Goal: Information Seeking & Learning: Learn about a topic

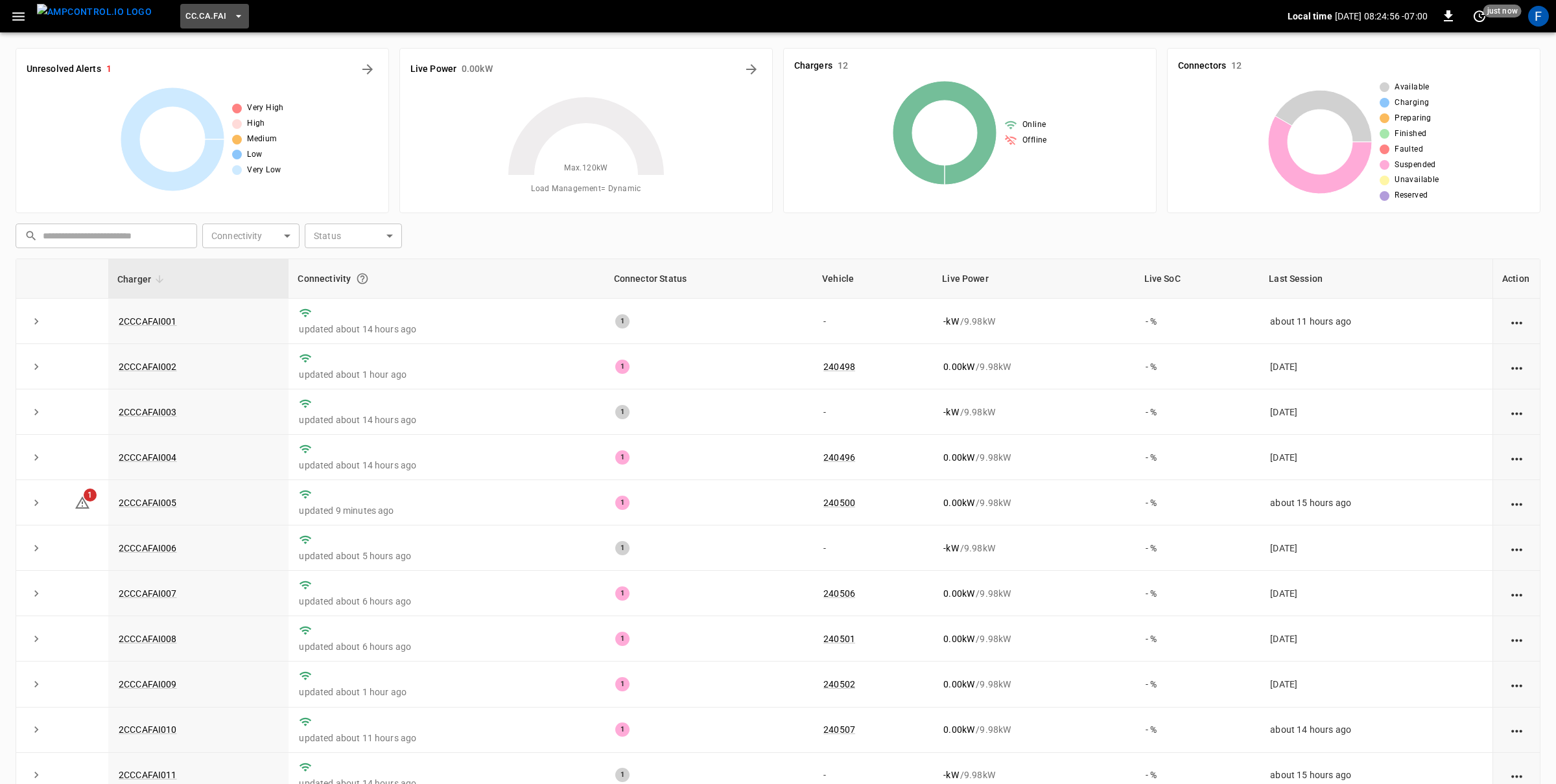
click at [192, 13] on span "CC.CA.FAI" at bounding box center [206, 17] width 41 height 15
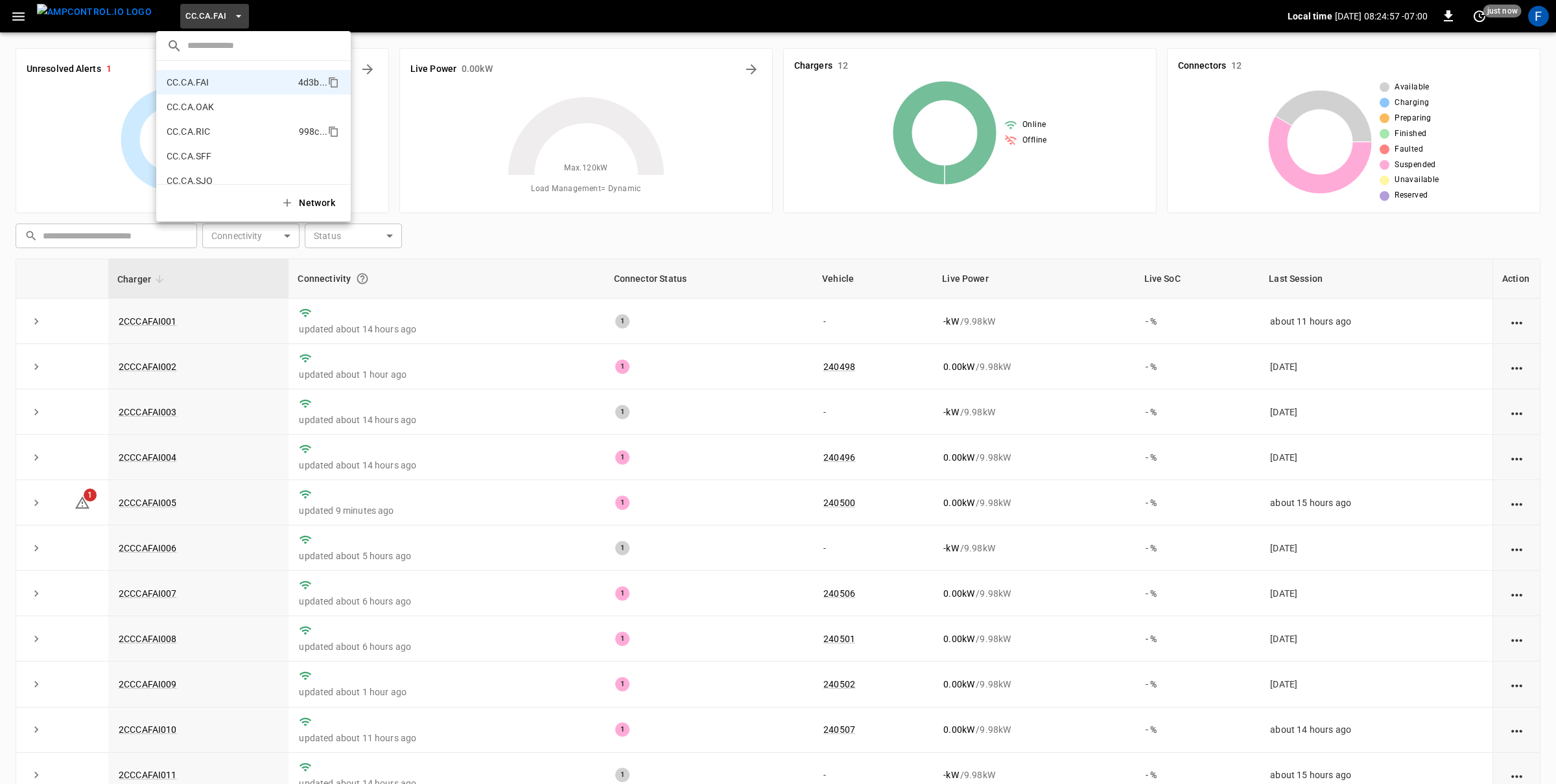
scroll to position [149, 0]
click at [255, 169] on p "CC.CA.SJO" at bounding box center [230, 174] width 126 height 13
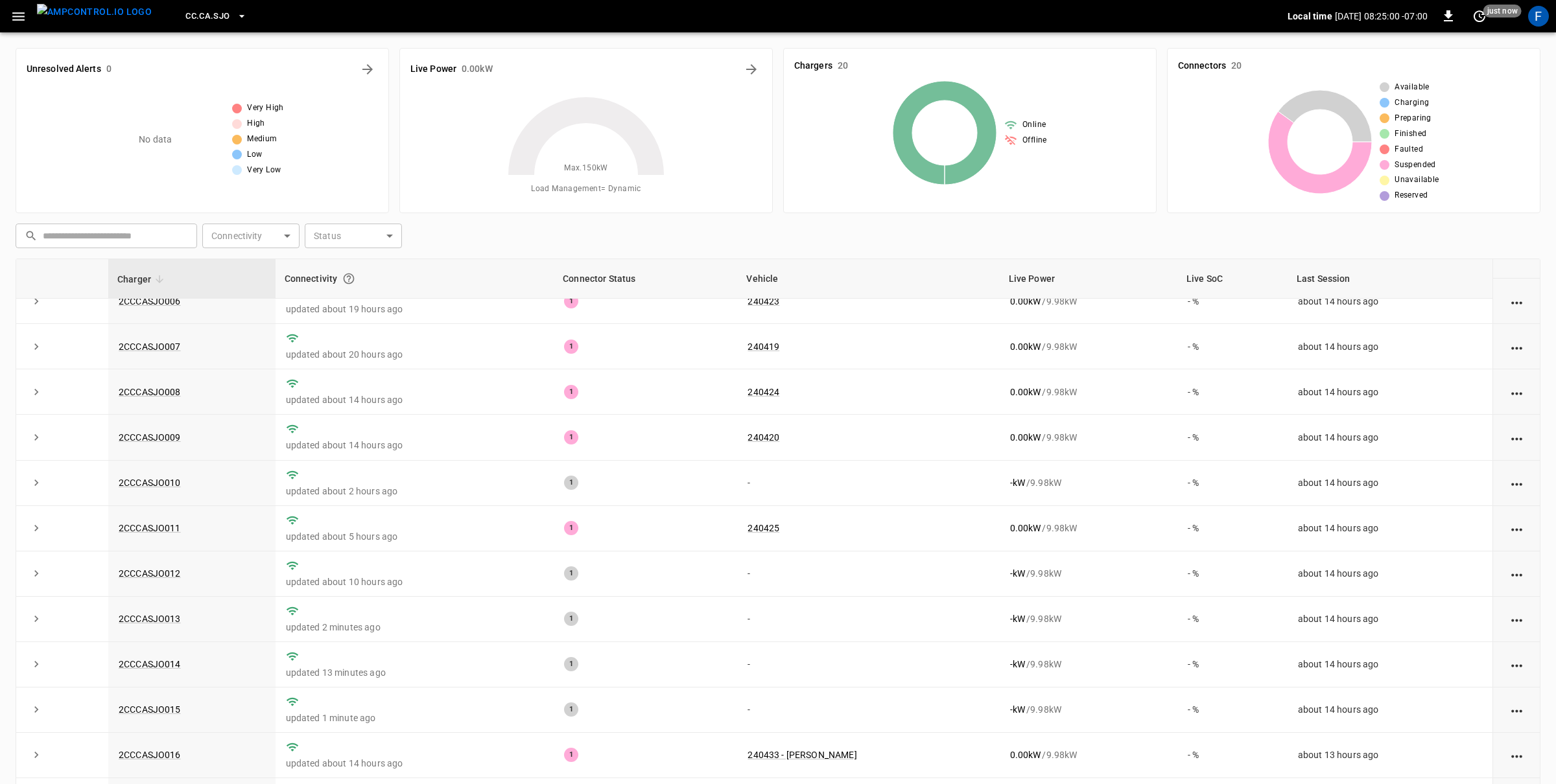
scroll to position [0, 0]
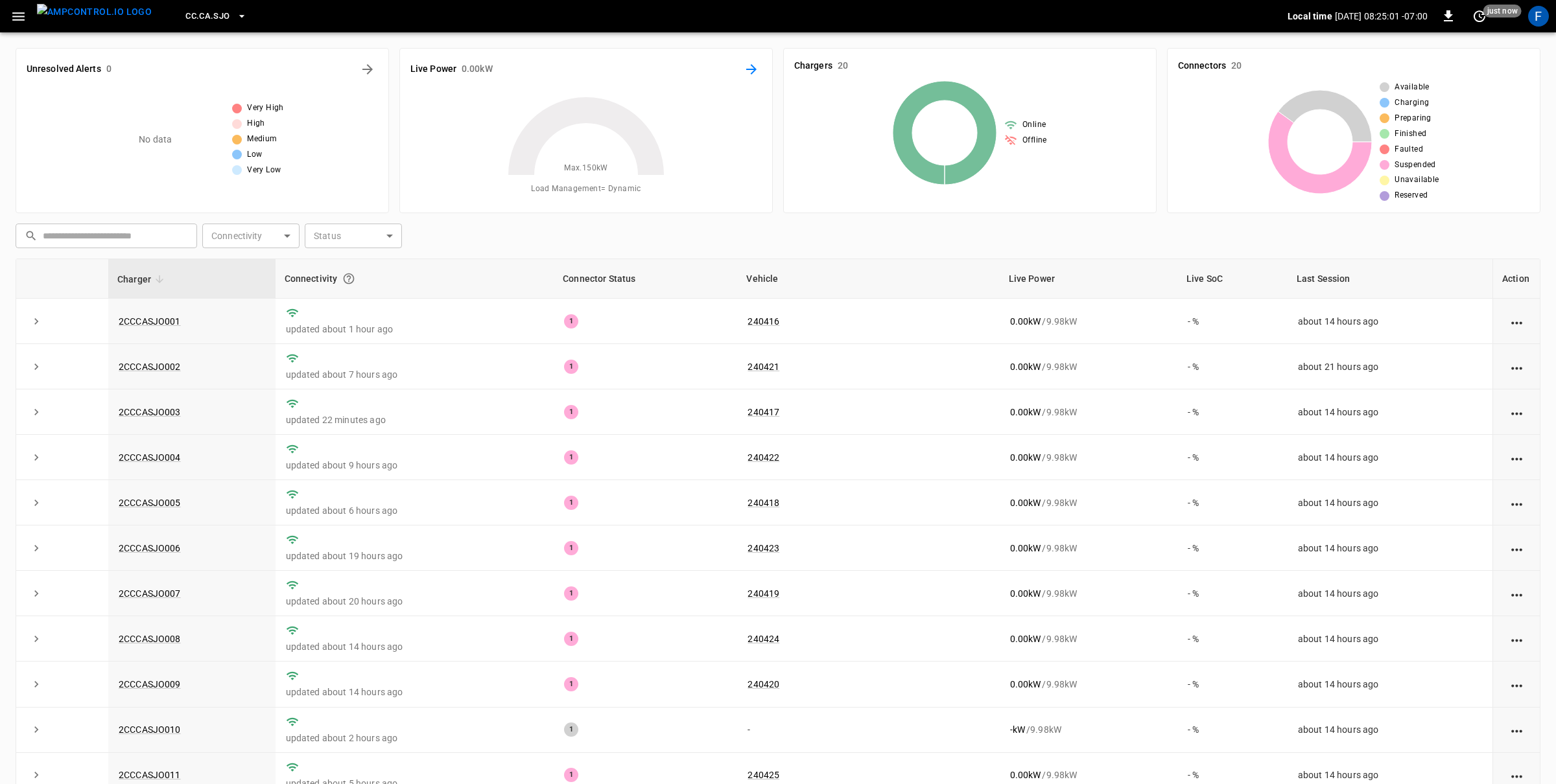
click at [751, 73] on icon "Energy Overview" at bounding box center [751, 69] width 11 height 11
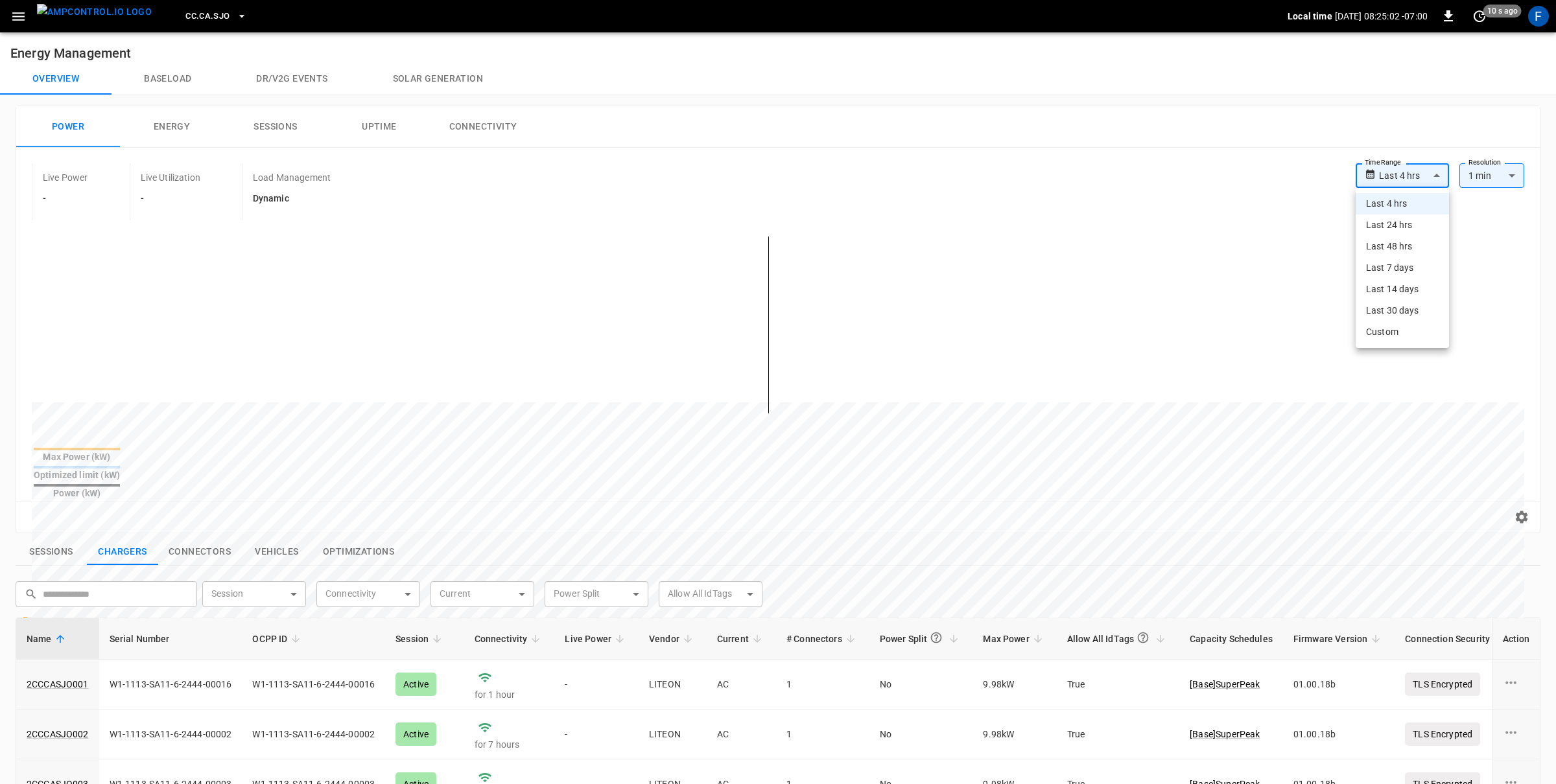
click at [1421, 175] on body "**********" at bounding box center [778, 605] width 1556 height 1211
click at [1415, 222] on li "Last 24 hrs" at bounding box center [1402, 225] width 93 height 21
type input "**********"
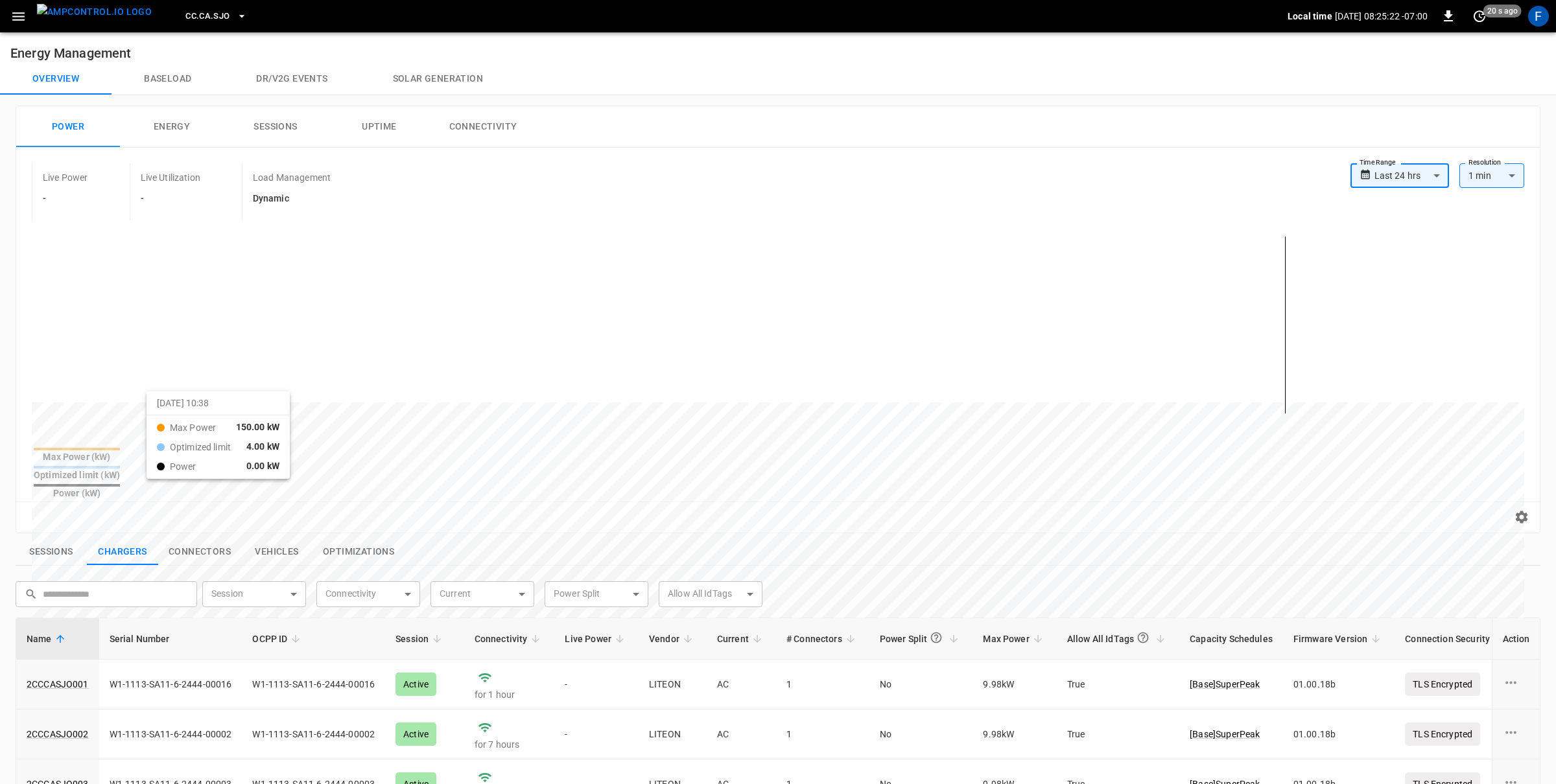
scroll to position [209, 0]
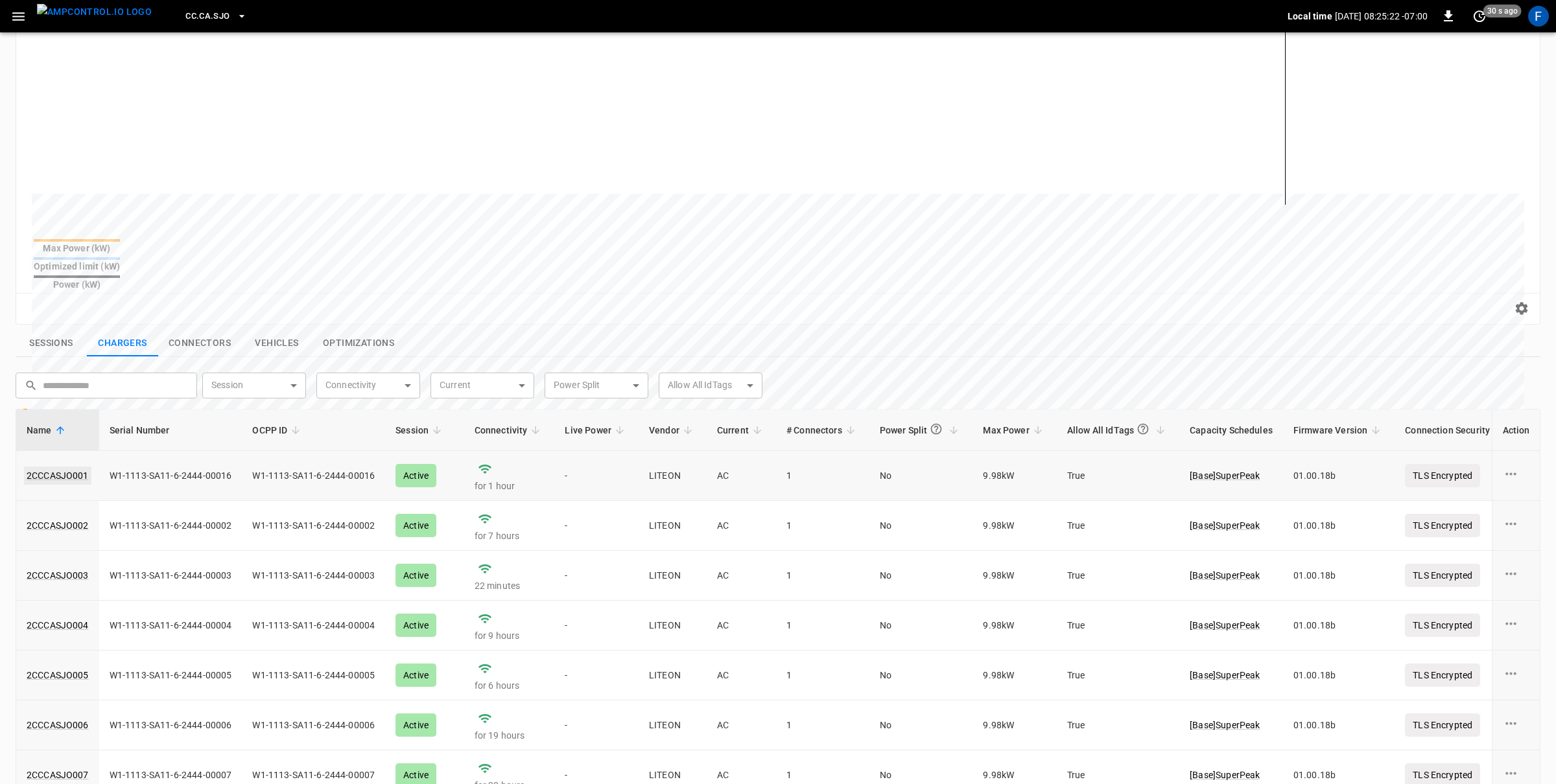
click at [28, 466] on link "2CCCASJO001" at bounding box center [58, 475] width 68 height 18
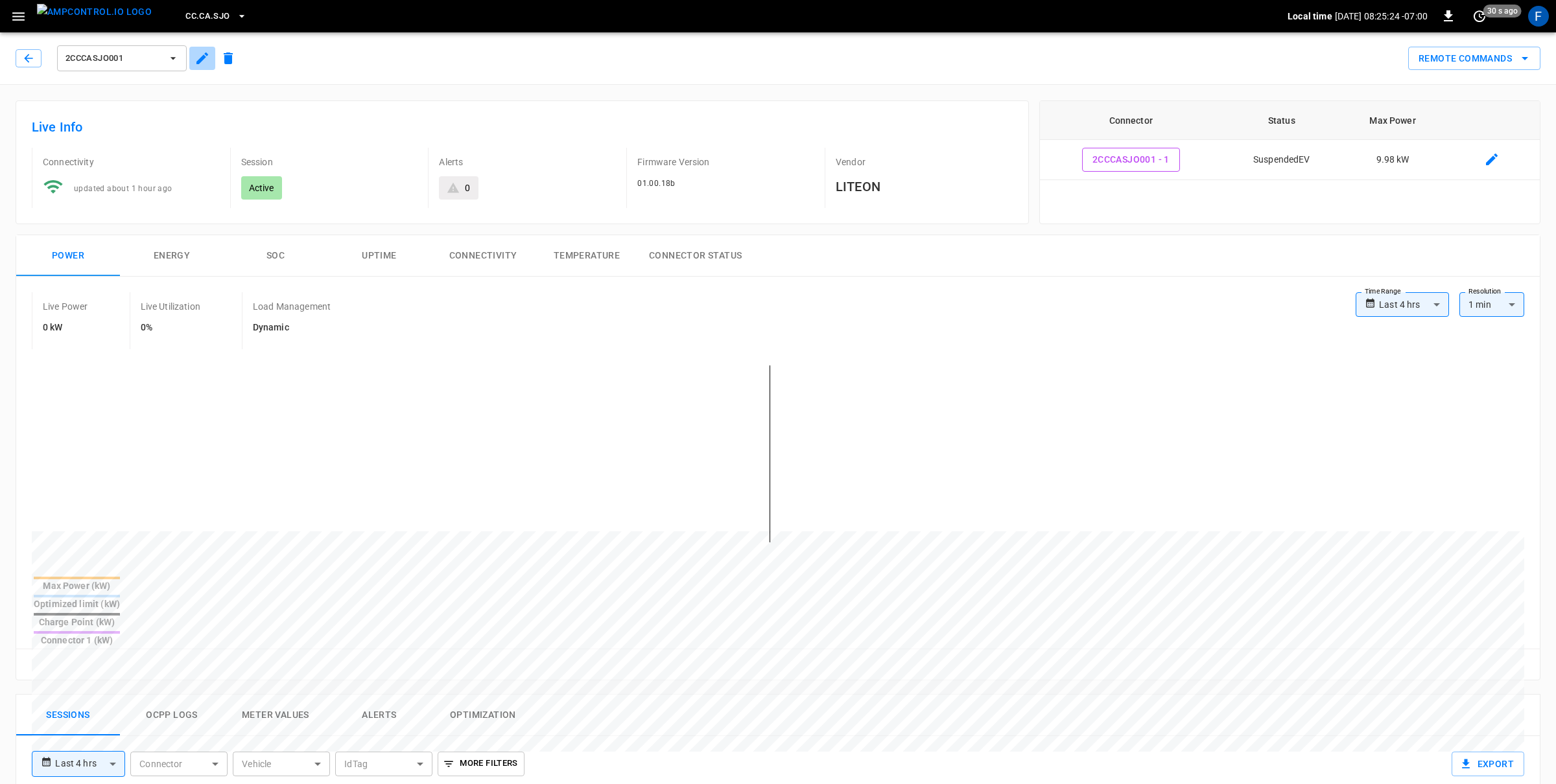
click at [201, 59] on icon "button" at bounding box center [202, 59] width 12 height 12
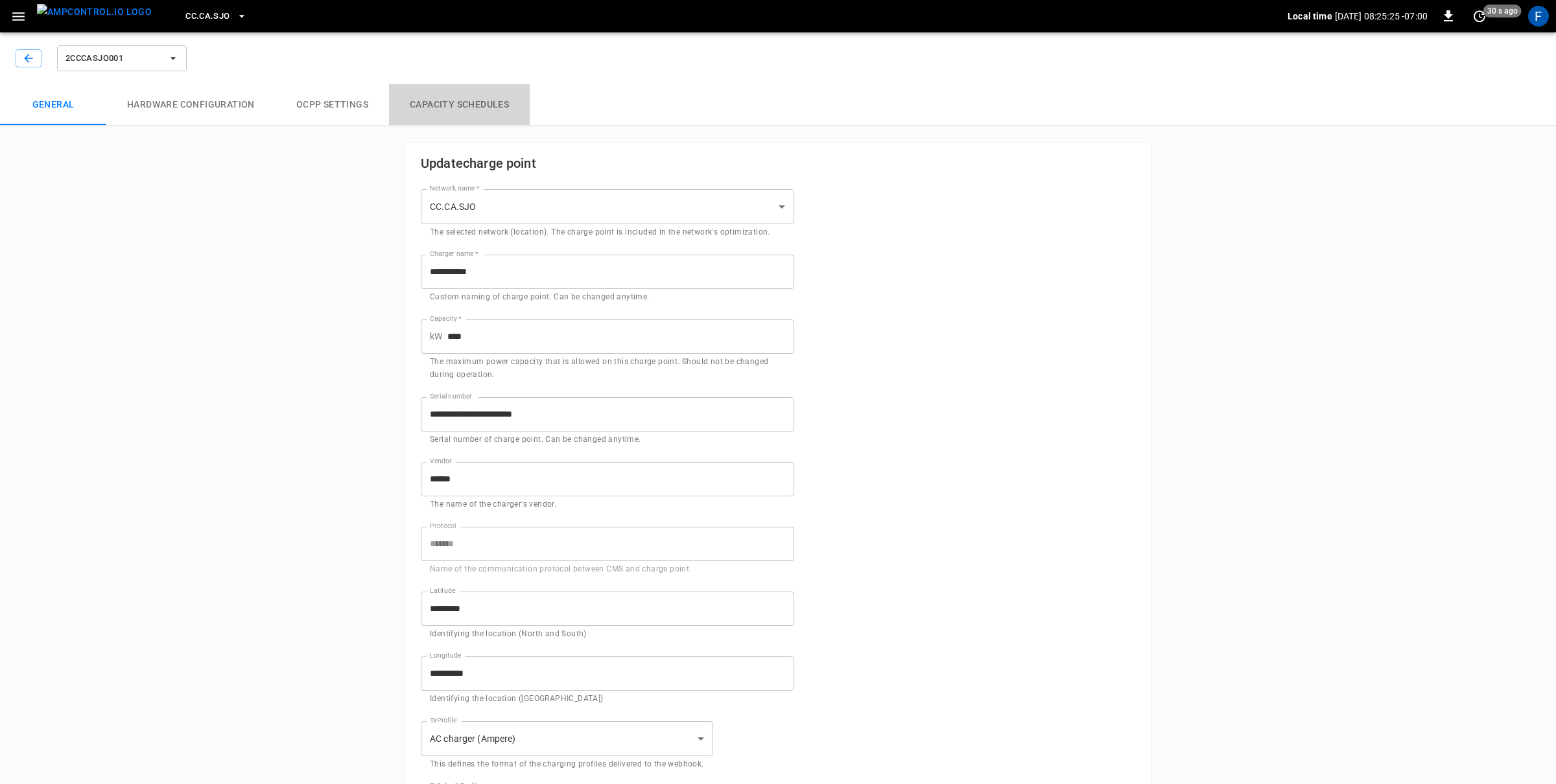
click at [489, 100] on button "Capacity Schedules" at bounding box center [459, 104] width 140 height 41
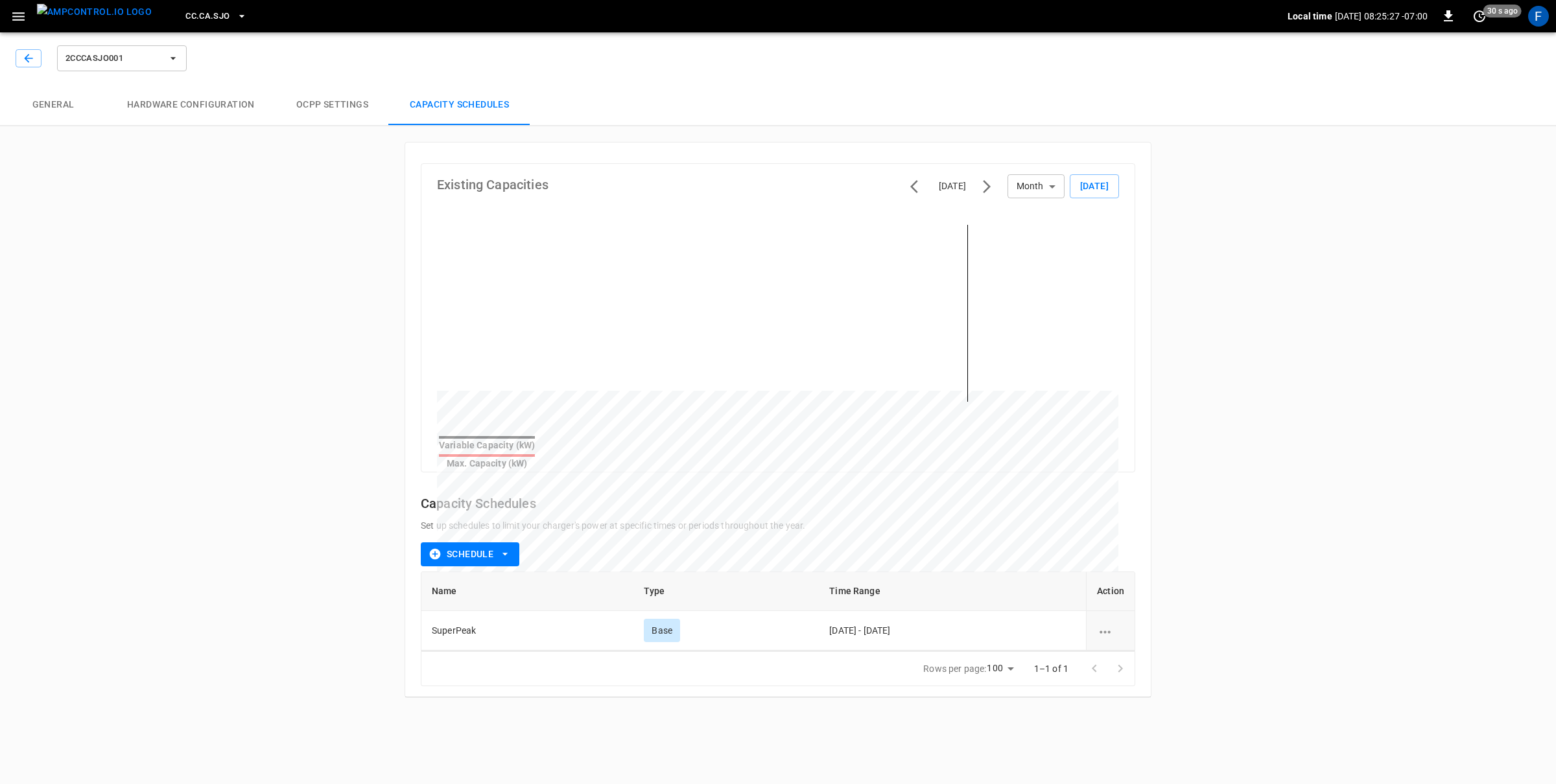
click at [112, 20] on img "menu" at bounding box center [94, 12] width 115 height 17
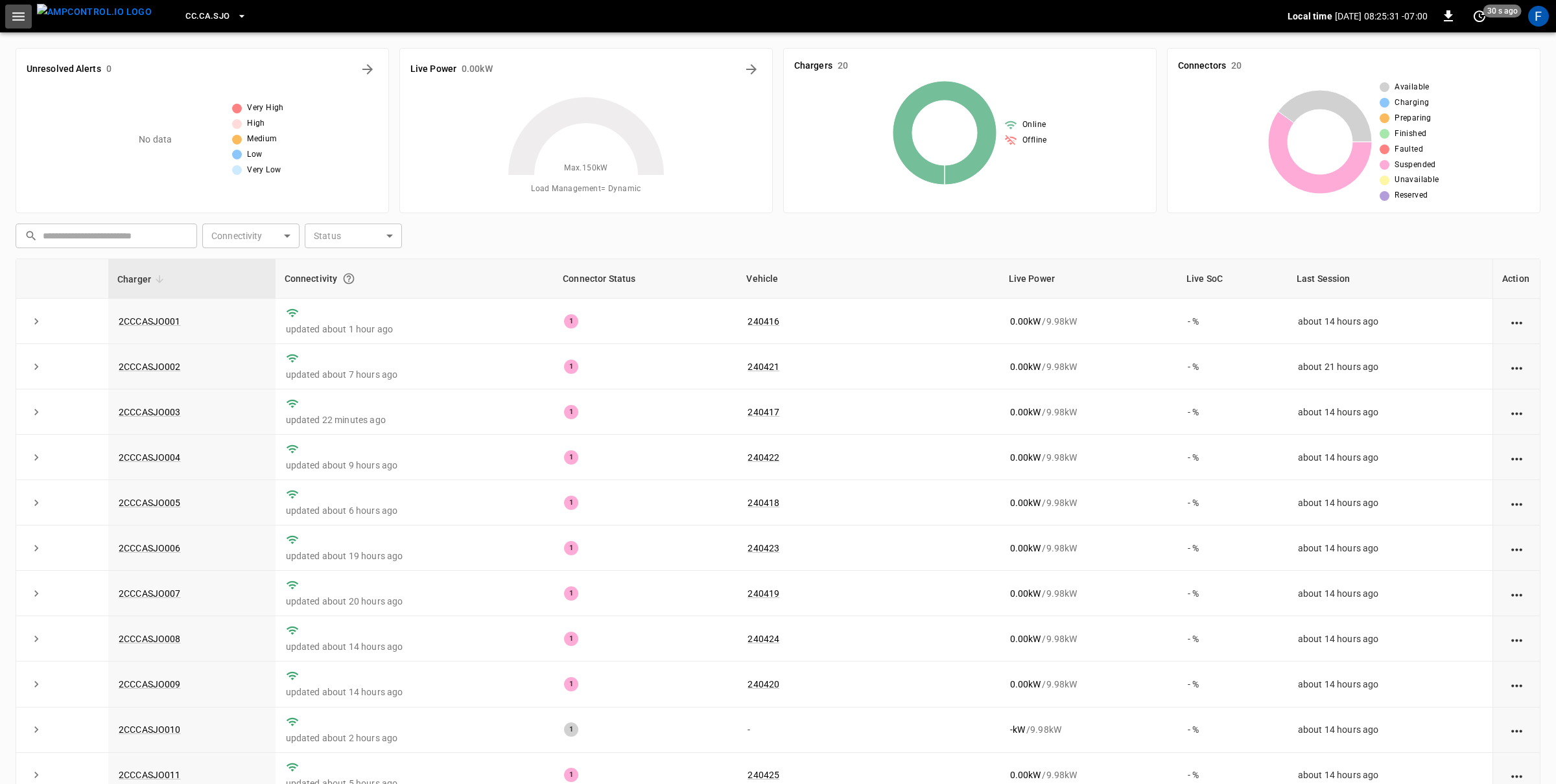
click at [20, 17] on icon "button" at bounding box center [19, 17] width 17 height 17
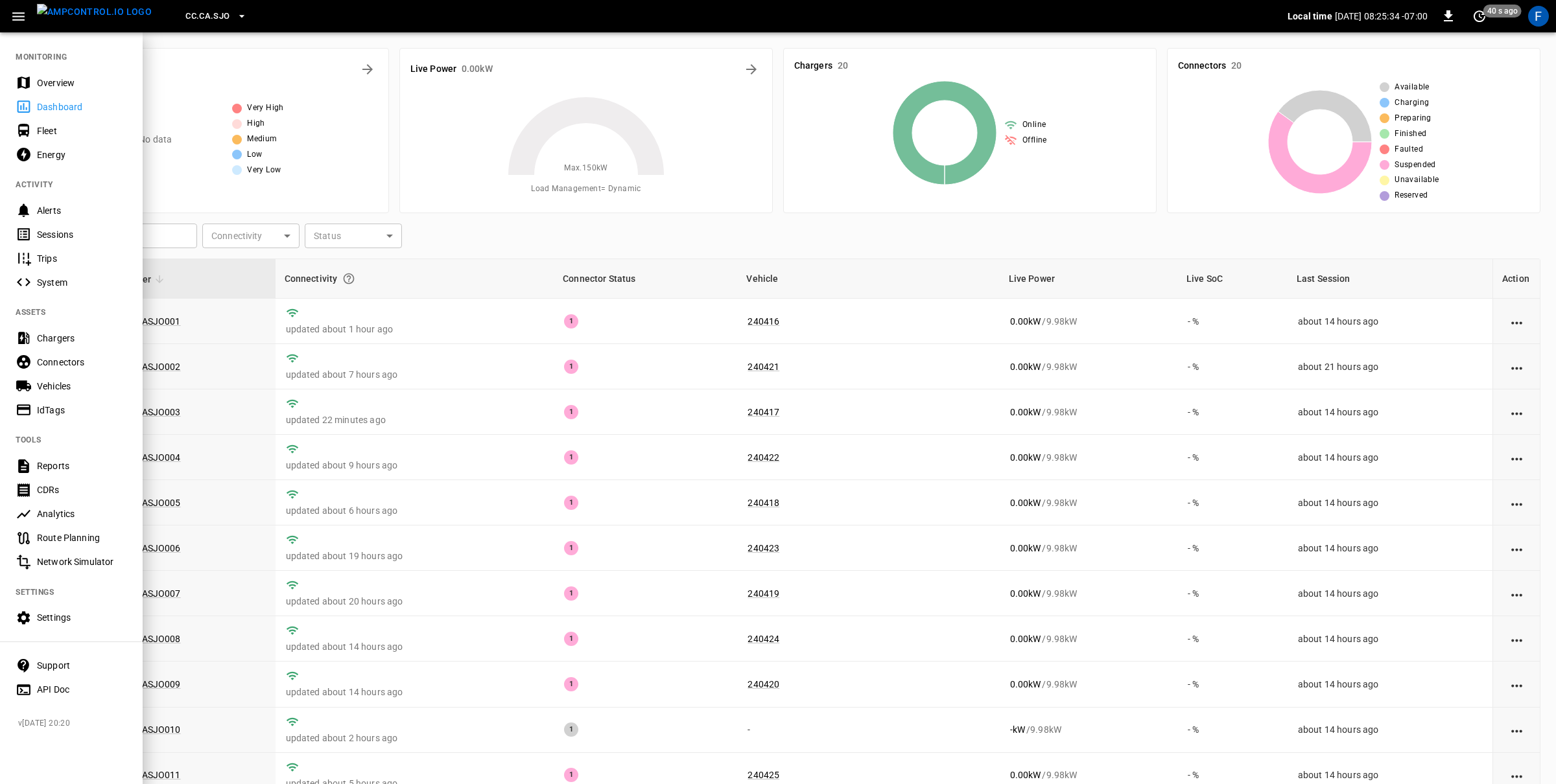
click at [81, 342] on div "Chargers" at bounding box center [82, 338] width 90 height 13
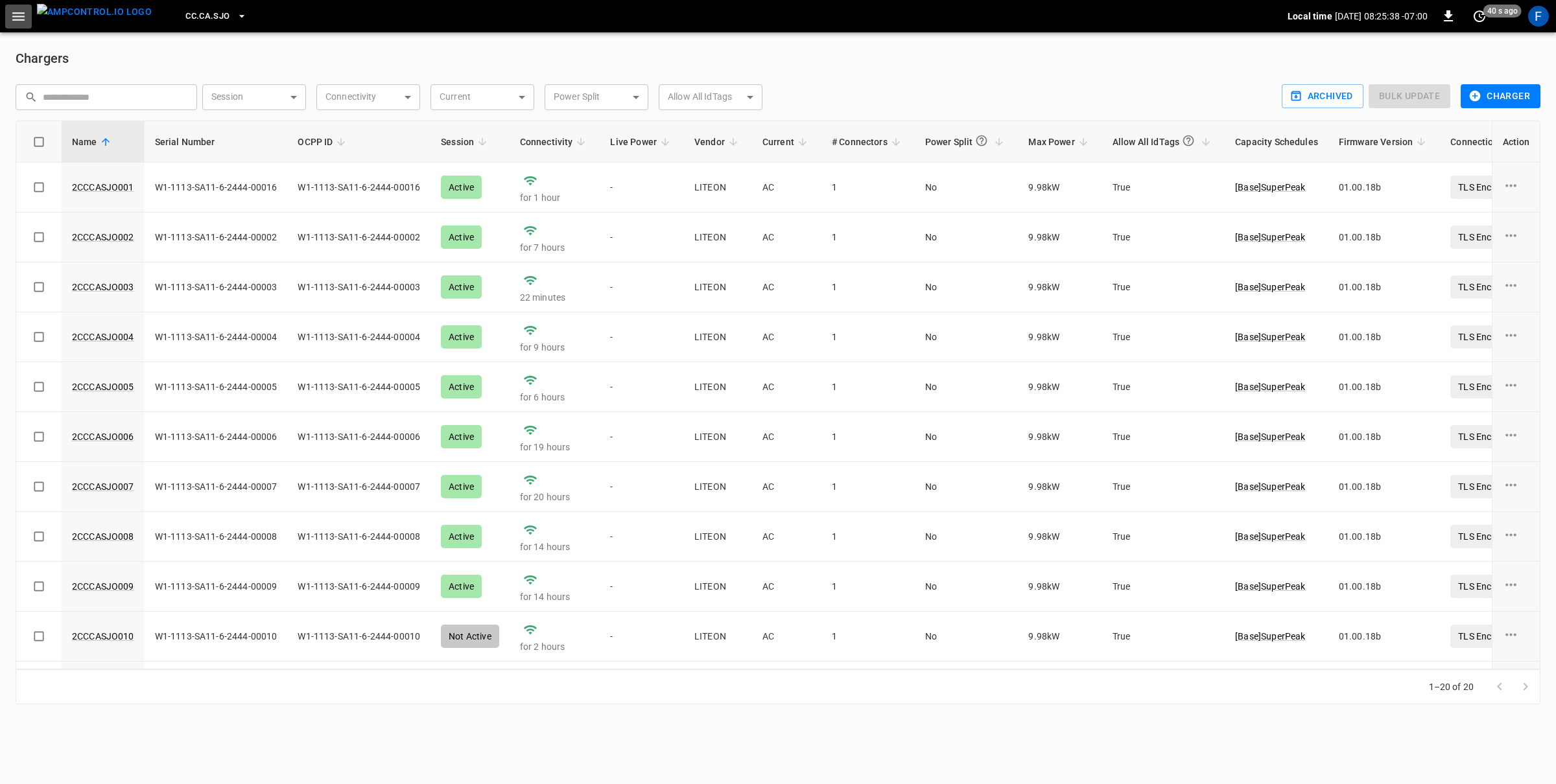
click at [17, 17] on icon "button" at bounding box center [18, 16] width 12 height 8
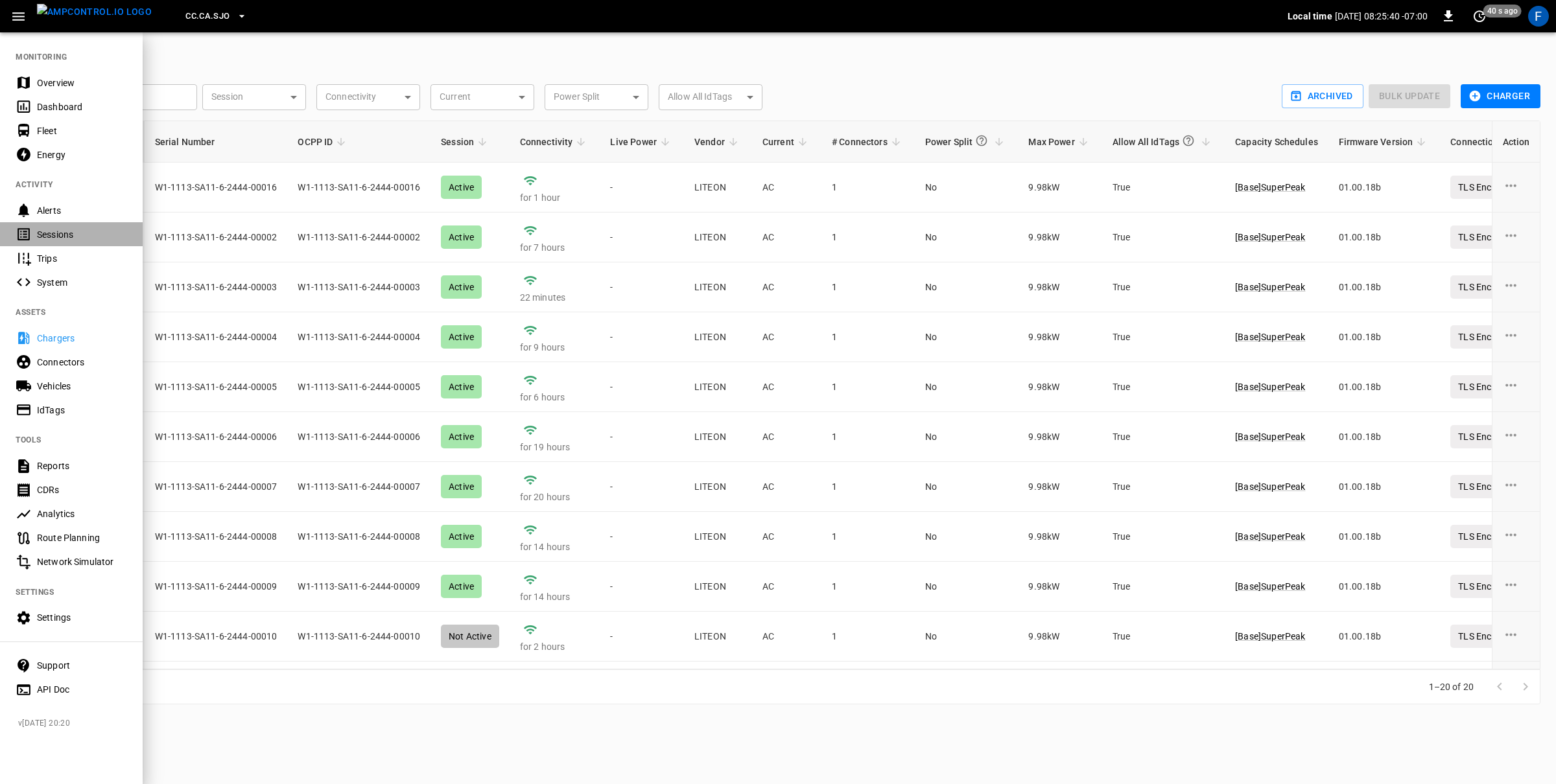
click at [75, 226] on div "Sessions" at bounding box center [71, 234] width 143 height 24
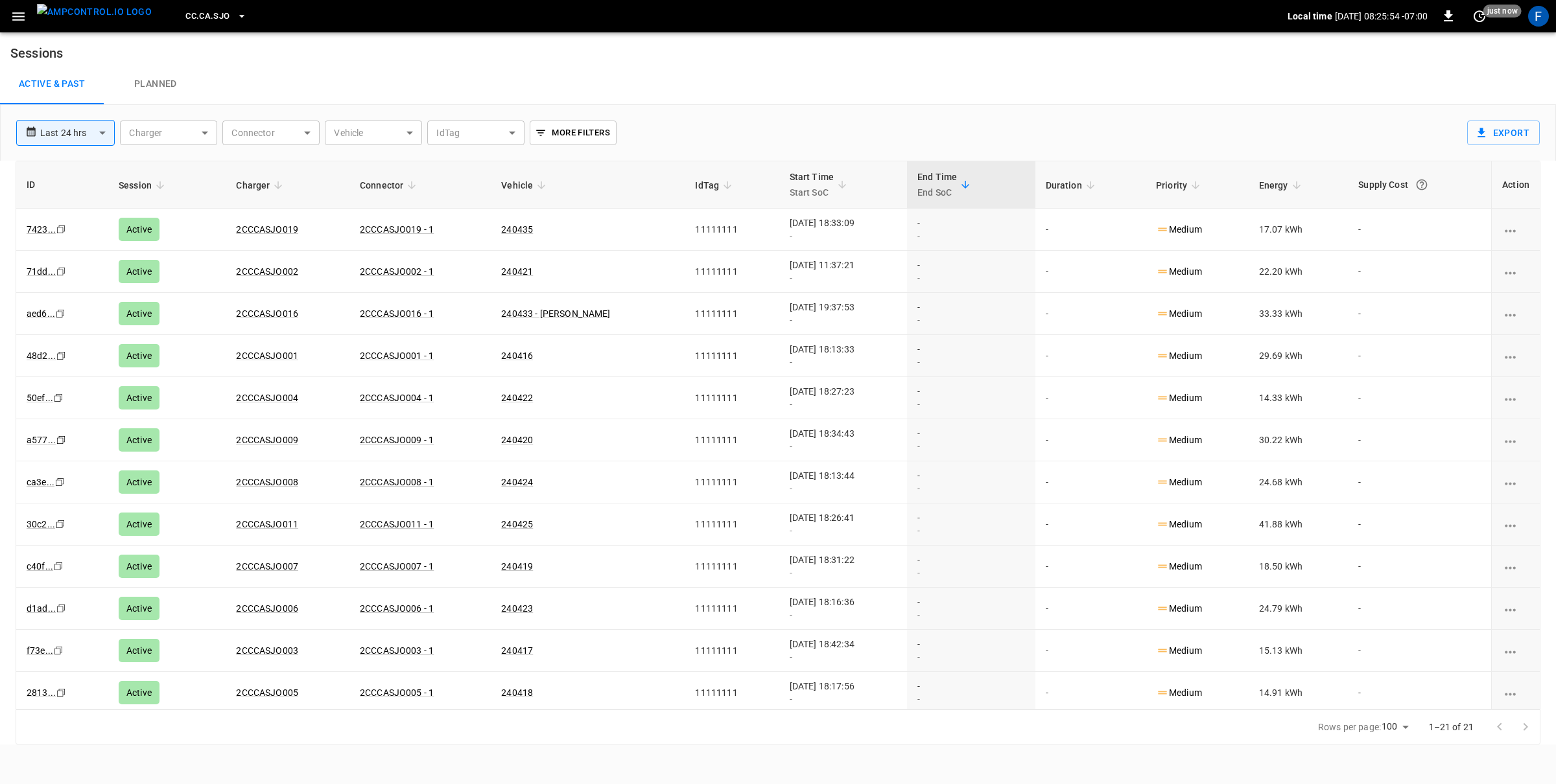
click at [97, 17] on img "menu" at bounding box center [94, 12] width 115 height 17
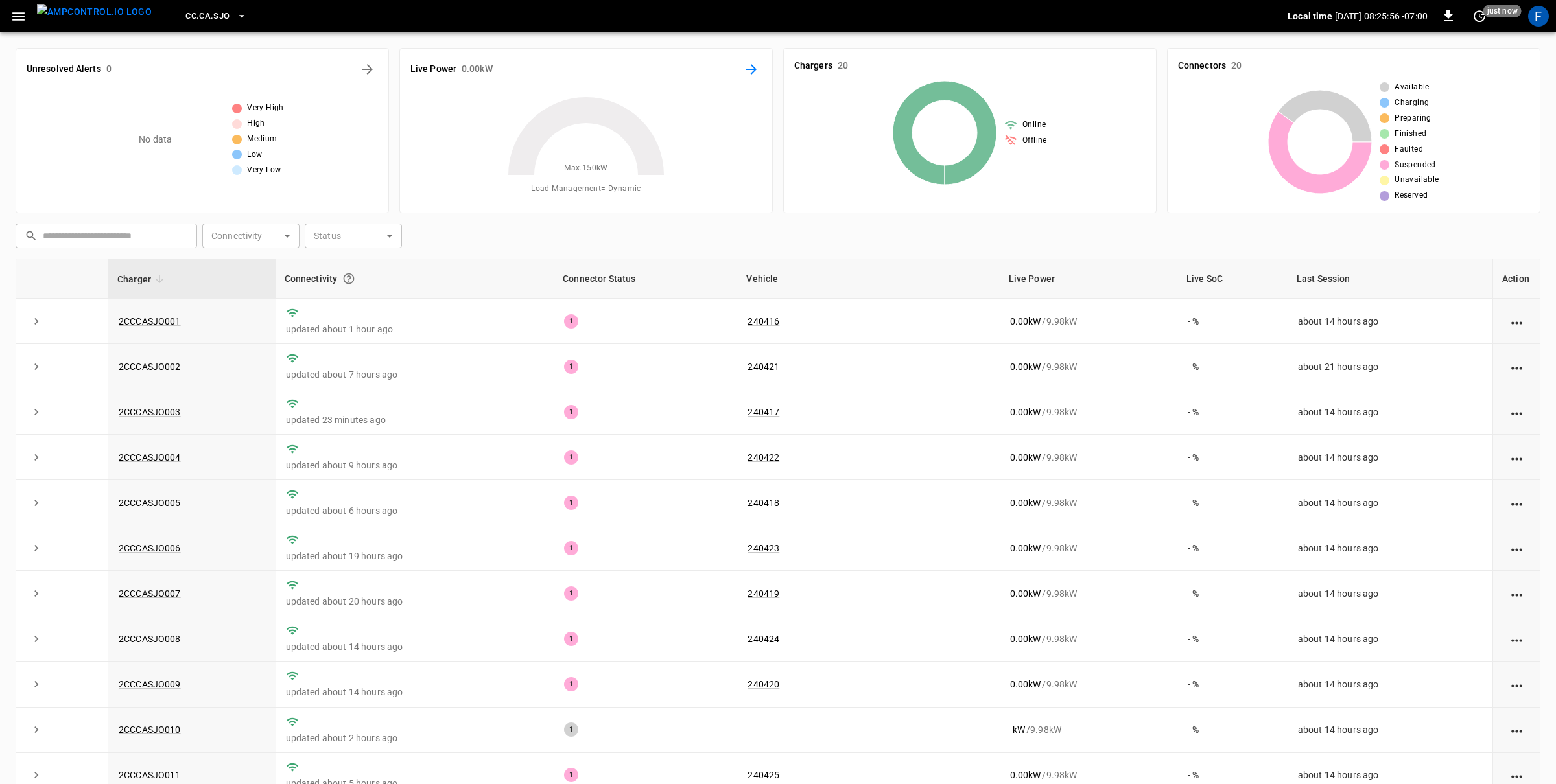
click at [752, 74] on icon "Energy Overview" at bounding box center [751, 69] width 16 height 16
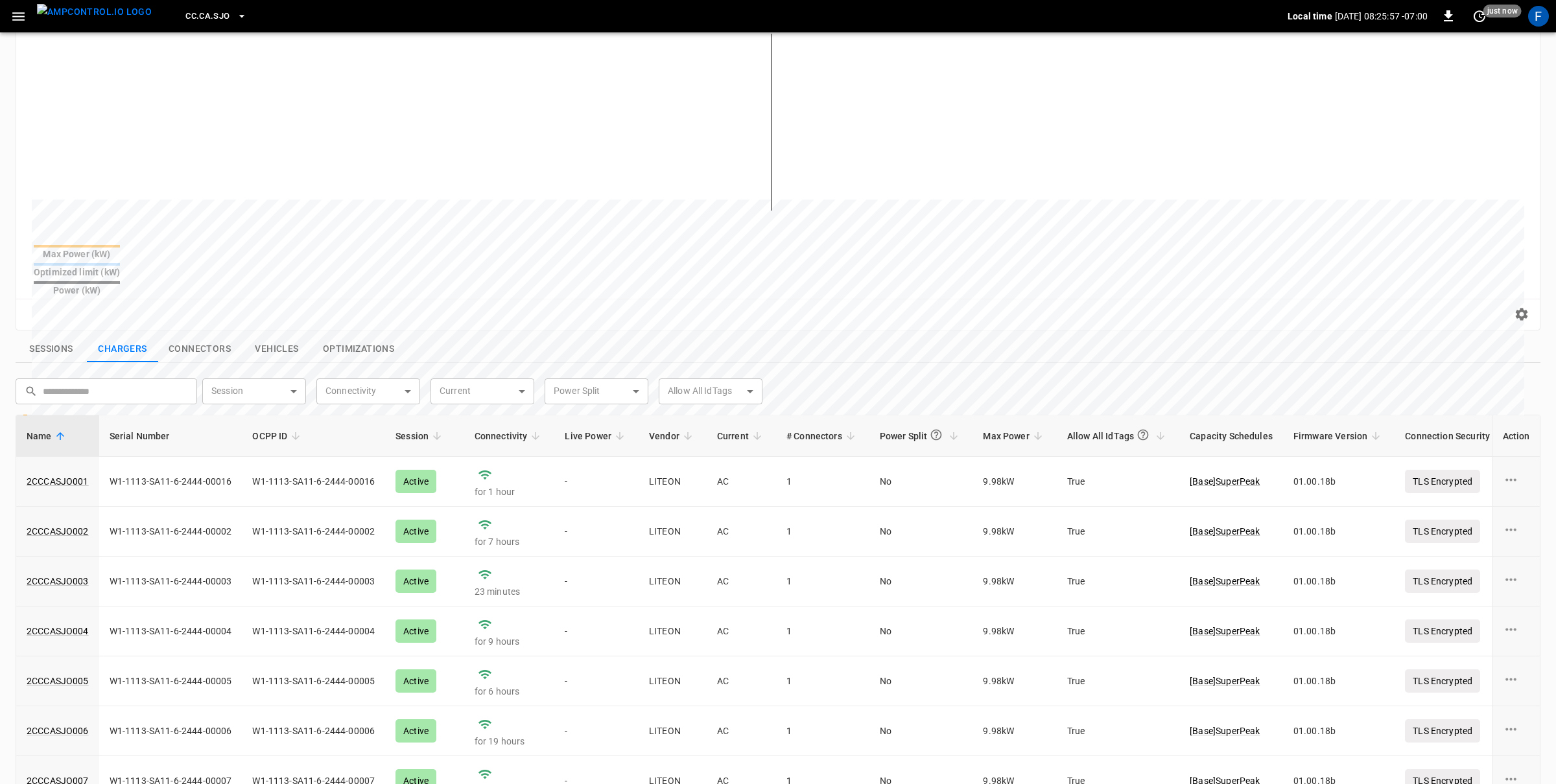
scroll to position [403, 0]
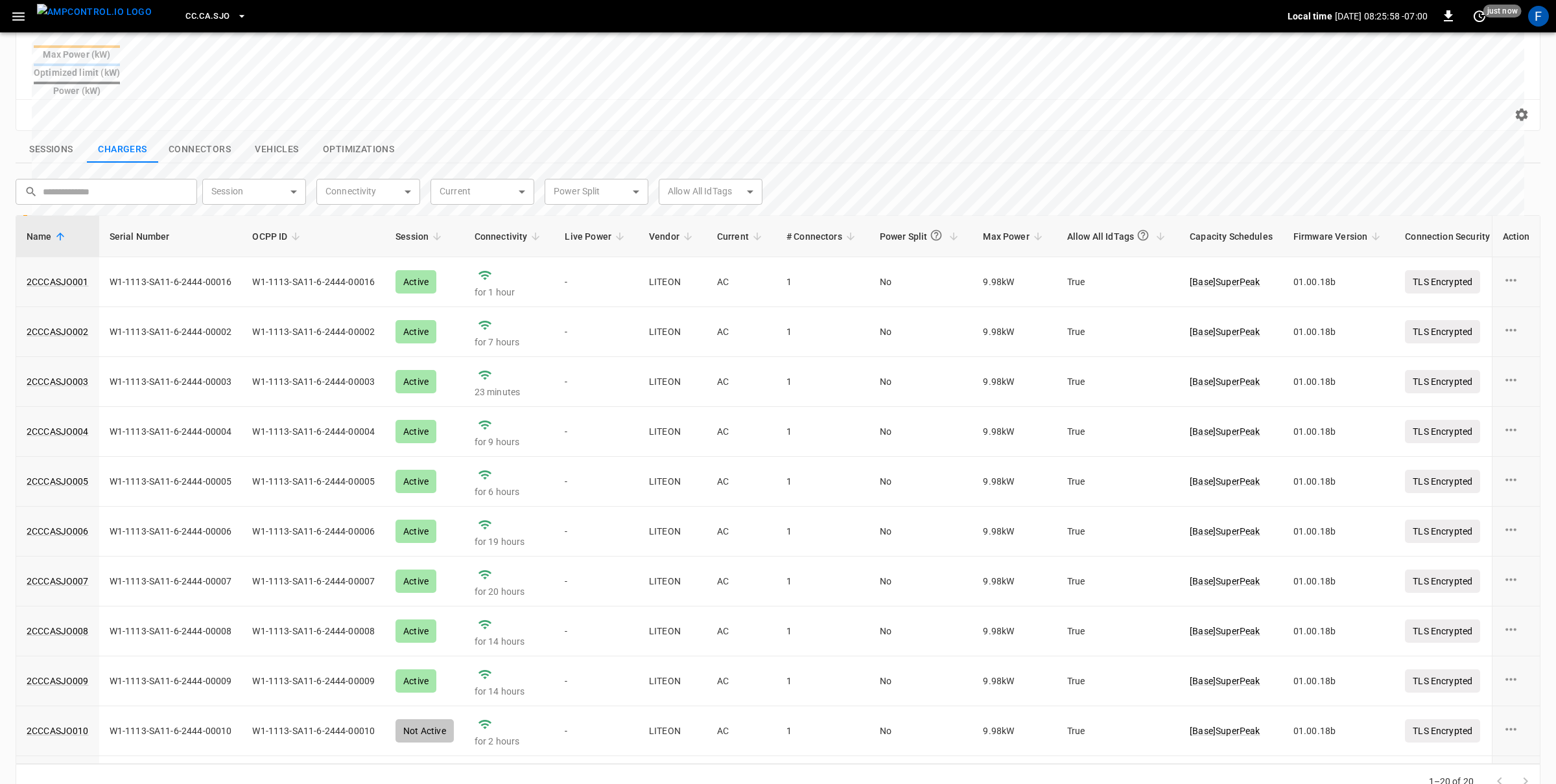
click at [352, 136] on button "Optimizations" at bounding box center [358, 149] width 92 height 27
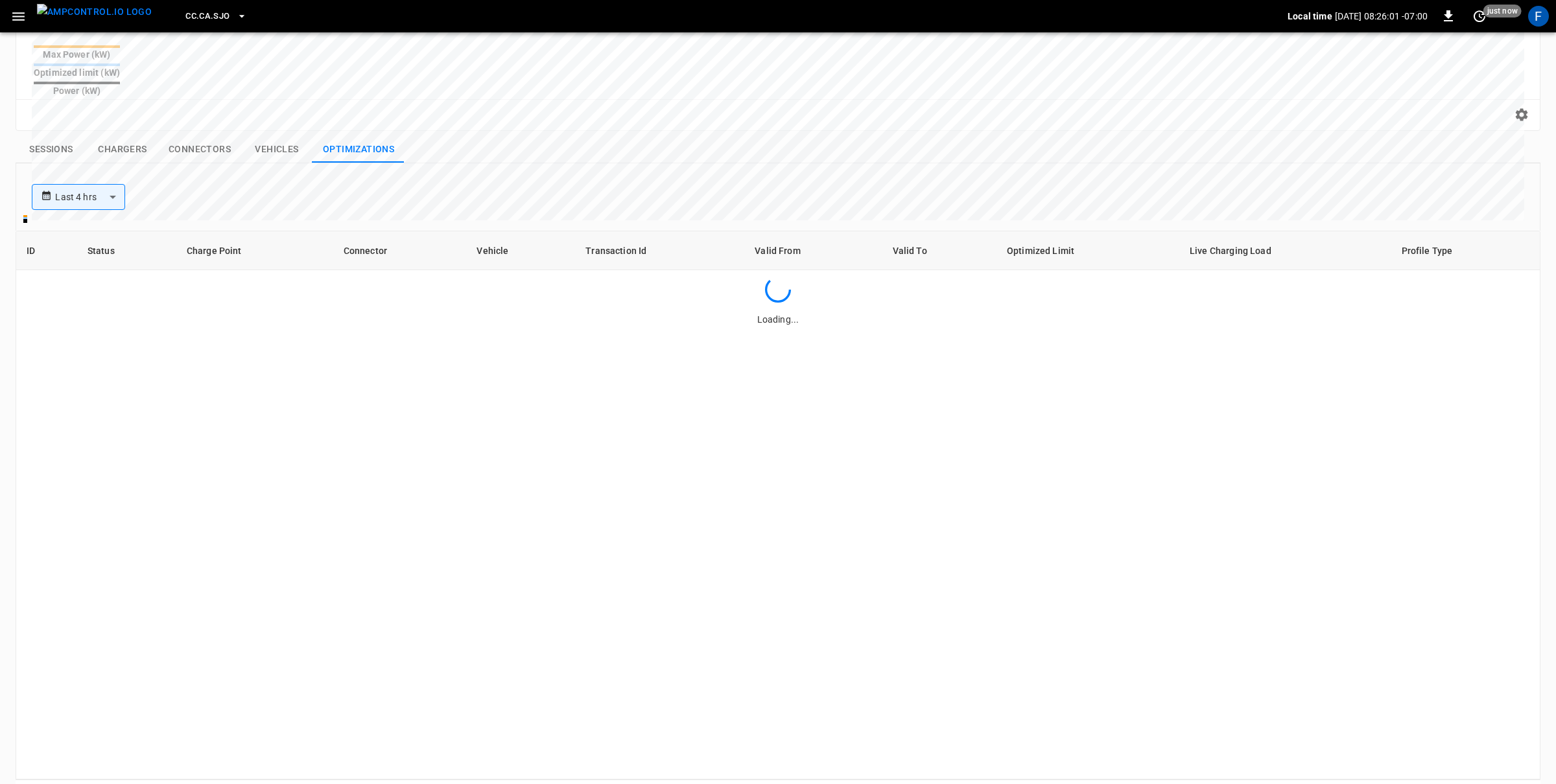
click at [74, 191] on div "**********" at bounding box center [778, 197] width 1524 height 68
click at [76, 175] on body "**********" at bounding box center [778, 211] width 1556 height 1227
click at [79, 219] on li "Last 24 hrs" at bounding box center [78, 221] width 93 height 21
type input "**********"
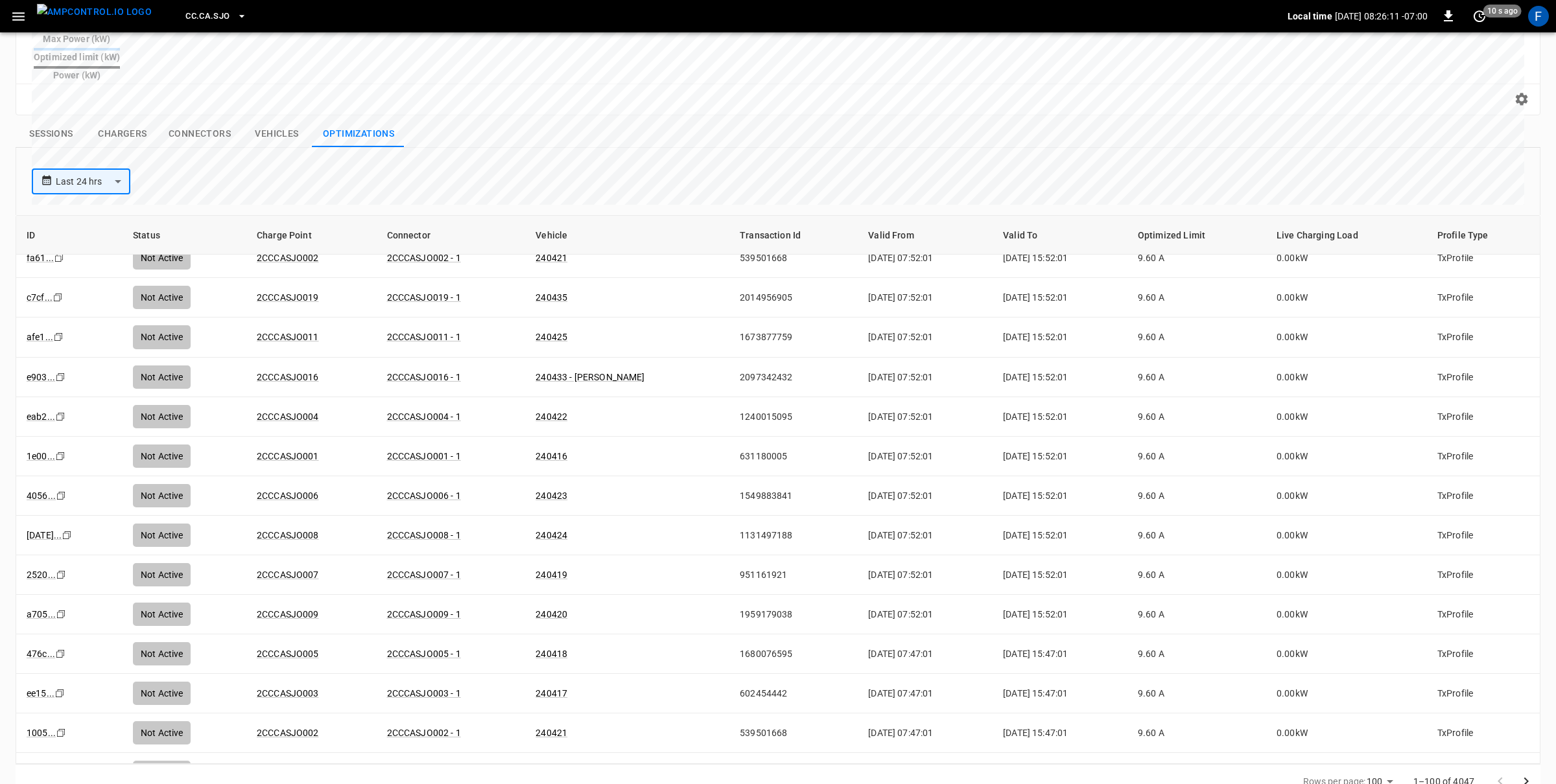
scroll to position [3458, 0]
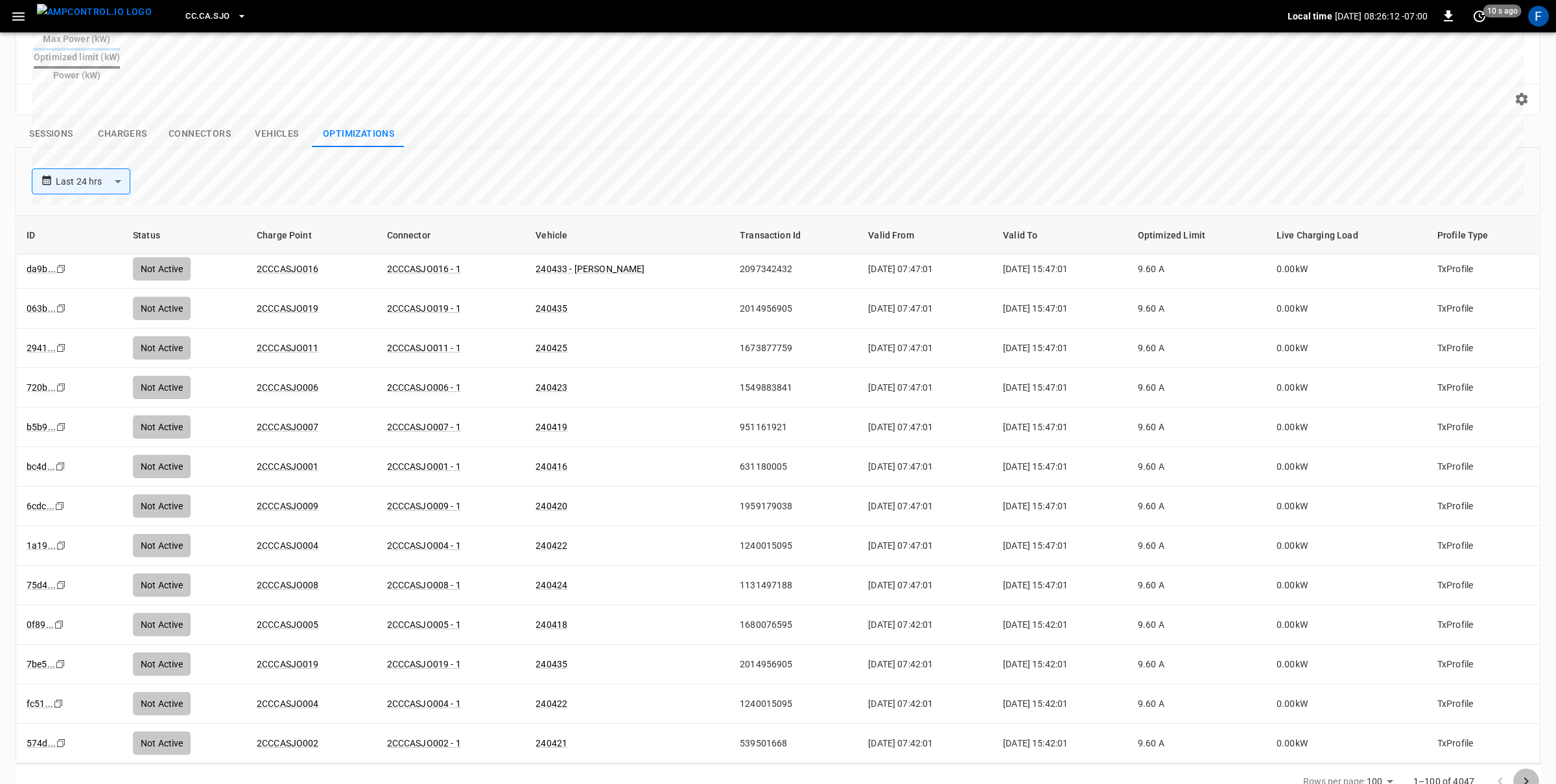
click at [1527, 777] on icon "Go to next page" at bounding box center [1526, 781] width 5 height 8
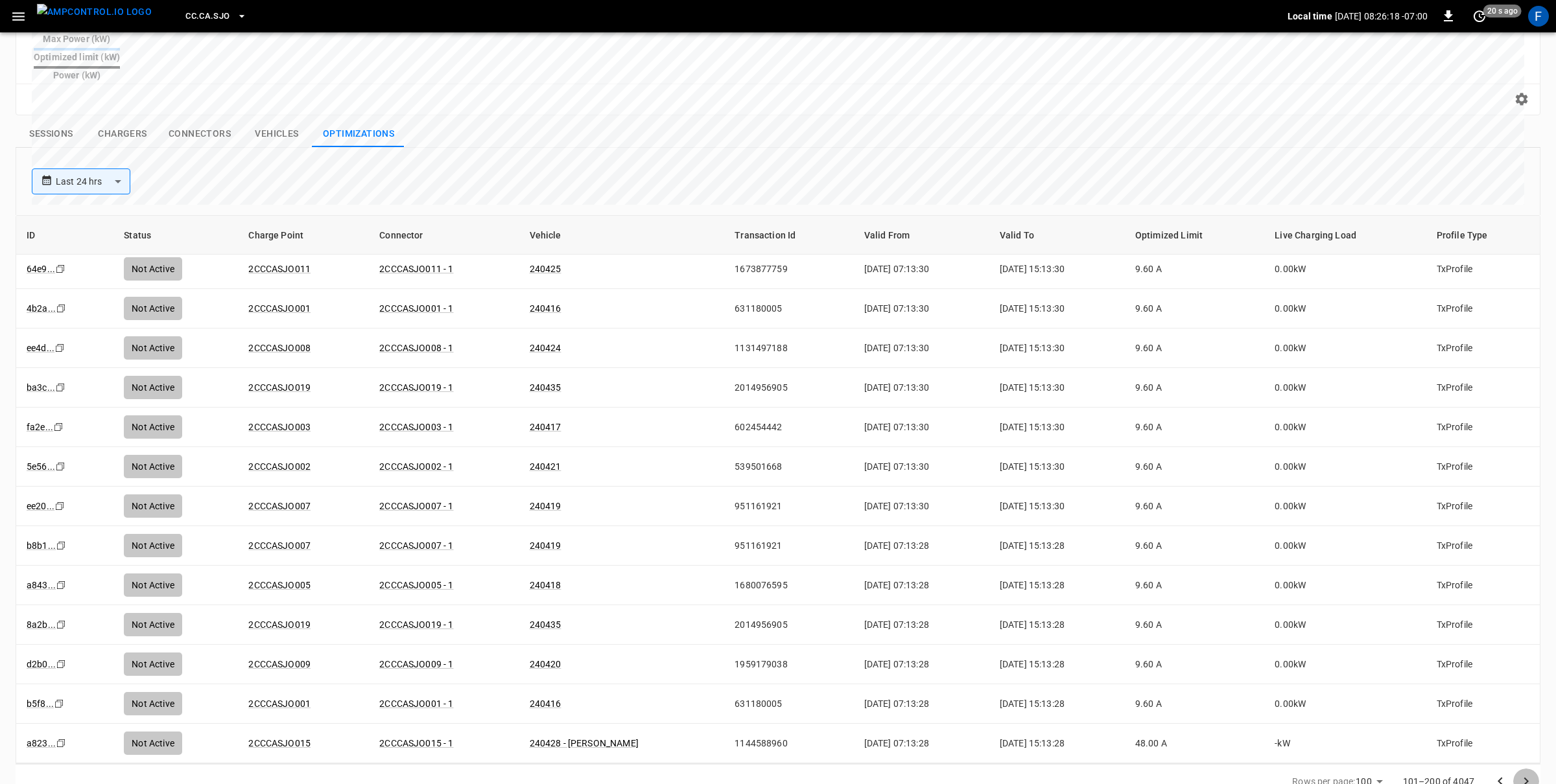
click at [1527, 777] on icon "Go to next page" at bounding box center [1526, 781] width 5 height 8
click at [301, 498] on link "2CCCASJO005" at bounding box center [279, 505] width 68 height 16
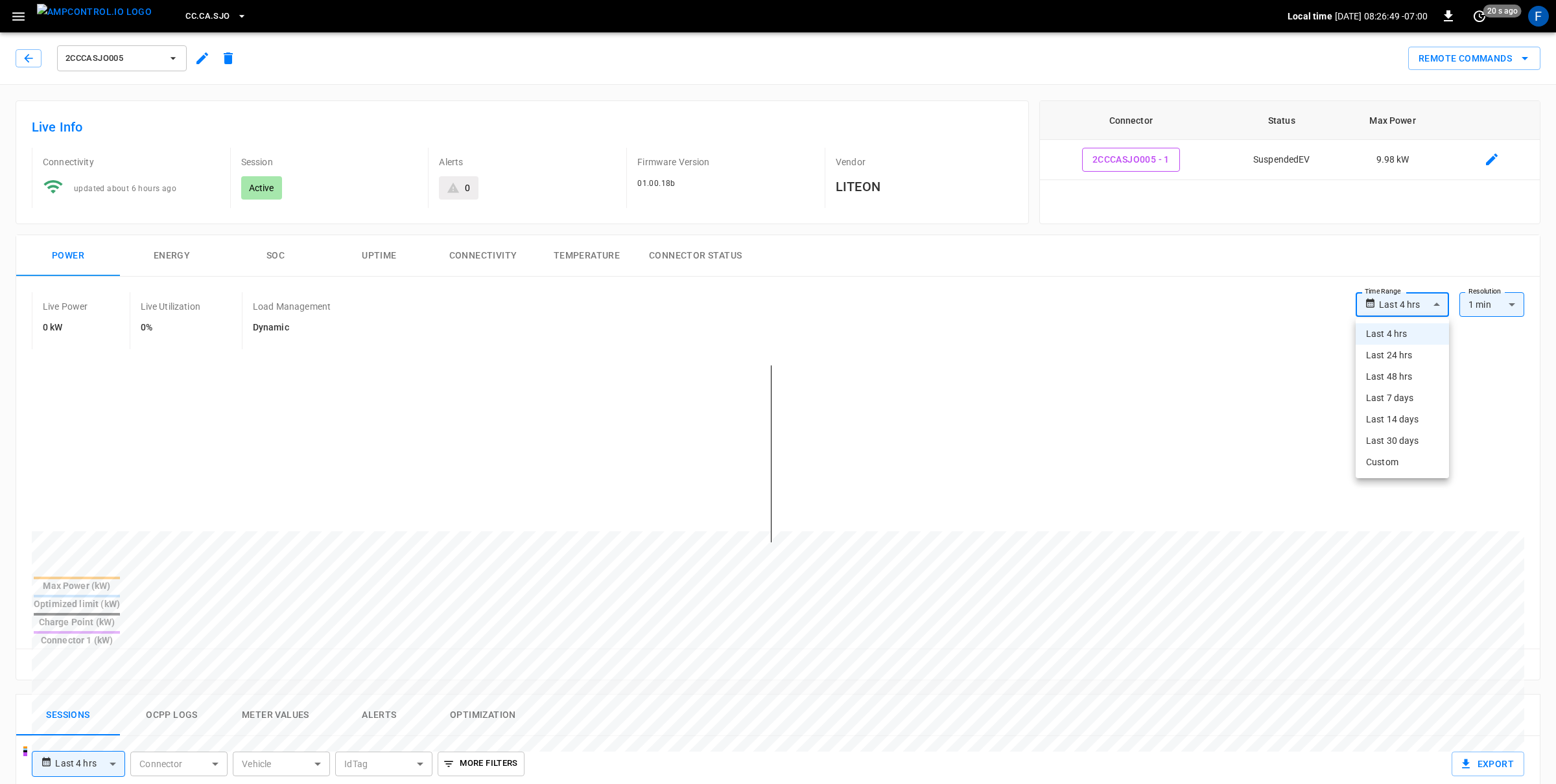
click at [1385, 306] on body "**********" at bounding box center [778, 695] width 1556 height 1391
click at [1394, 361] on li "Last 24 hrs" at bounding box center [1402, 355] width 93 height 21
type input "**********"
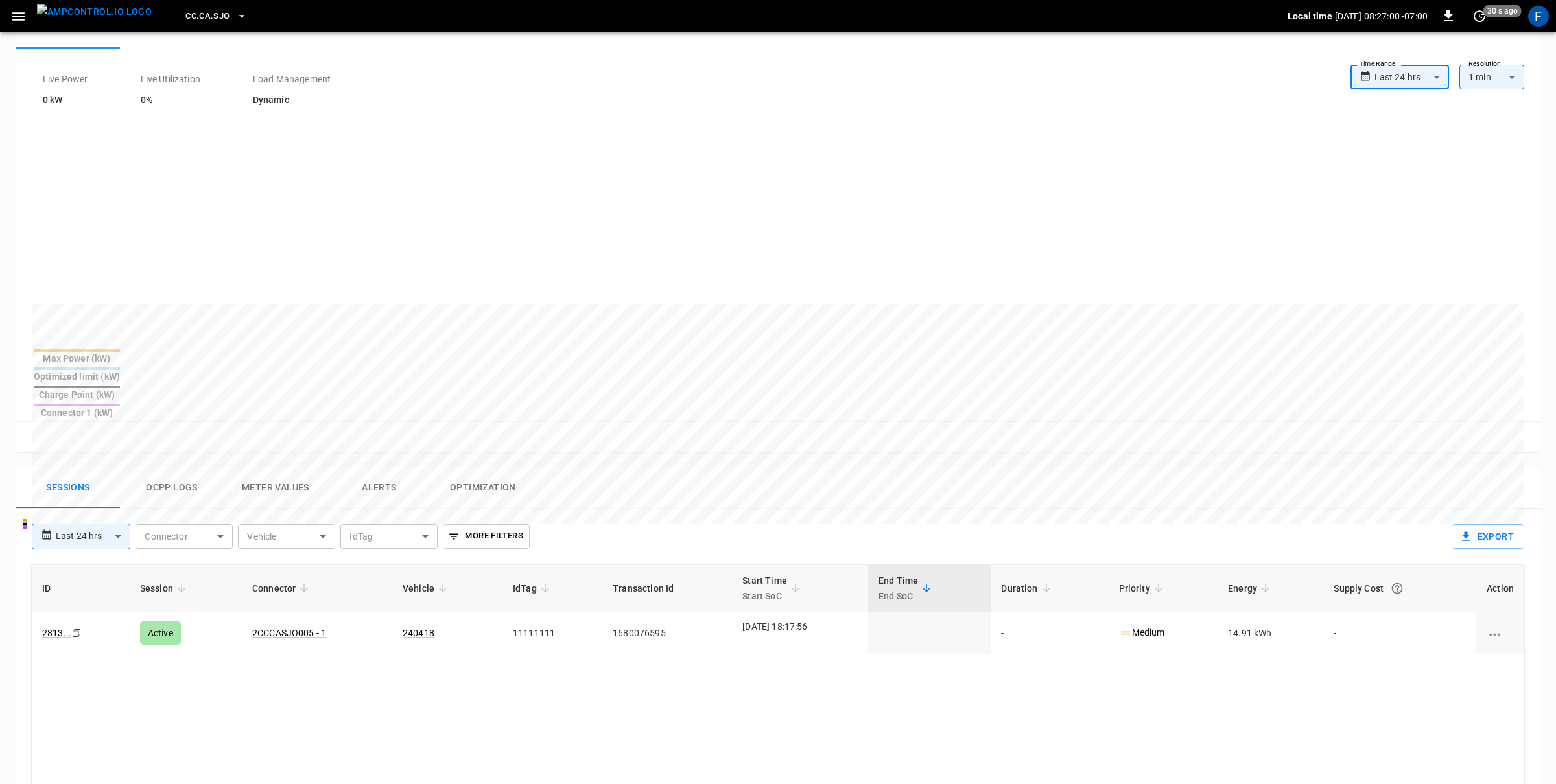
click at [488, 467] on button "Optimization" at bounding box center [483, 487] width 104 height 41
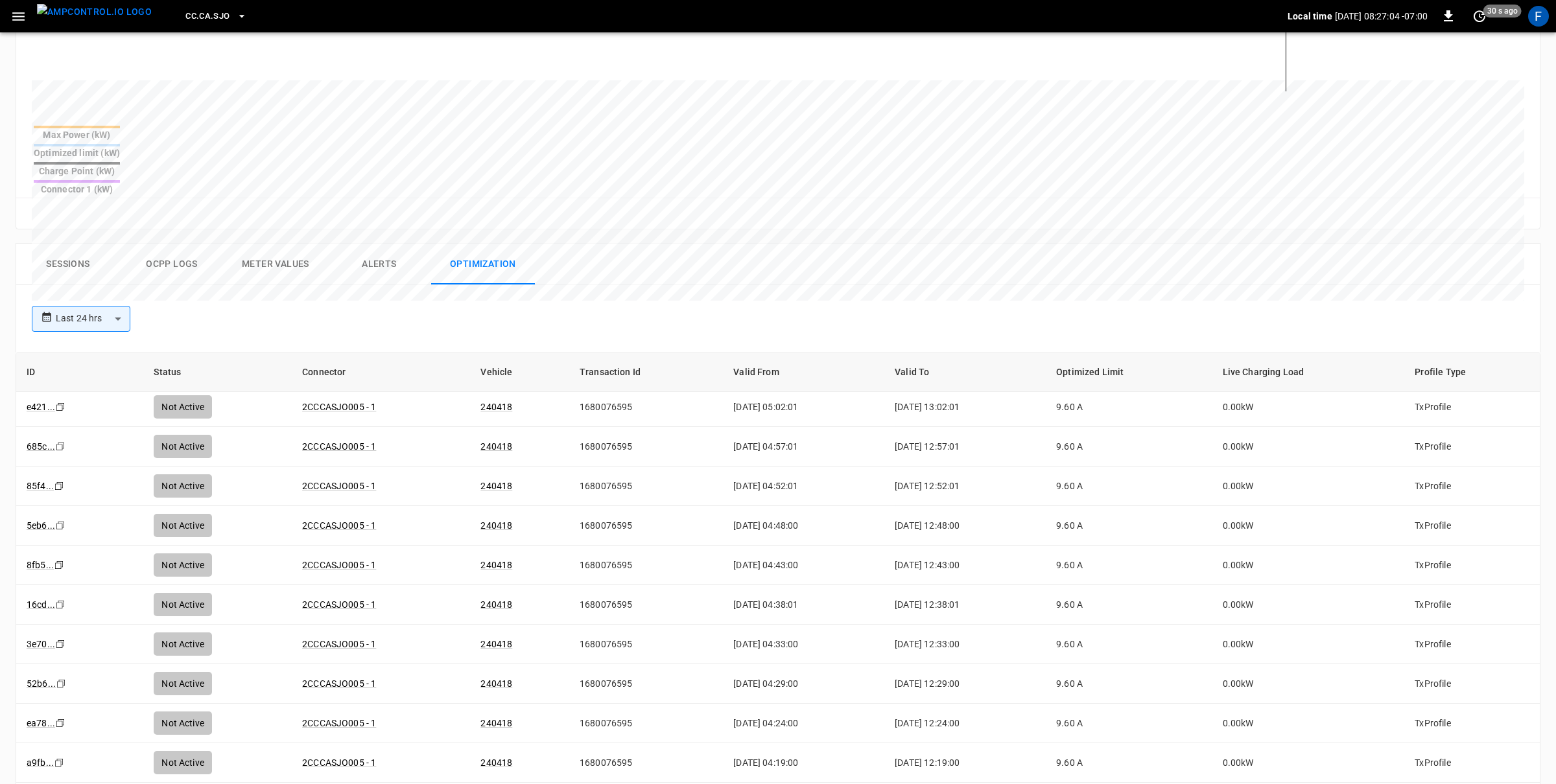
scroll to position [575, 0]
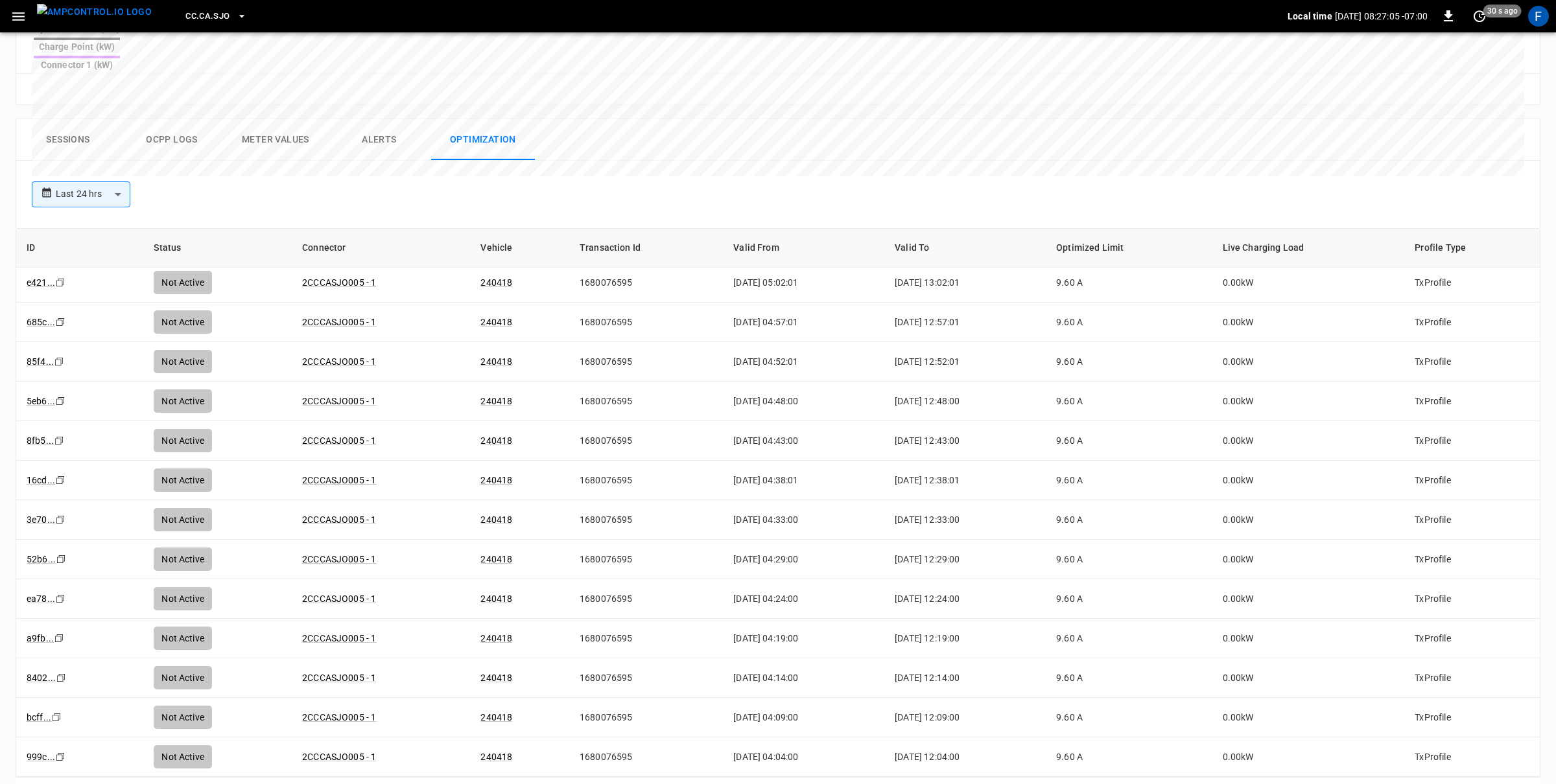
click at [1528, 783] on icon "Go to next page" at bounding box center [1526, 794] width 16 height 16
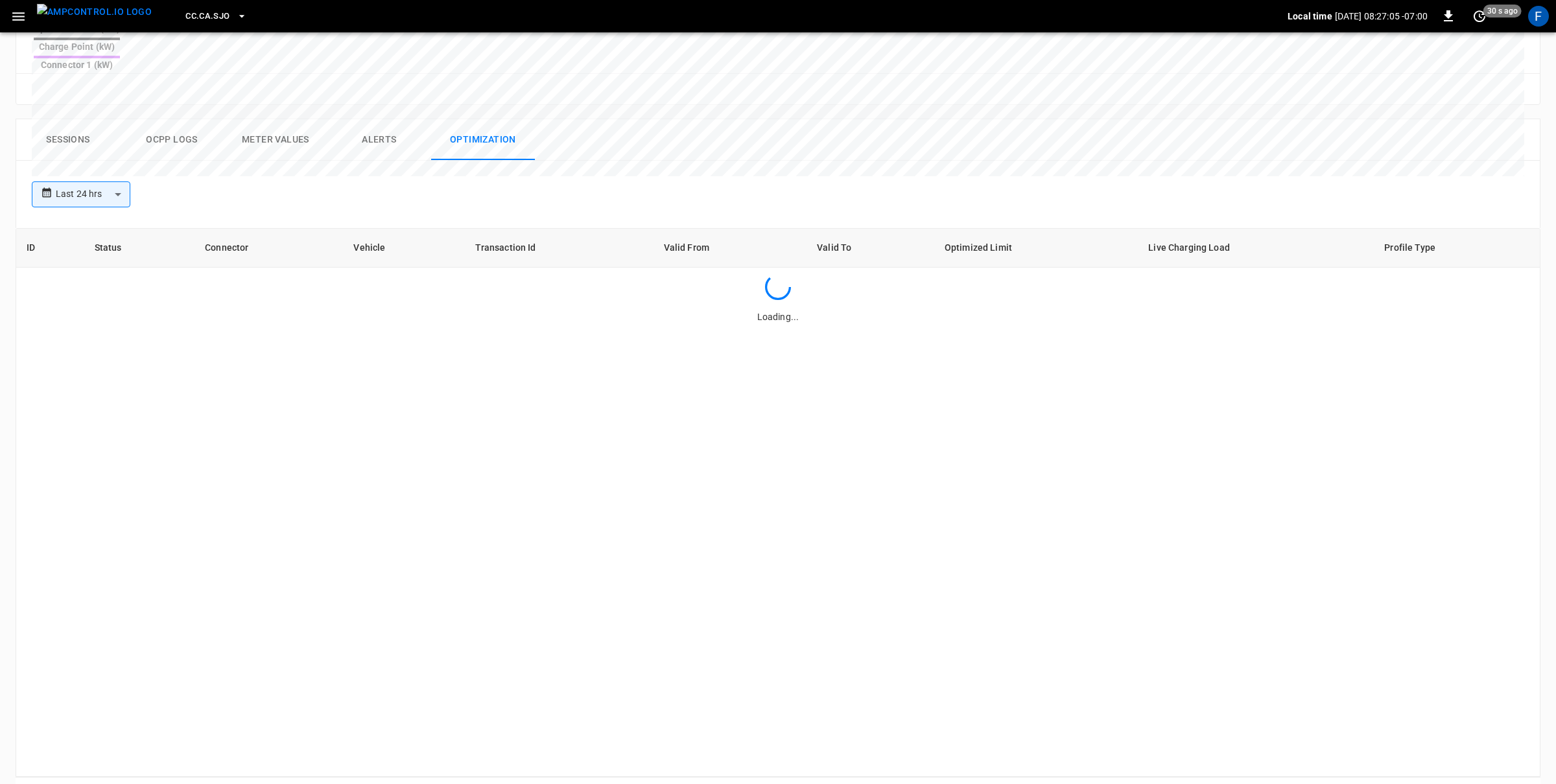
scroll to position [0, 0]
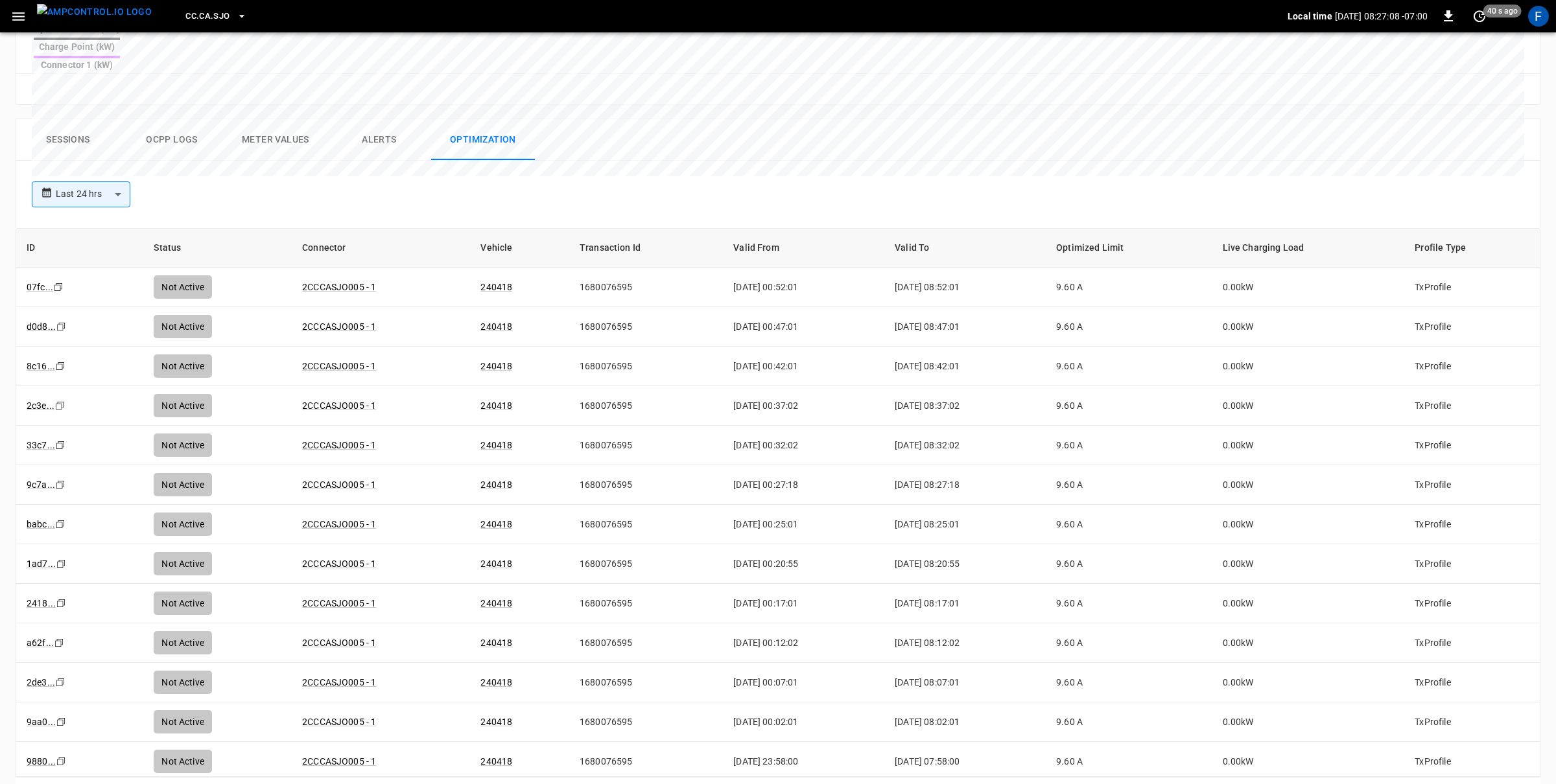
click at [1524, 783] on icon "Go to next page" at bounding box center [1526, 794] width 16 height 16
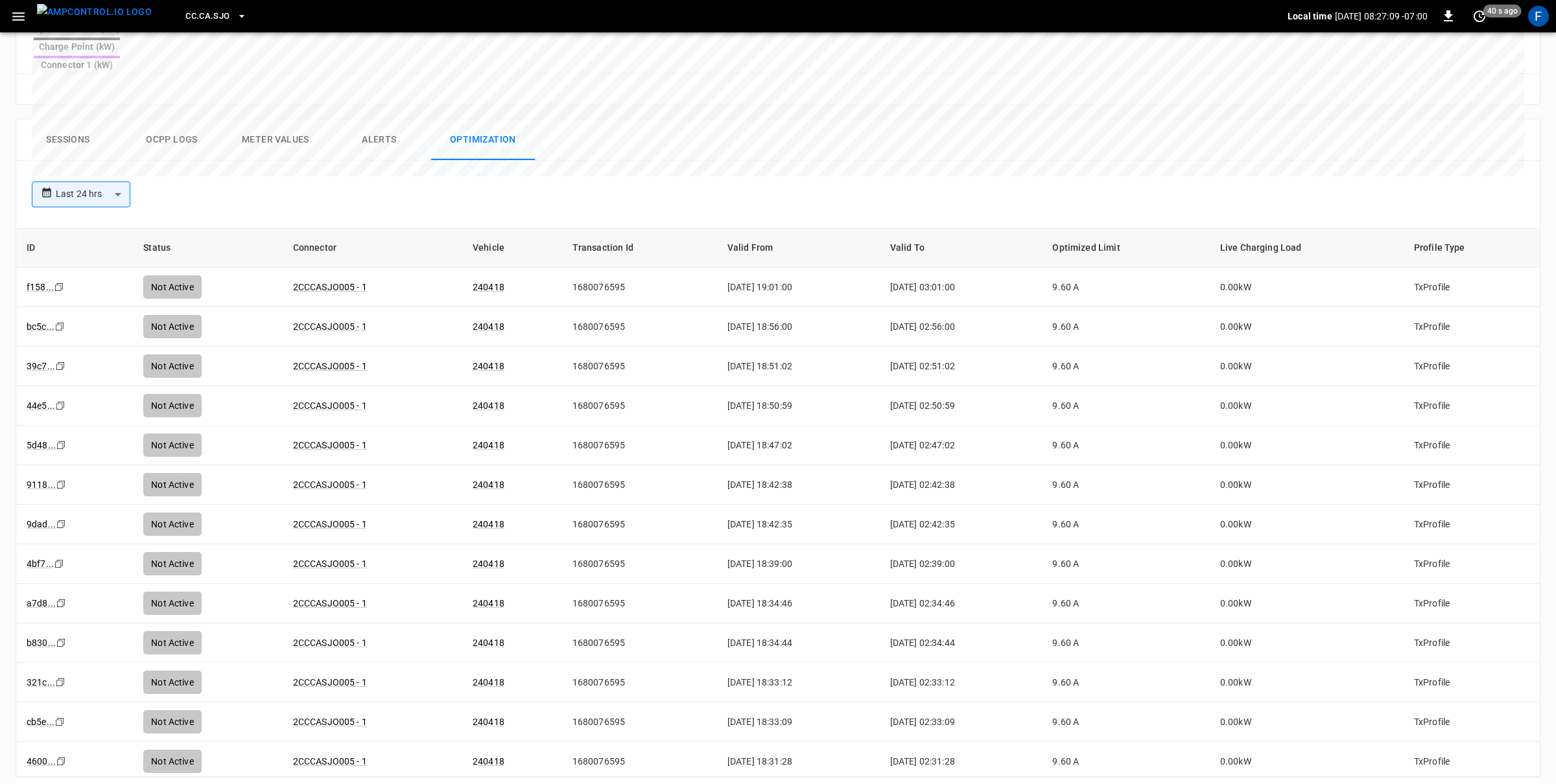
click at [1524, 782] on div at bounding box center [1512, 795] width 52 height 26
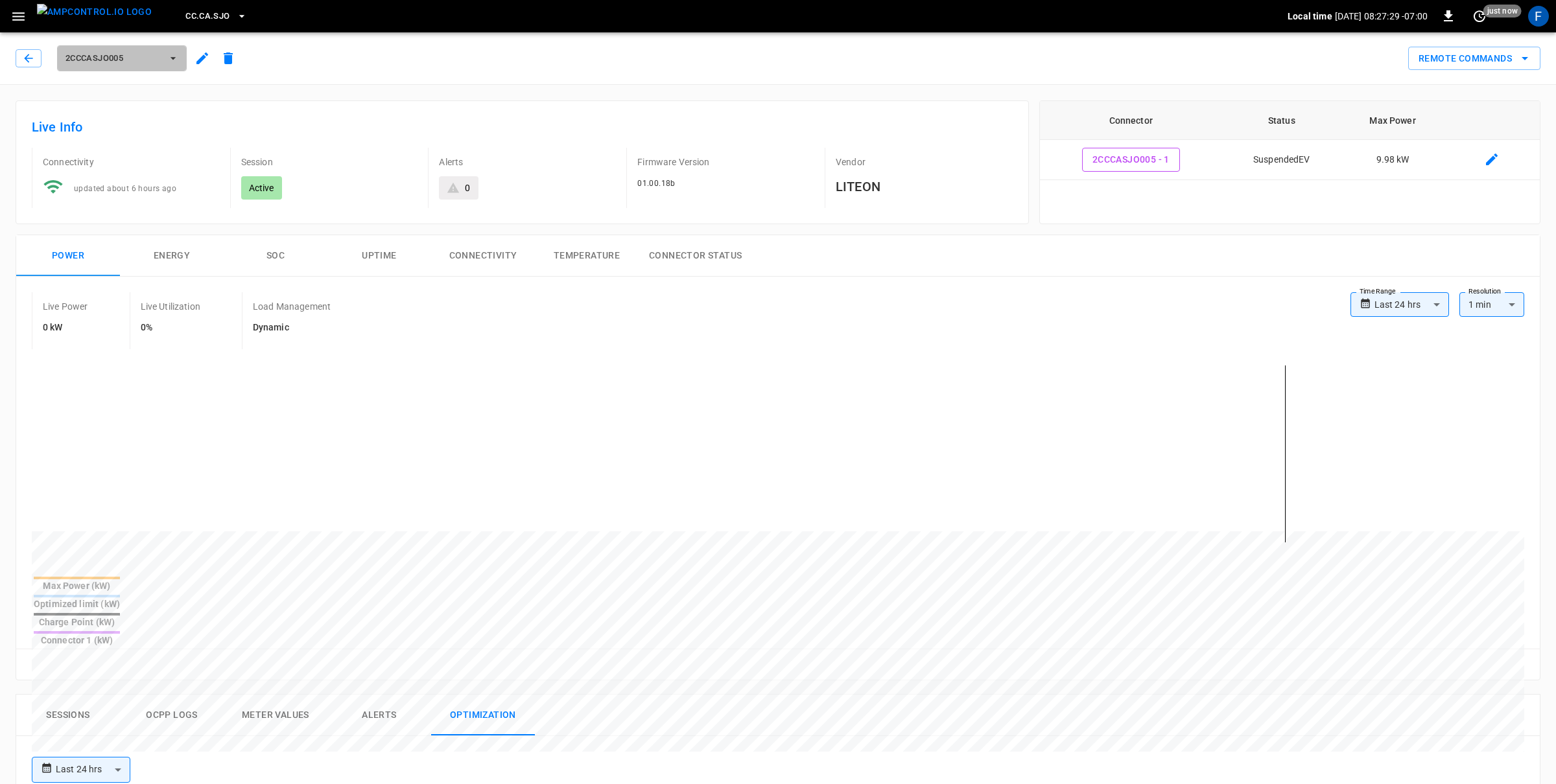
click at [130, 65] on span "2CCCASJO005" at bounding box center [113, 59] width 96 height 15
click at [140, 126] on li "2CCCASJO001 4f0b ..." at bounding box center [154, 119] width 195 height 31
click at [171, 55] on icon "button" at bounding box center [173, 58] width 13 height 13
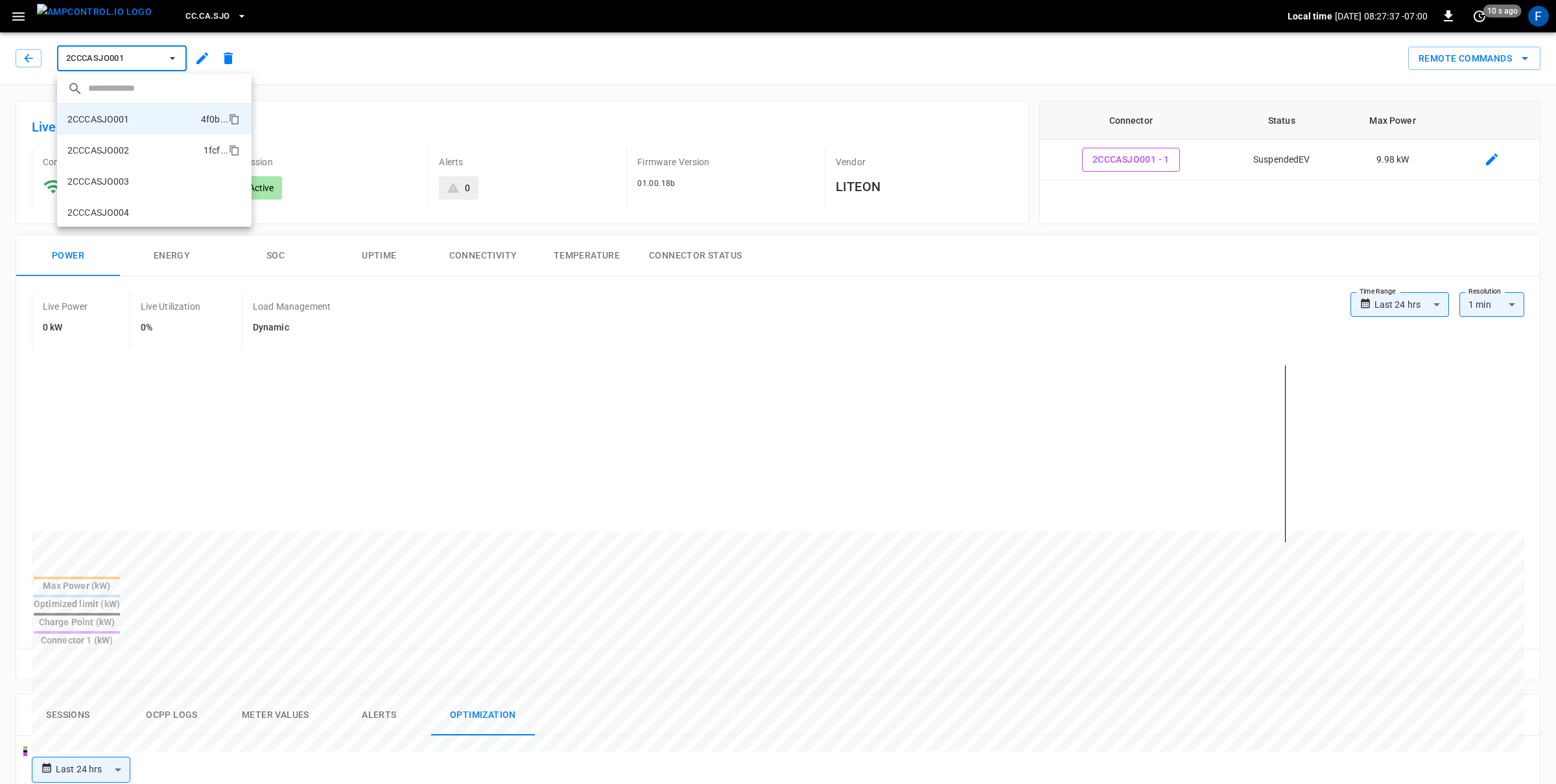
click at [163, 139] on li "2CCCASJO002 1fcf ..." at bounding box center [154, 149] width 195 height 31
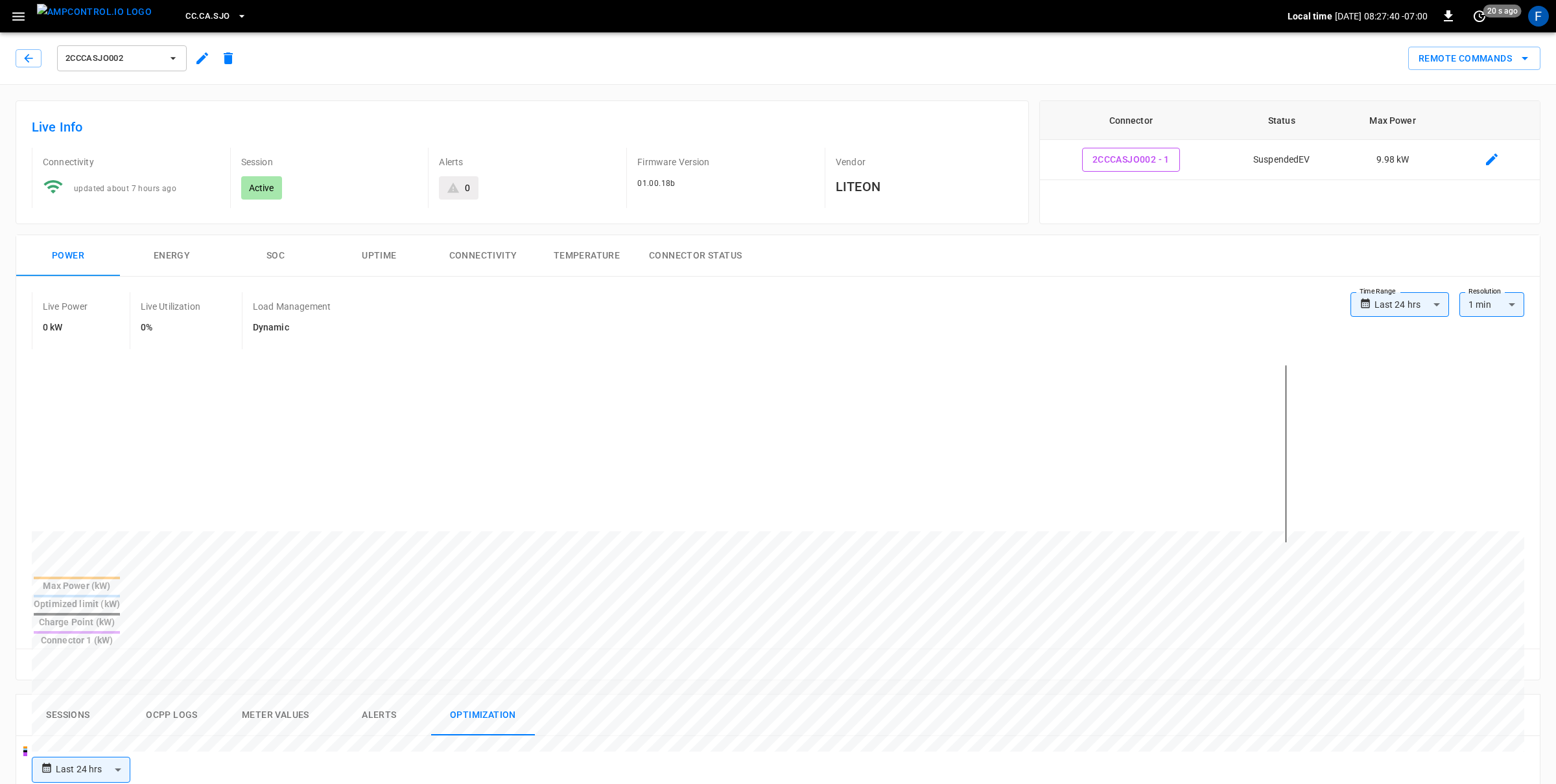
click at [149, 66] on button "2CCCASJO002" at bounding box center [122, 58] width 130 height 26
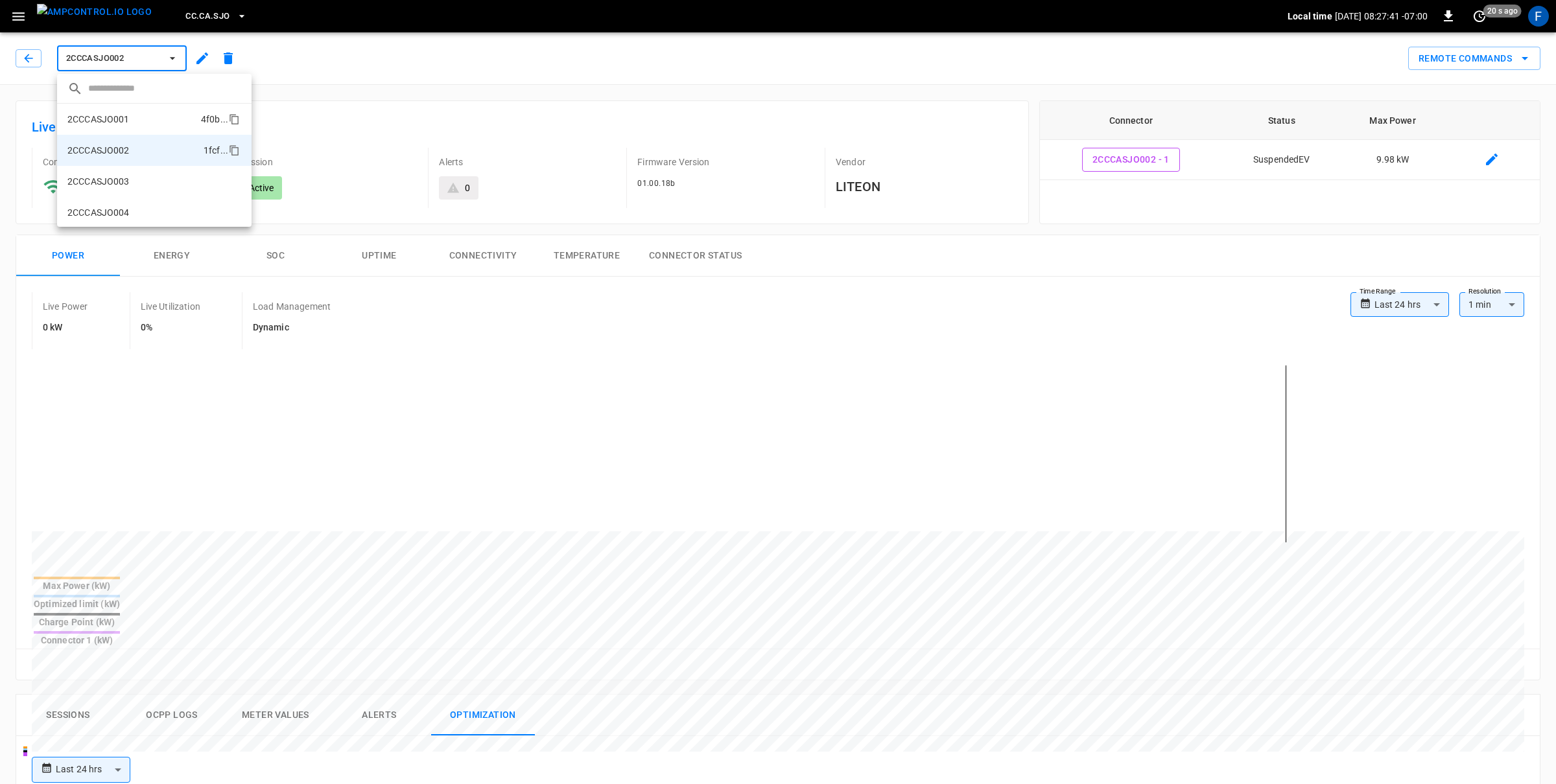
scroll to position [21, 0]
click at [151, 149] on li "2CCCASJO003 7d65 ..." at bounding box center [154, 159] width 195 height 31
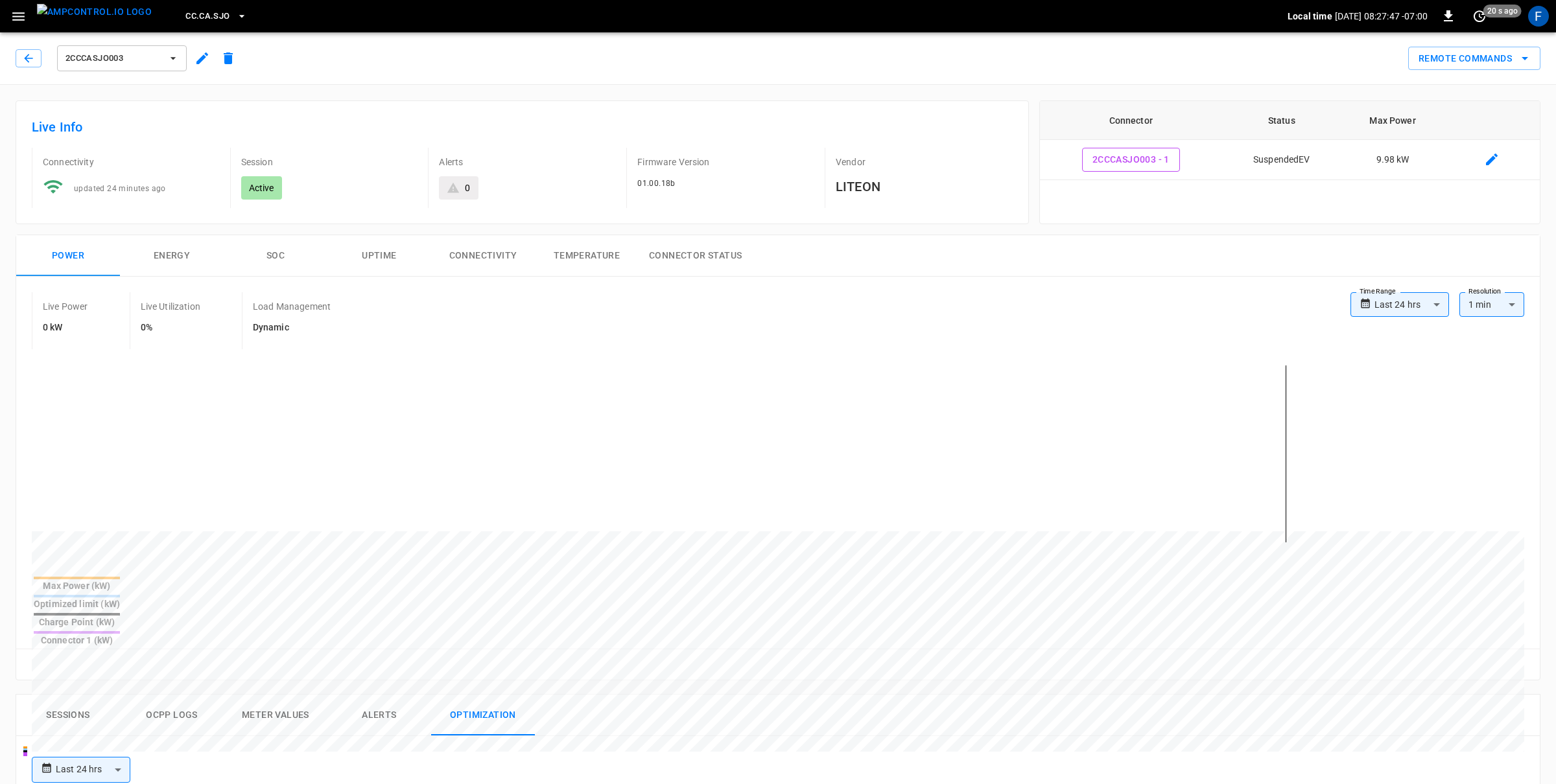
click at [116, 59] on span "2CCCASJO003" at bounding box center [113, 59] width 96 height 15
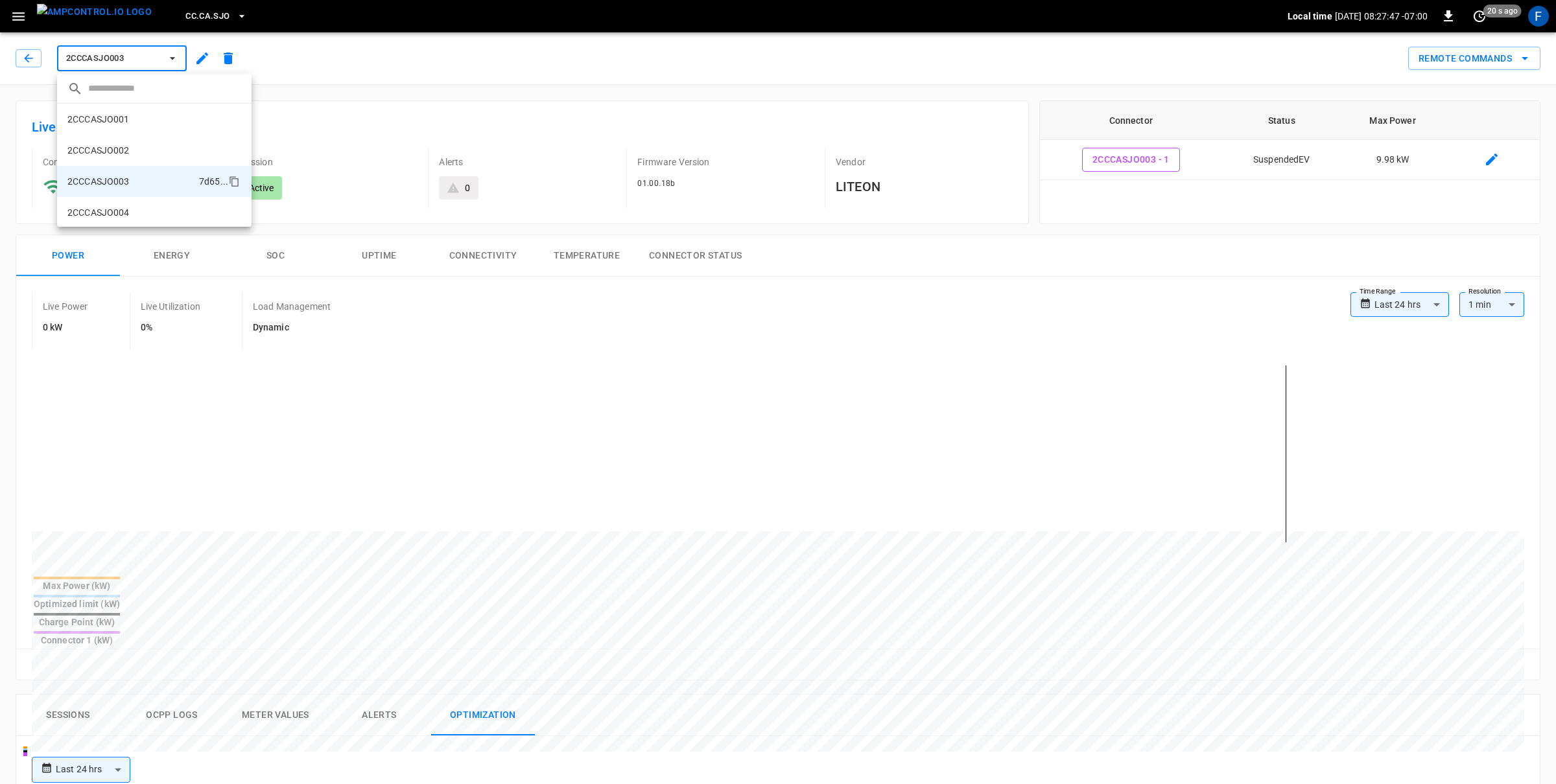
scroll to position [53, 0]
click at [128, 152] on li "2CCCASJO004 f4a7 ..." at bounding box center [154, 159] width 195 height 31
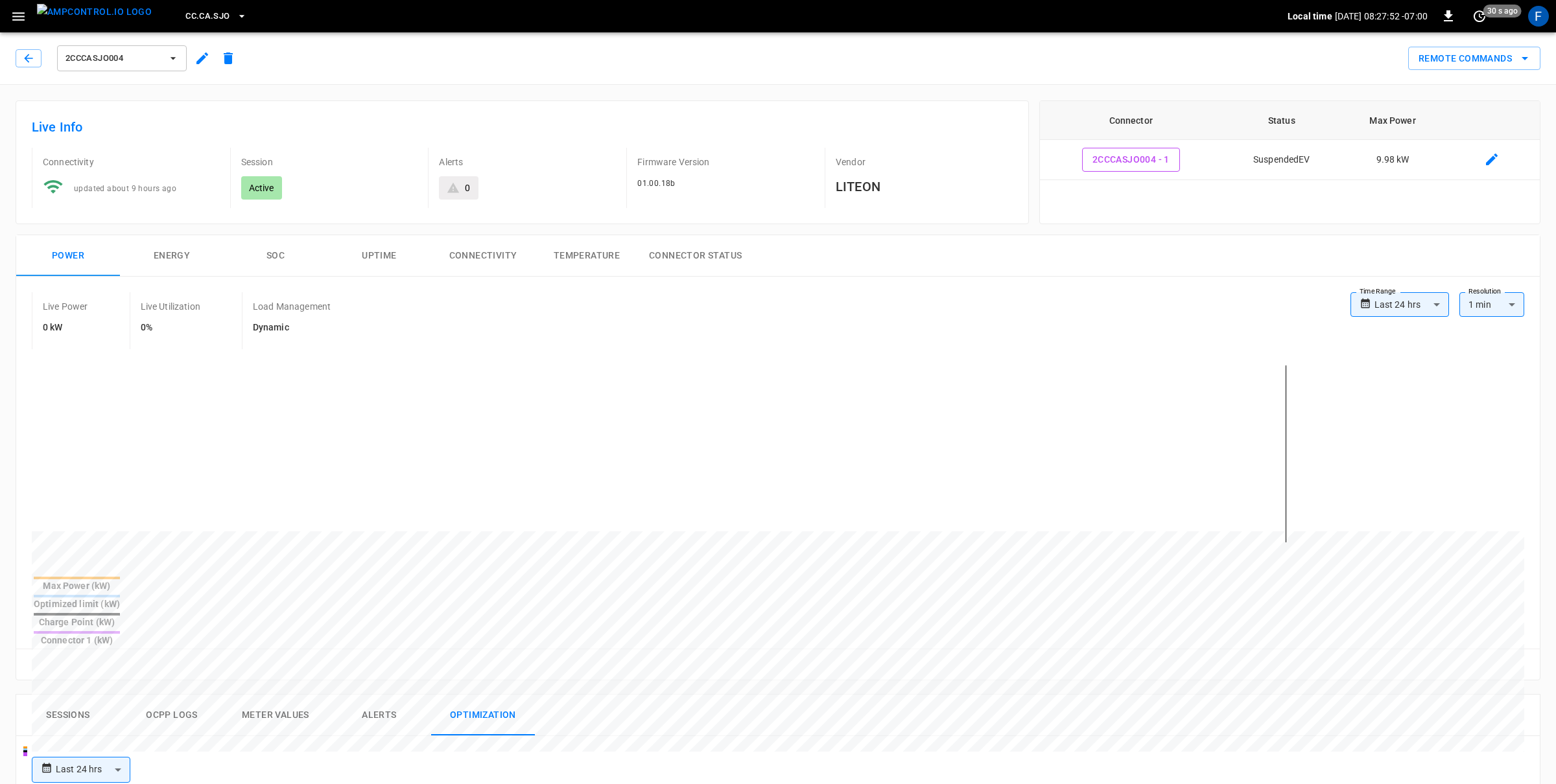
click at [117, 51] on span "2CCCASJO004" at bounding box center [113, 59] width 96 height 15
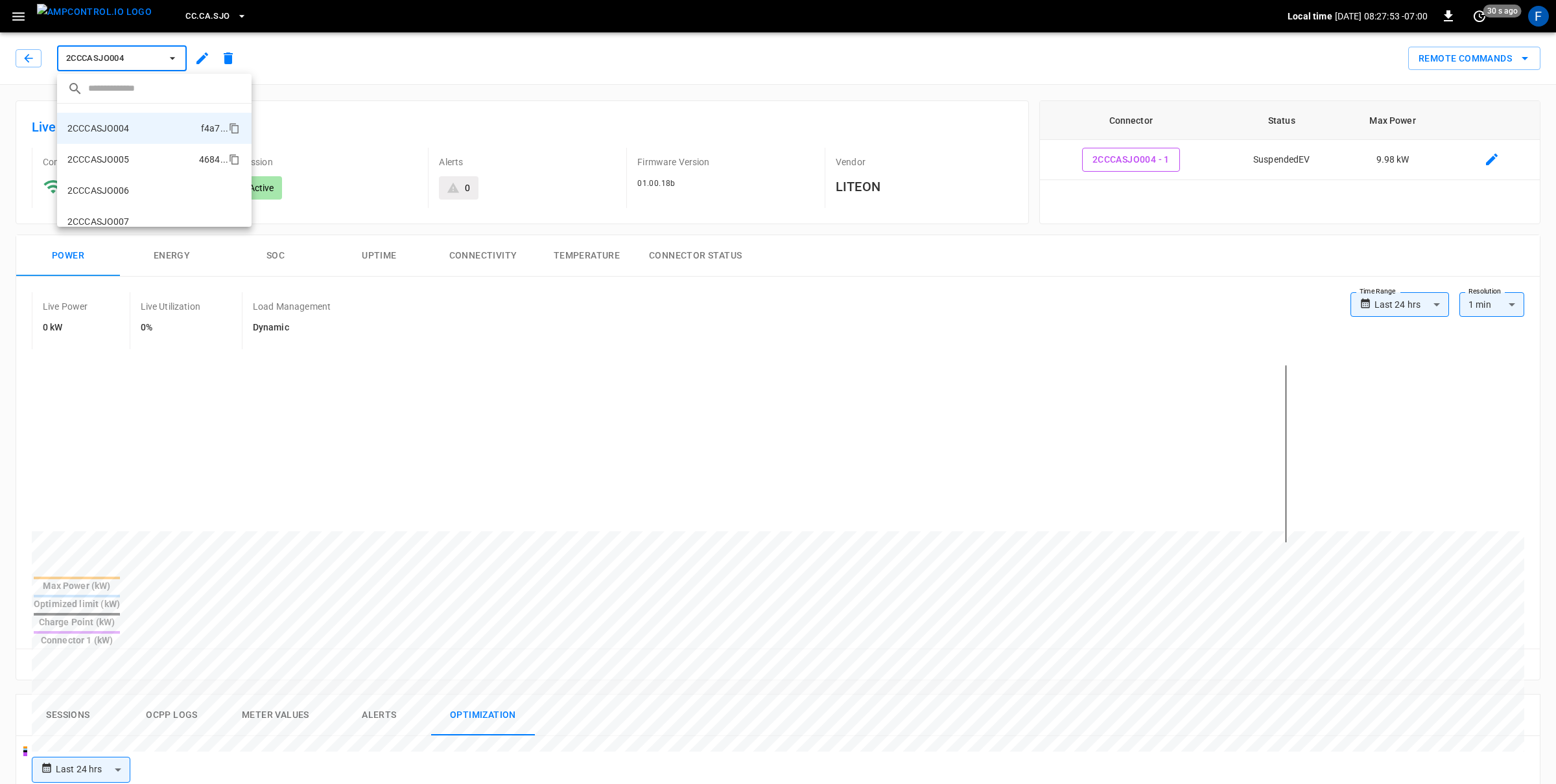
click at [159, 158] on li "2CCCASJO005 4684 ..." at bounding box center [154, 159] width 195 height 31
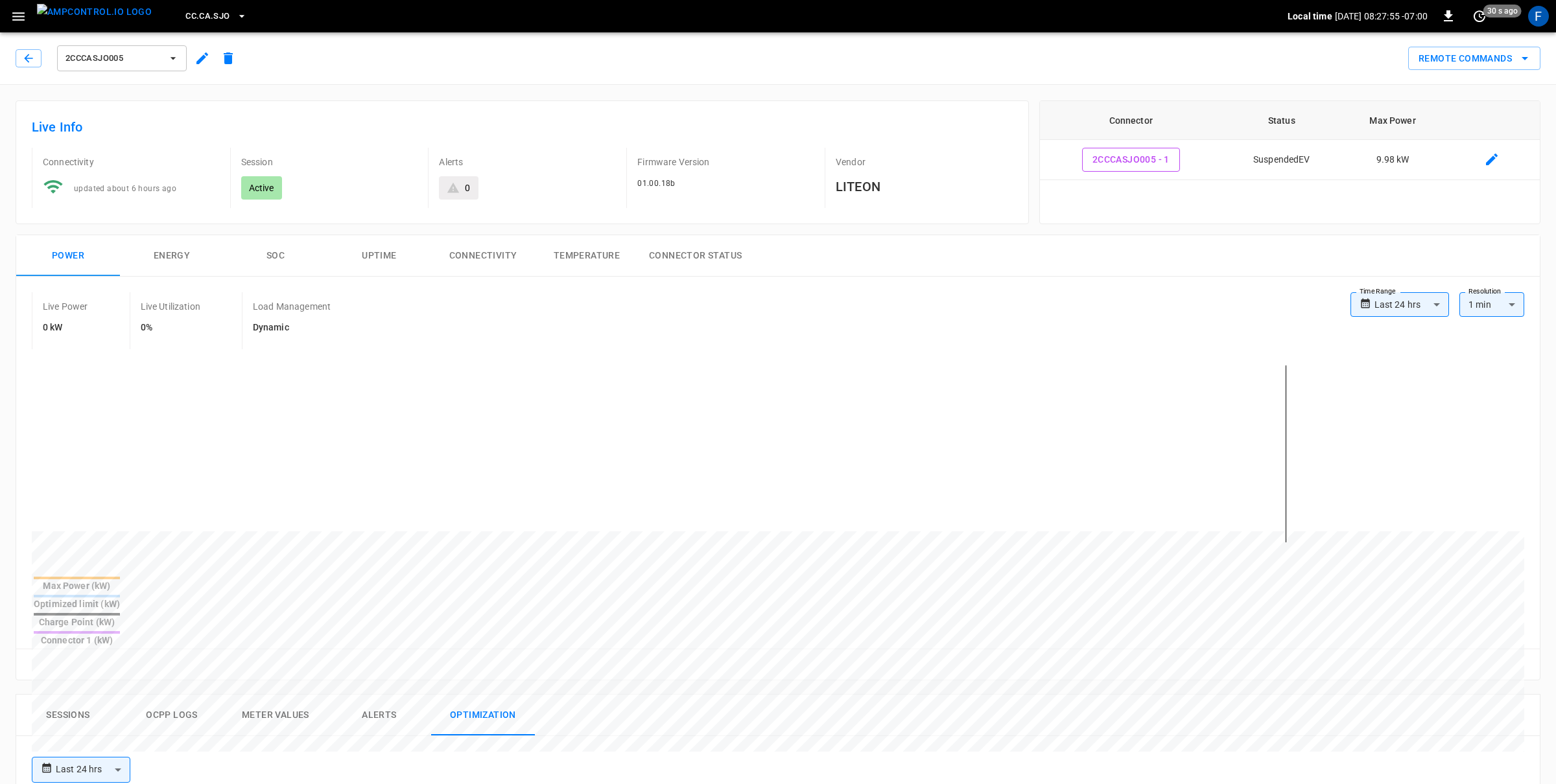
click at [147, 56] on span "2CCCASJO005" at bounding box center [113, 59] width 96 height 15
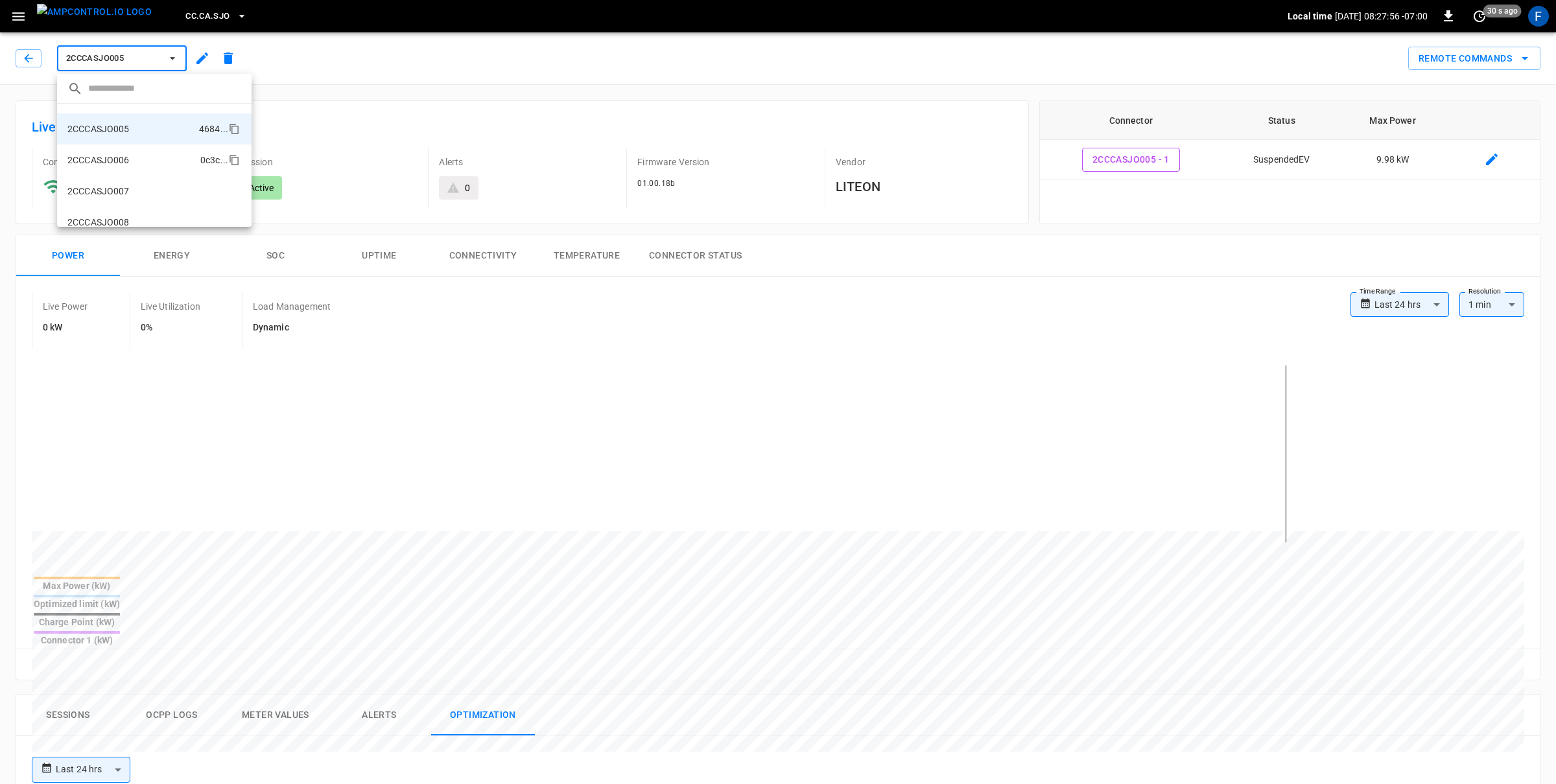
click at [159, 161] on li "2CCCASJO006 0c3c ..." at bounding box center [154, 159] width 195 height 31
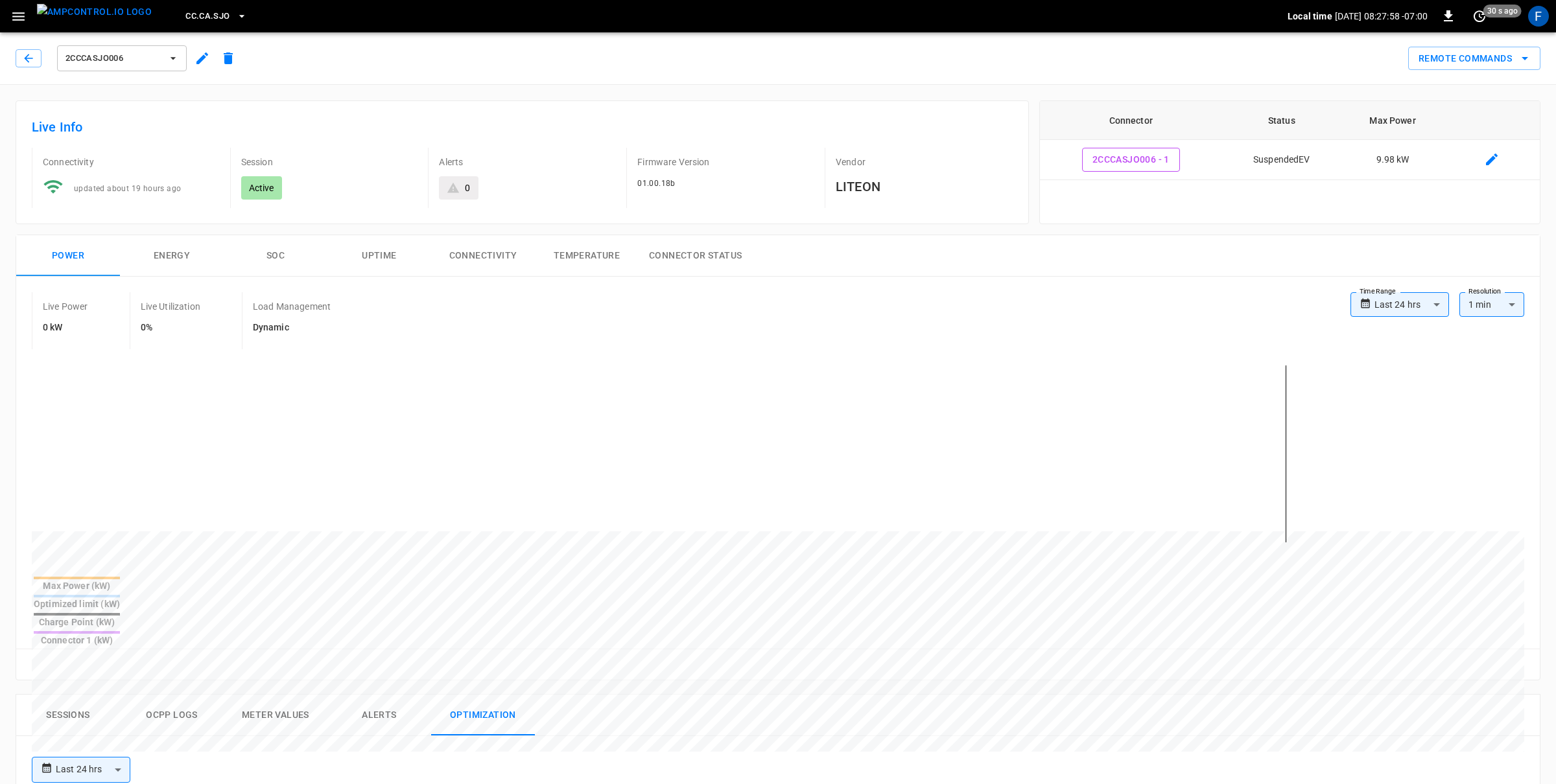
click at [137, 62] on span "2CCCASJO006" at bounding box center [113, 59] width 96 height 15
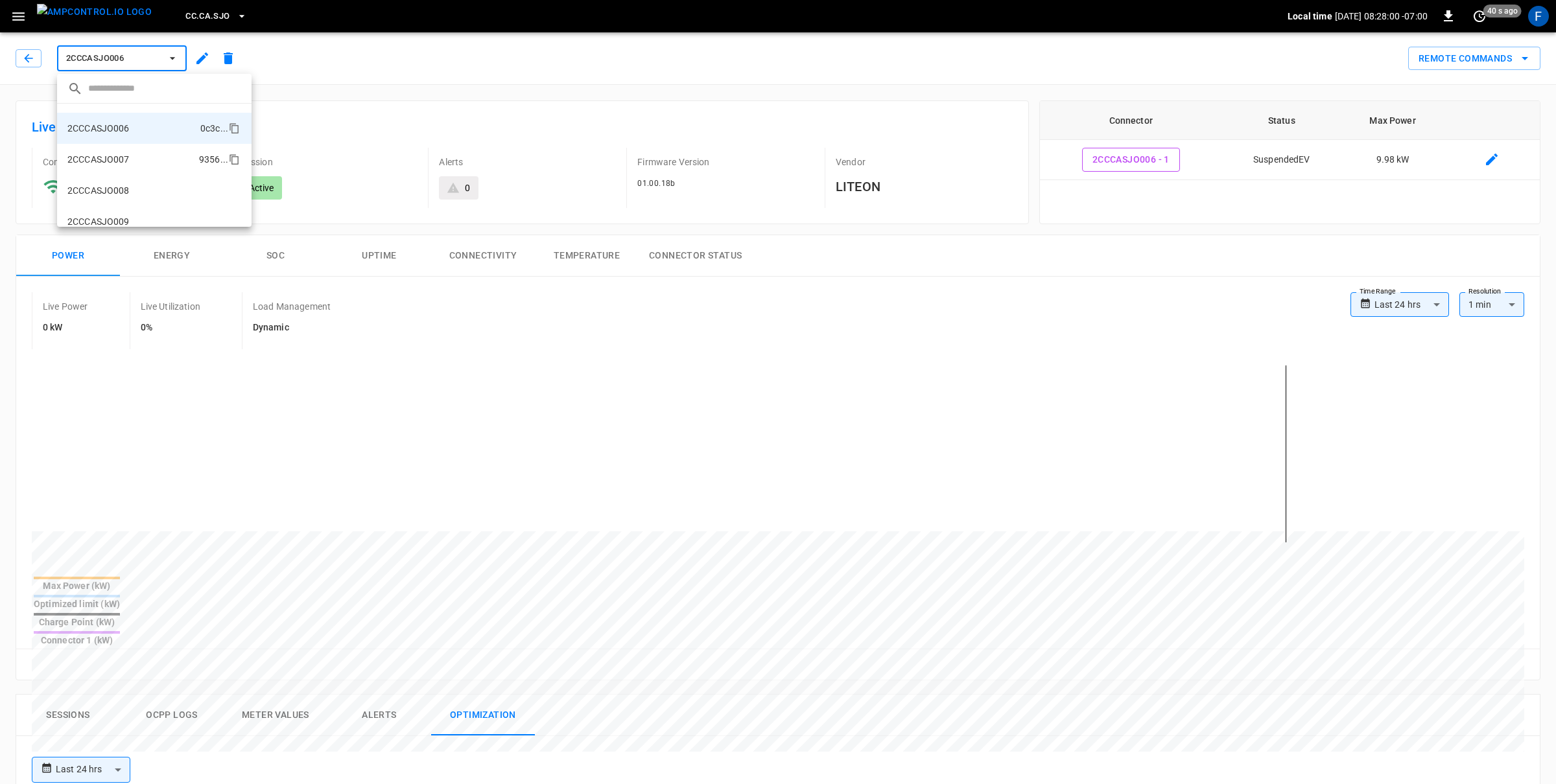
click at [154, 158] on li "2CCCASJO007 9356 ..." at bounding box center [154, 159] width 195 height 31
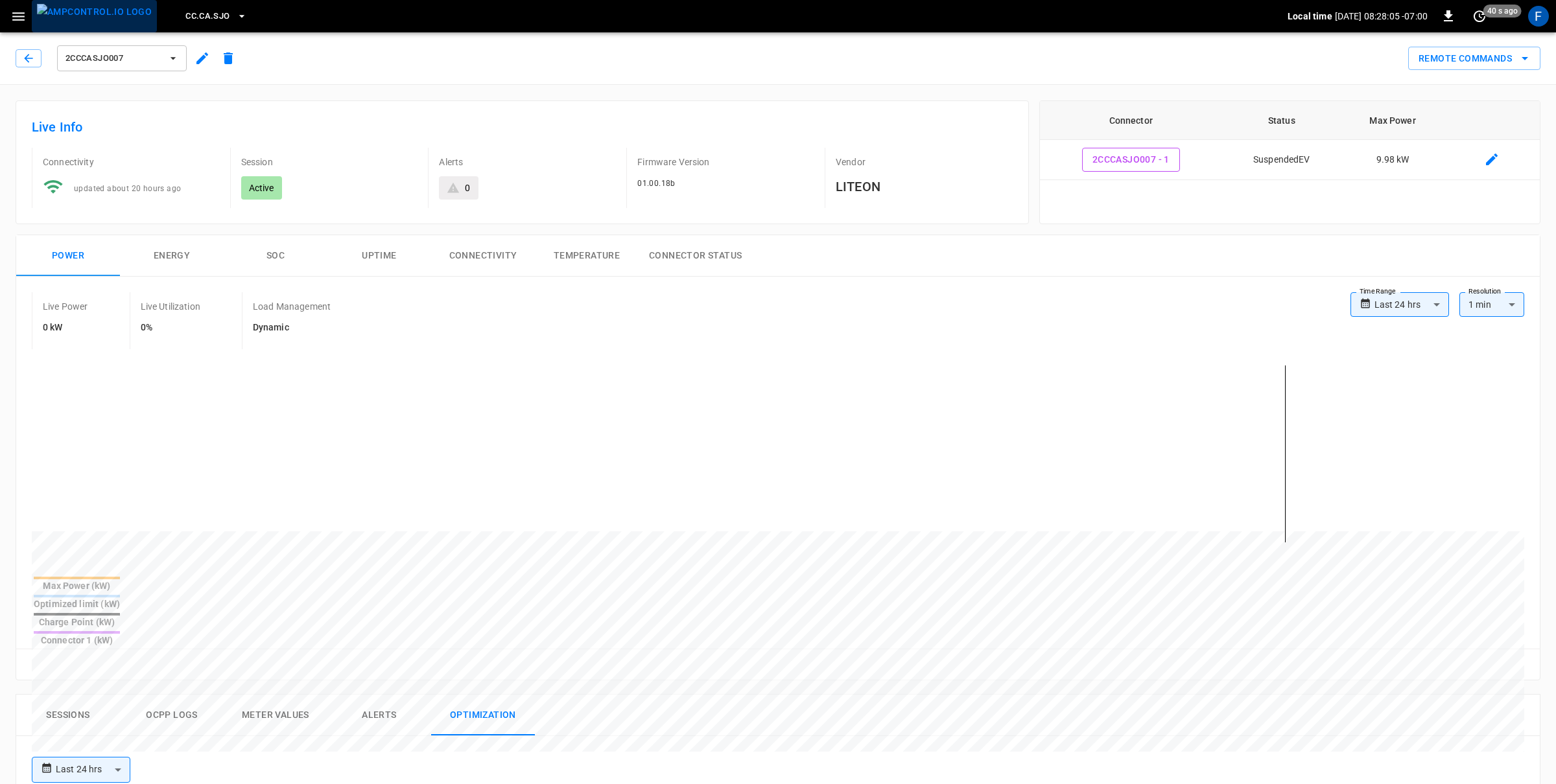
click at [97, 18] on img "menu" at bounding box center [94, 12] width 115 height 17
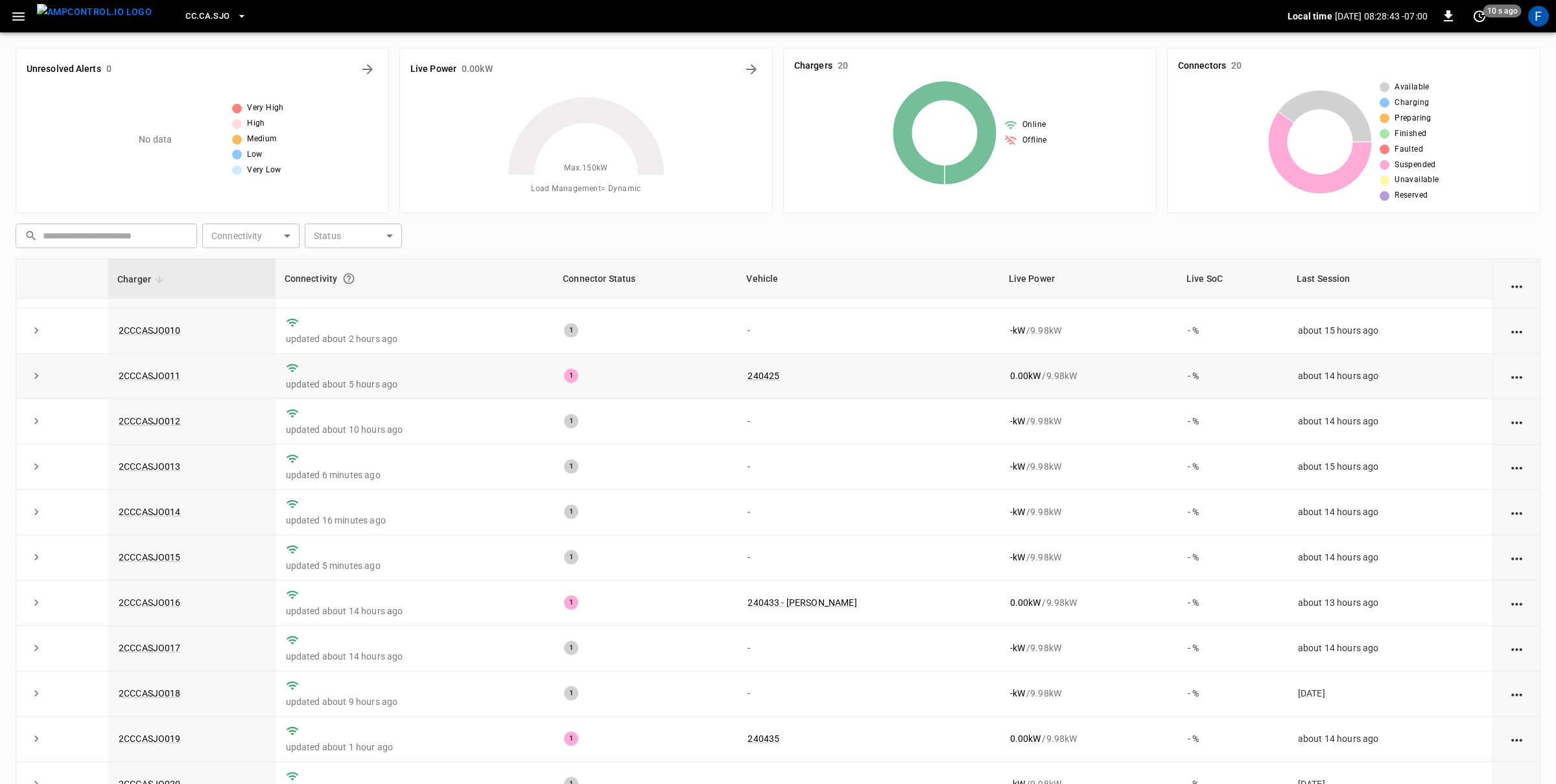
scroll to position [418, 0]
click at [168, 594] on link "2CCCASJO016" at bounding box center [150, 602] width 68 height 16
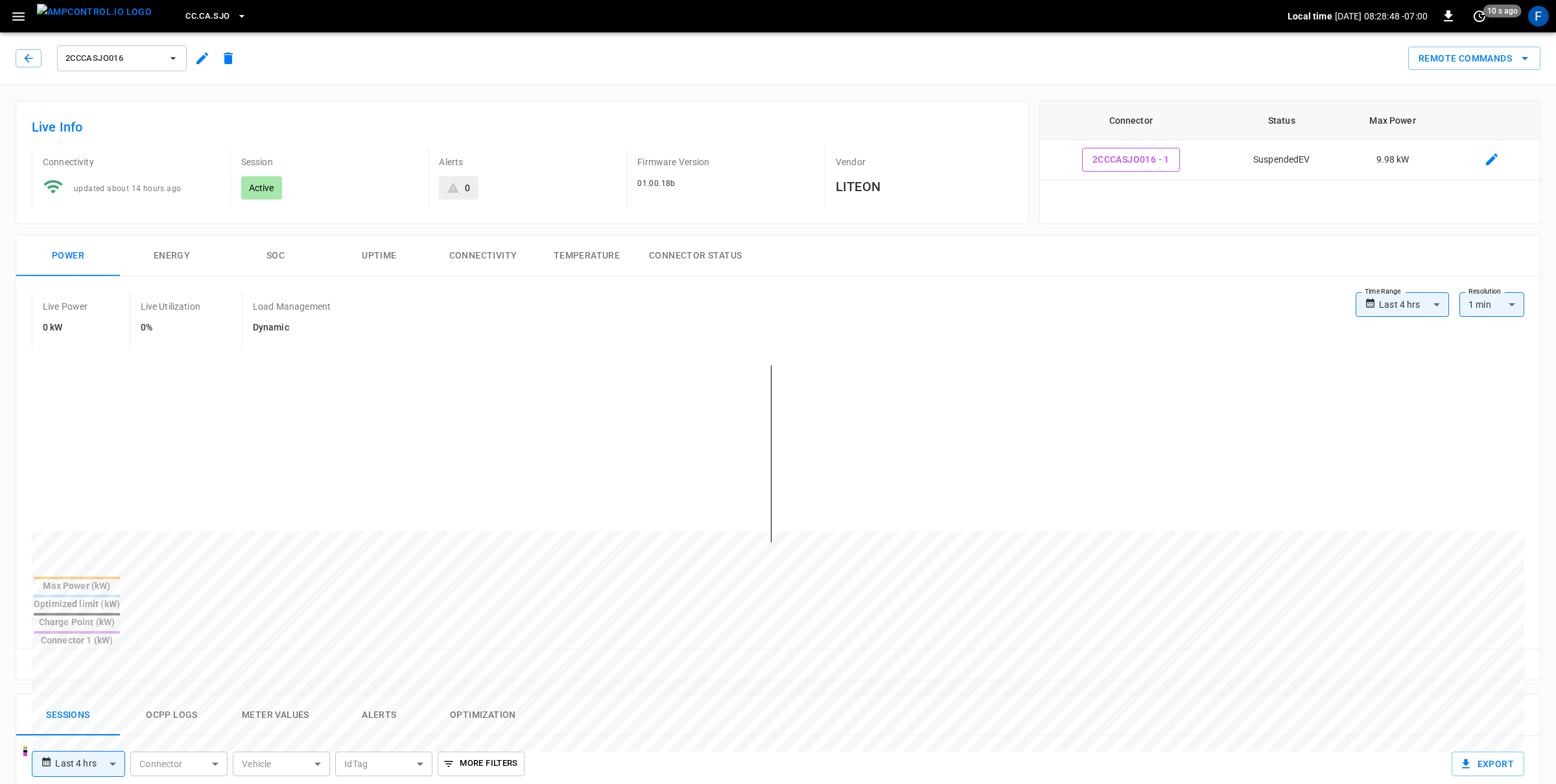
click at [14, 58] on div "2CCCASJO016" at bounding box center [125, 56] width 231 height 36
click at [117, 20] on img "menu" at bounding box center [94, 12] width 115 height 17
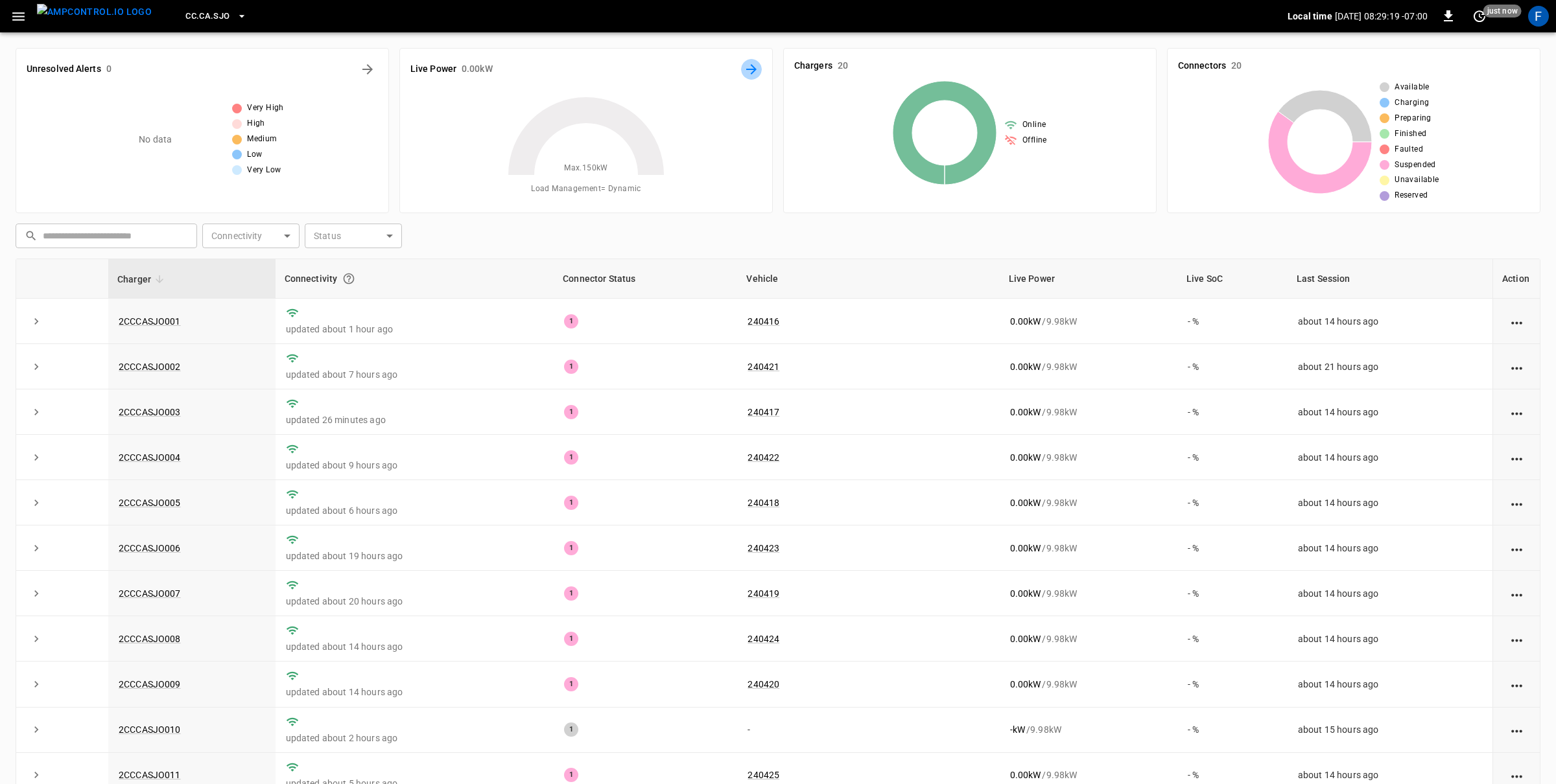
click at [752, 67] on icon "Energy Overview" at bounding box center [751, 69] width 11 height 11
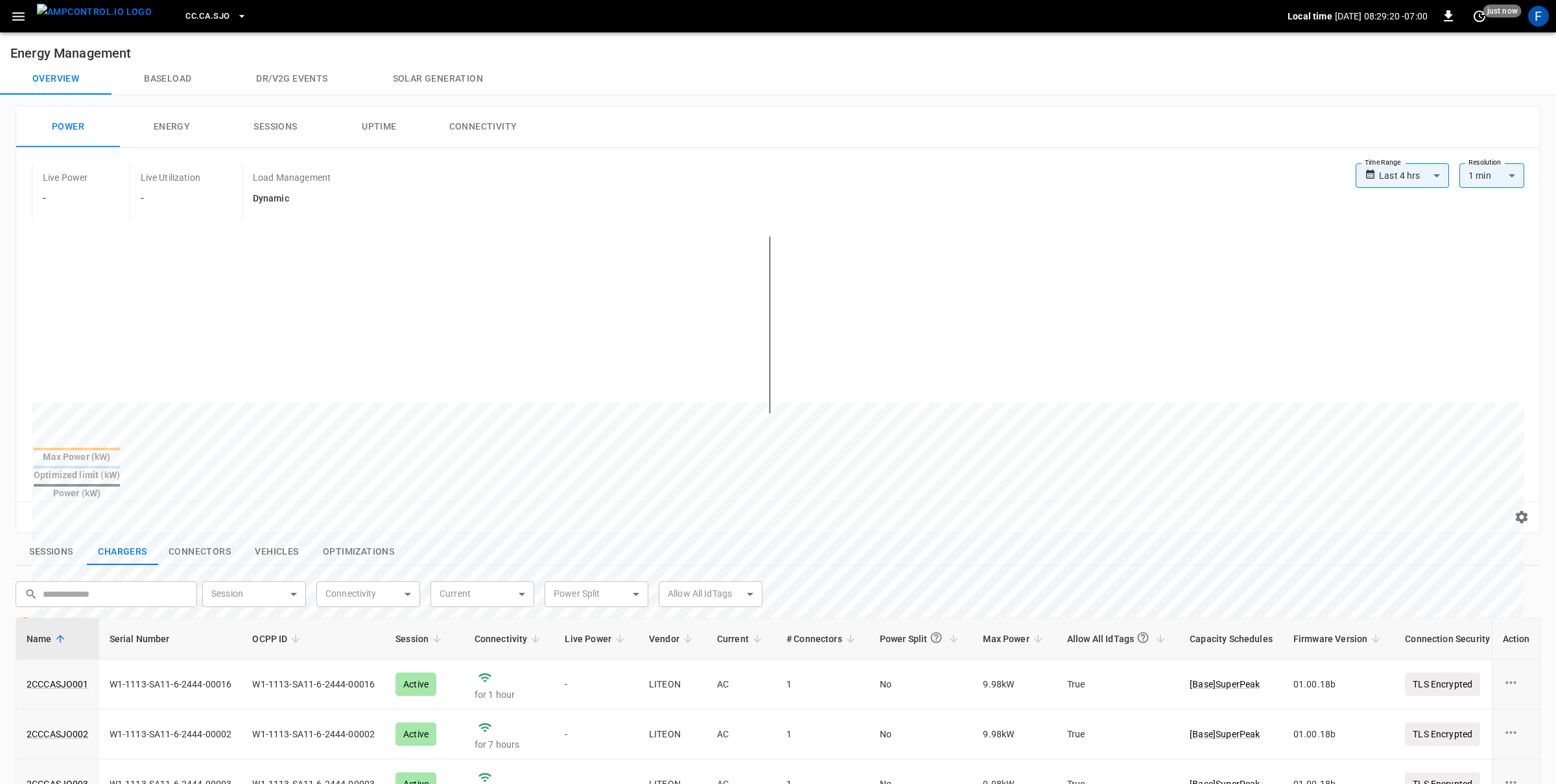
click at [1414, 176] on body "**********" at bounding box center [778, 605] width 1556 height 1211
click at [1406, 228] on li "Last 24 hrs" at bounding box center [1402, 225] width 93 height 21
type input "**********"
click at [299, 144] on button "Sessions" at bounding box center [276, 126] width 104 height 41
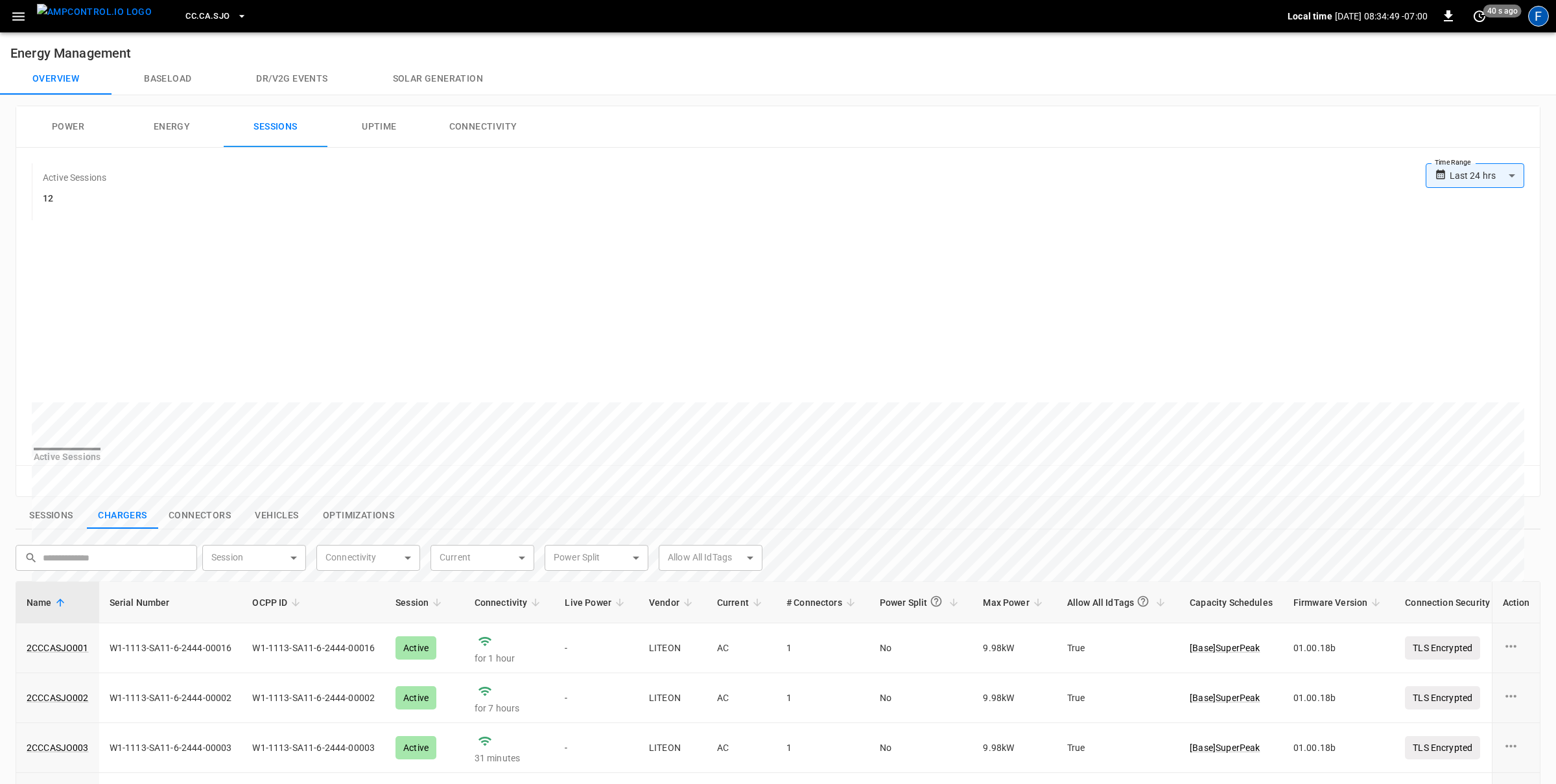
click at [1530, 19] on div "F" at bounding box center [1539, 17] width 21 height 21
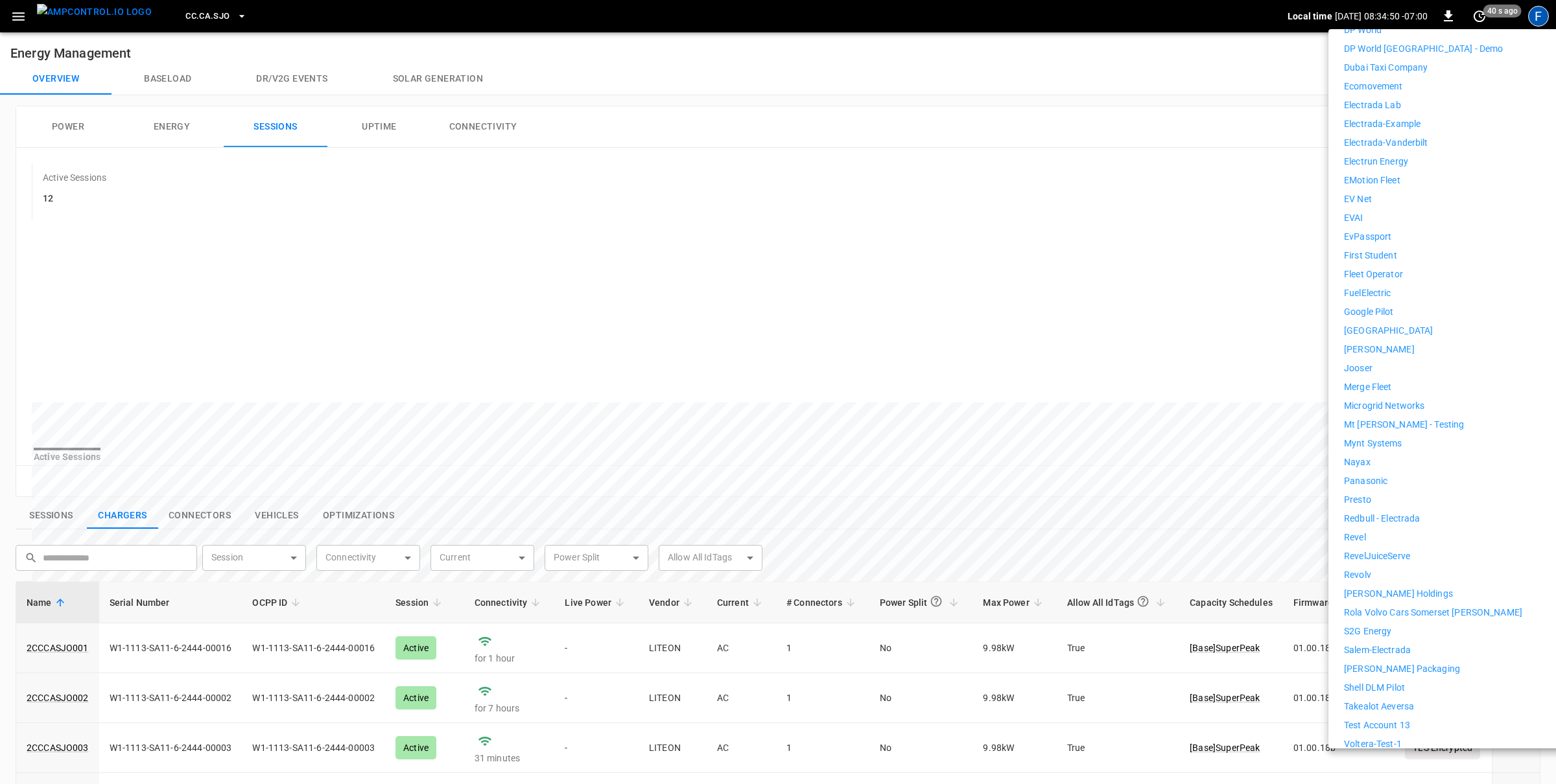
scroll to position [630, 0]
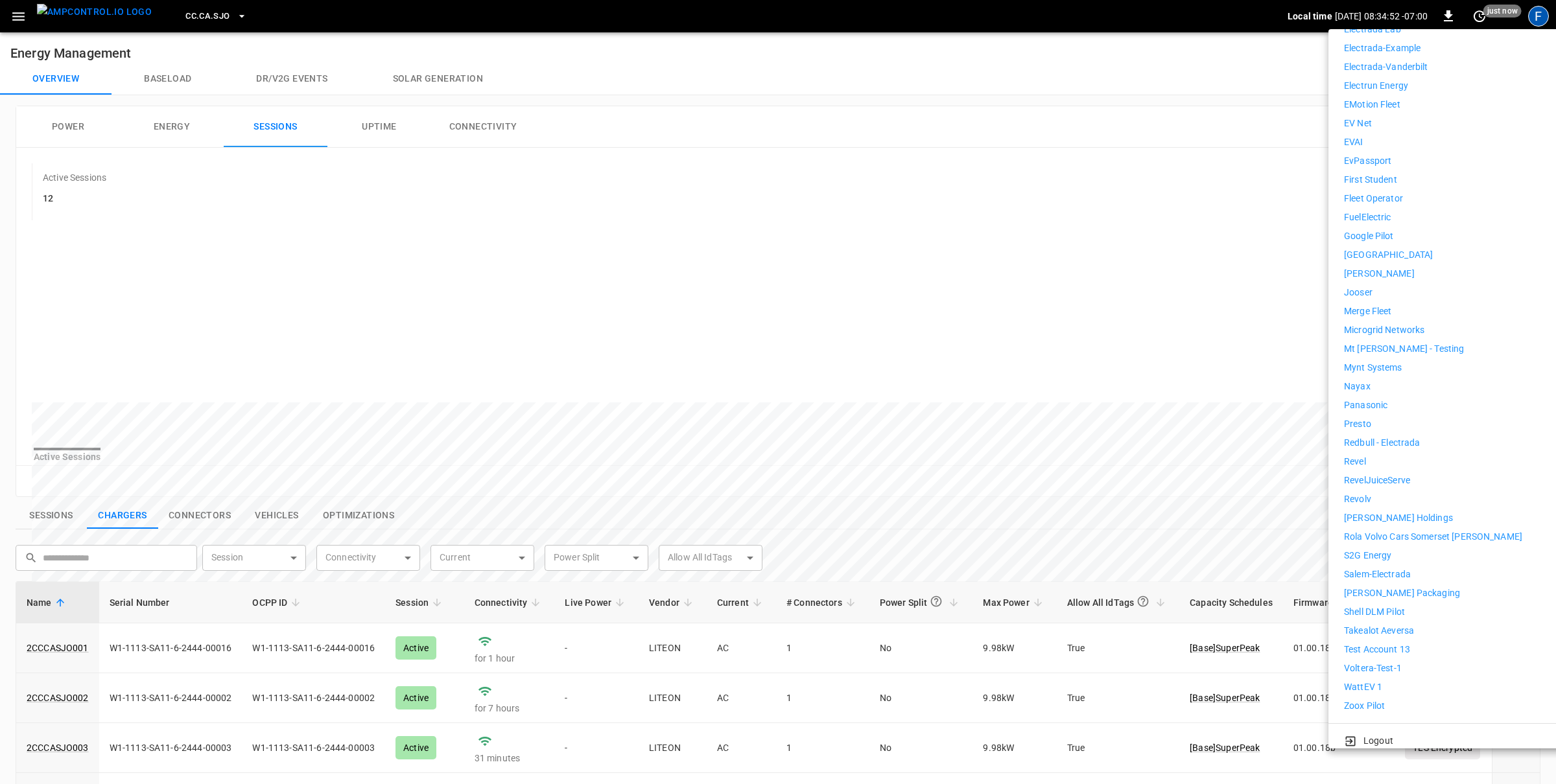
click at [1367, 511] on p "[PERSON_NAME] Holdings" at bounding box center [1398, 518] width 109 height 14
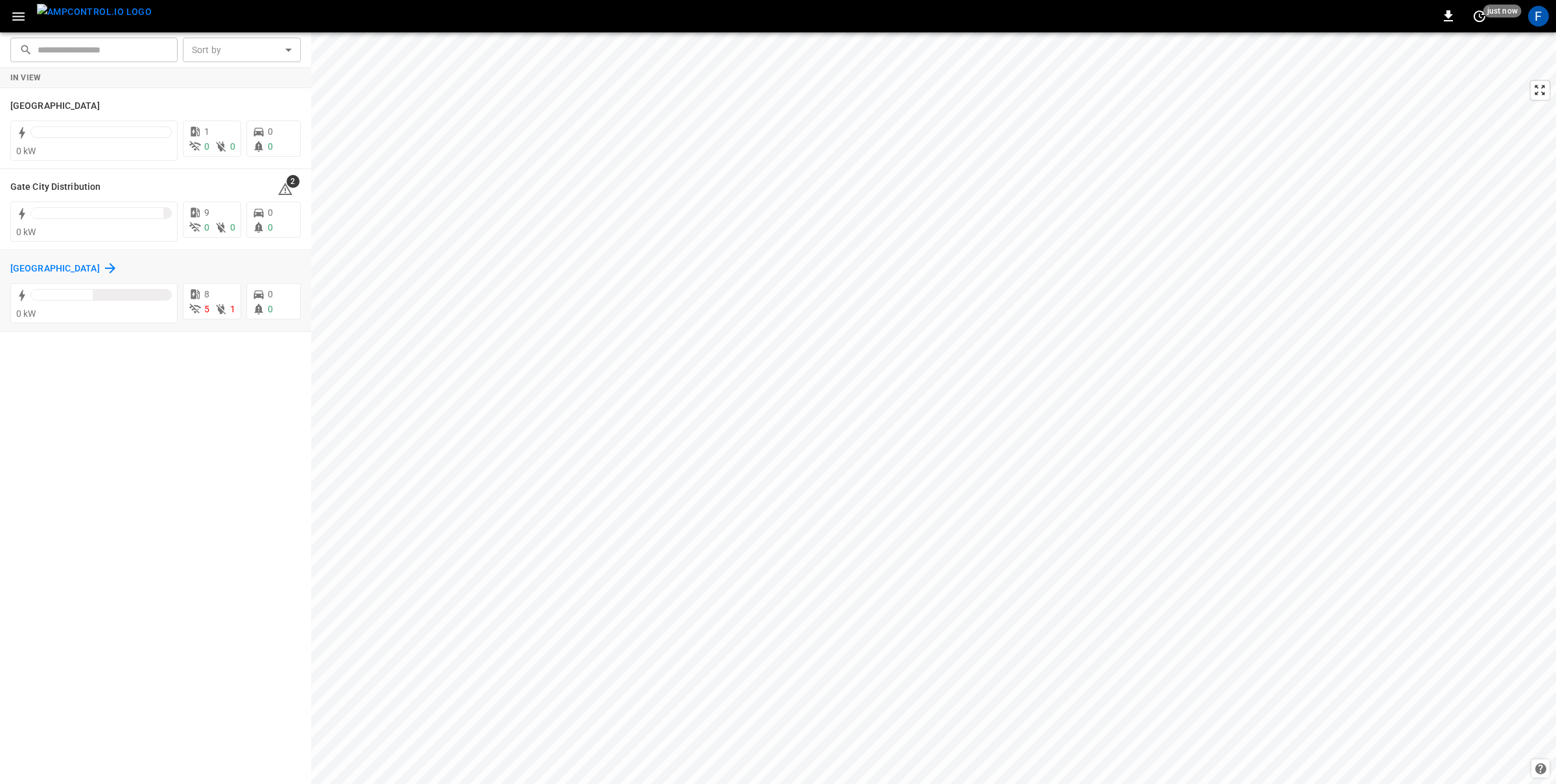
click at [83, 270] on h6 "[GEOGRAPHIC_DATA]" at bounding box center [55, 269] width 89 height 14
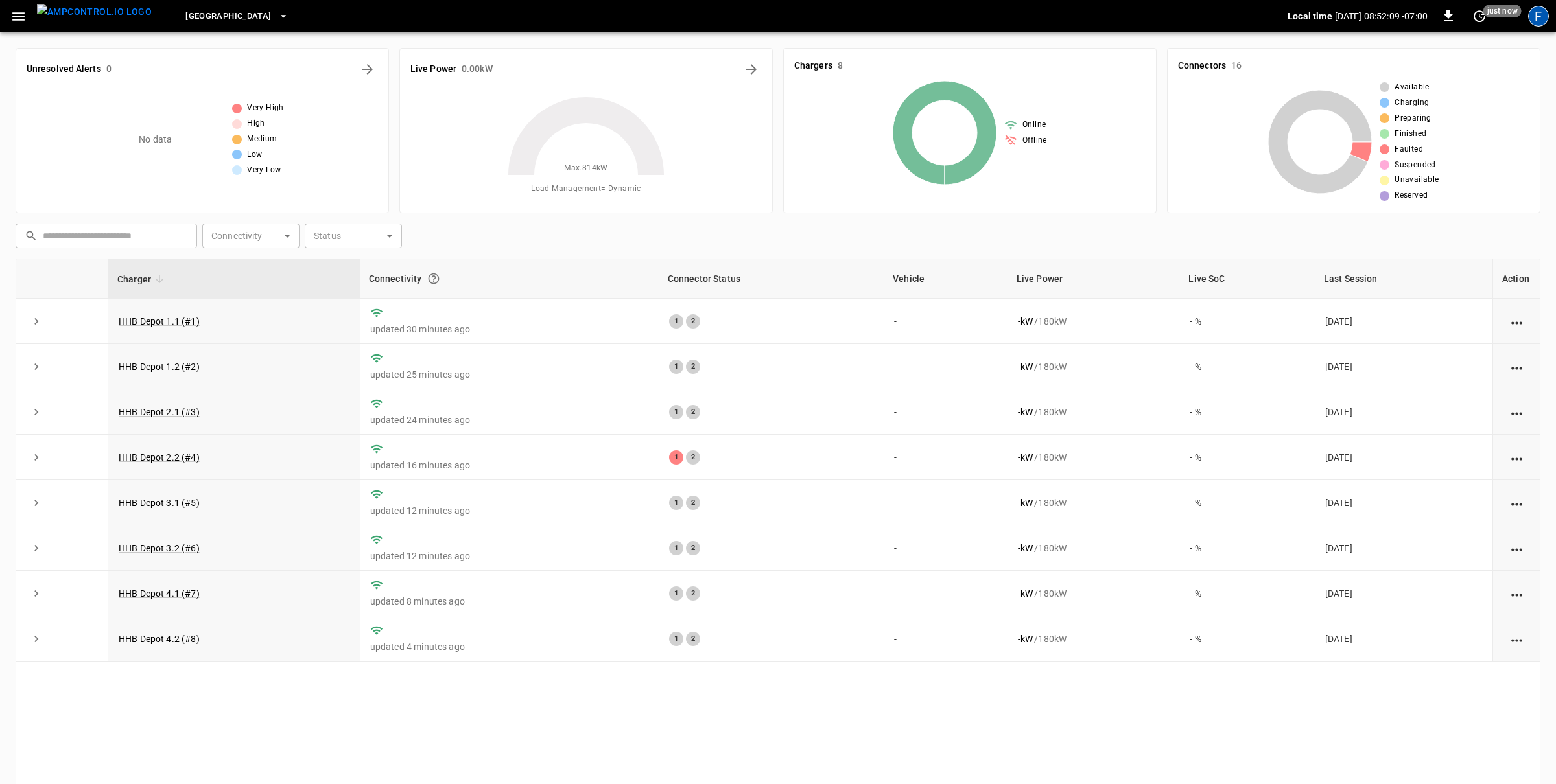
click at [1533, 21] on div "F" at bounding box center [1539, 17] width 21 height 21
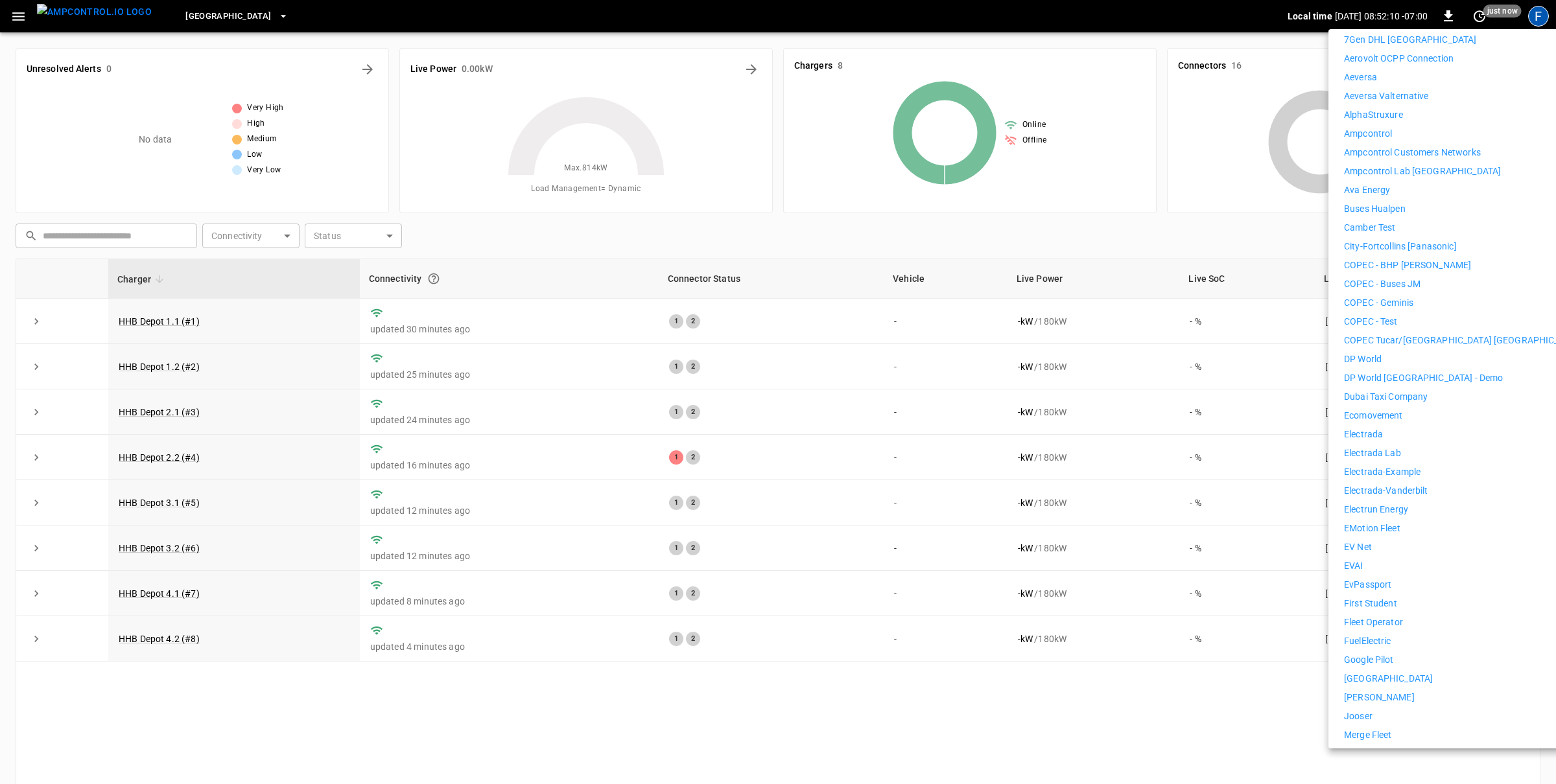
scroll to position [289, 0]
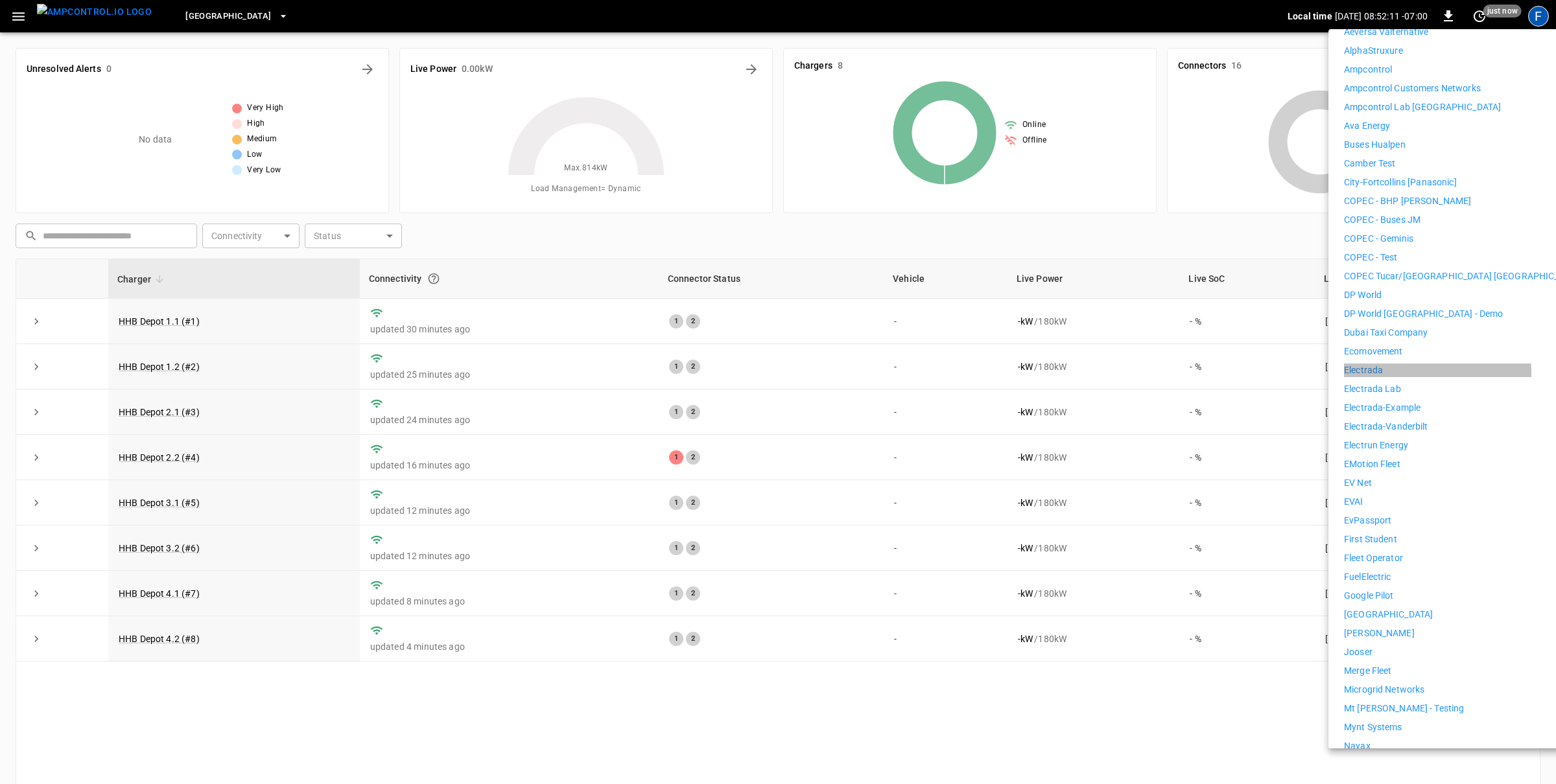
click at [1385, 364] on li "Electrada" at bounding box center [1464, 370] width 239 height 14
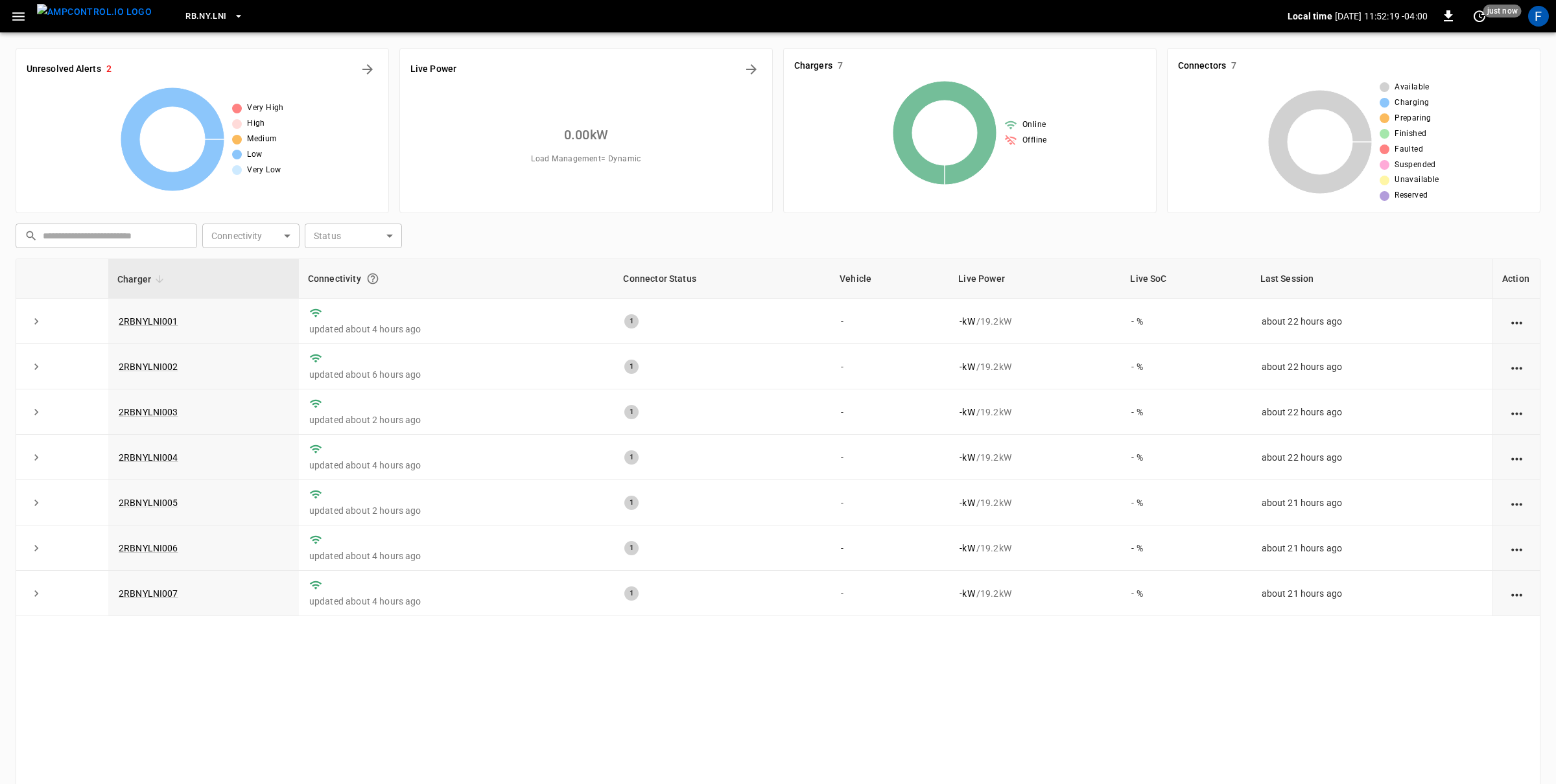
click at [196, 17] on span "RB.NY.LNI" at bounding box center [206, 17] width 41 height 15
click at [193, 13] on span "RB.NY.LNI" at bounding box center [206, 17] width 41 height 15
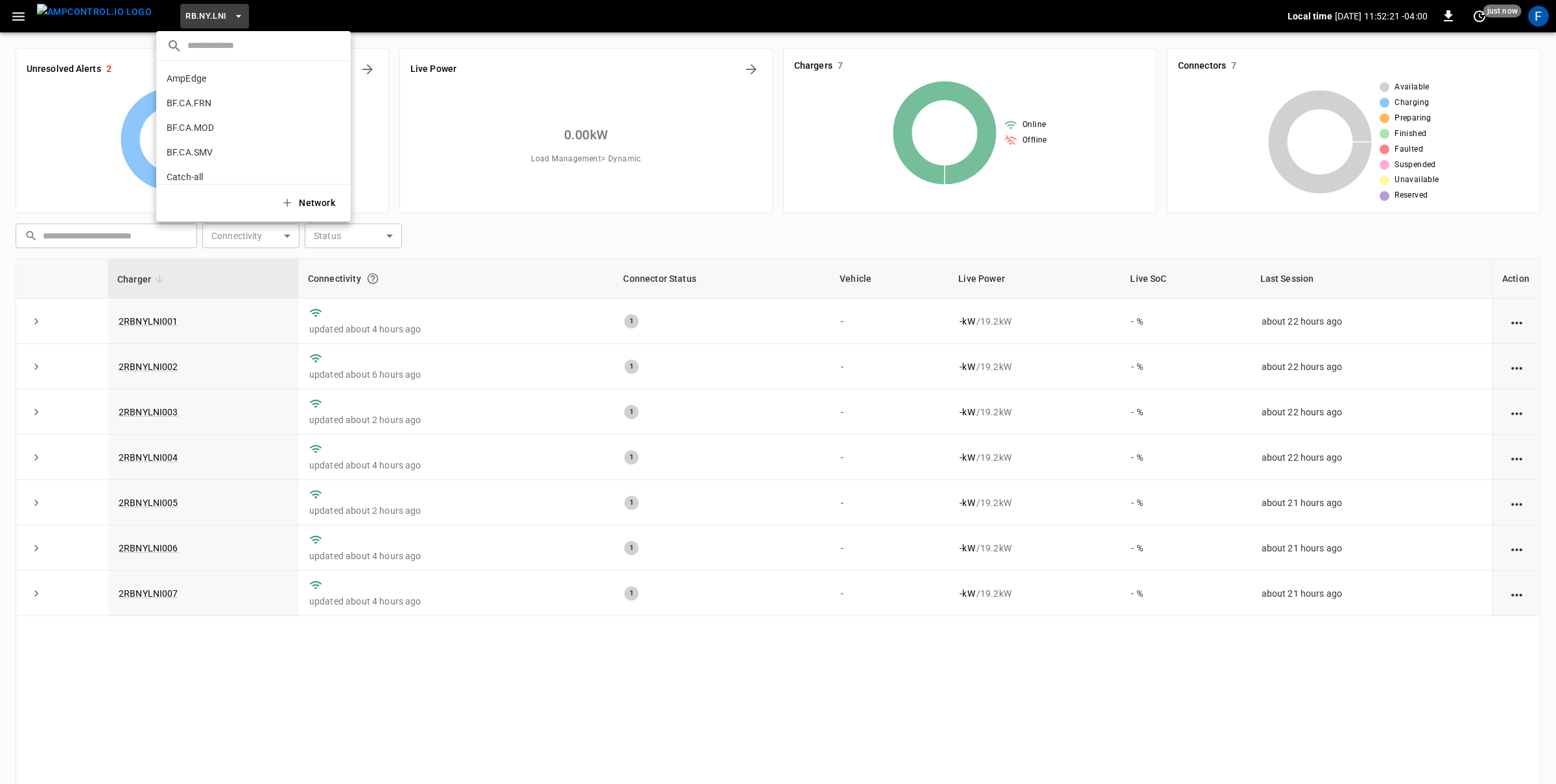
scroll to position [870, 0]
click at [203, 47] on input "text" at bounding box center [264, 45] width 153 height 19
type input "**"
click at [225, 97] on p "CC.CA.FAI" at bounding box center [230, 103] width 126 height 13
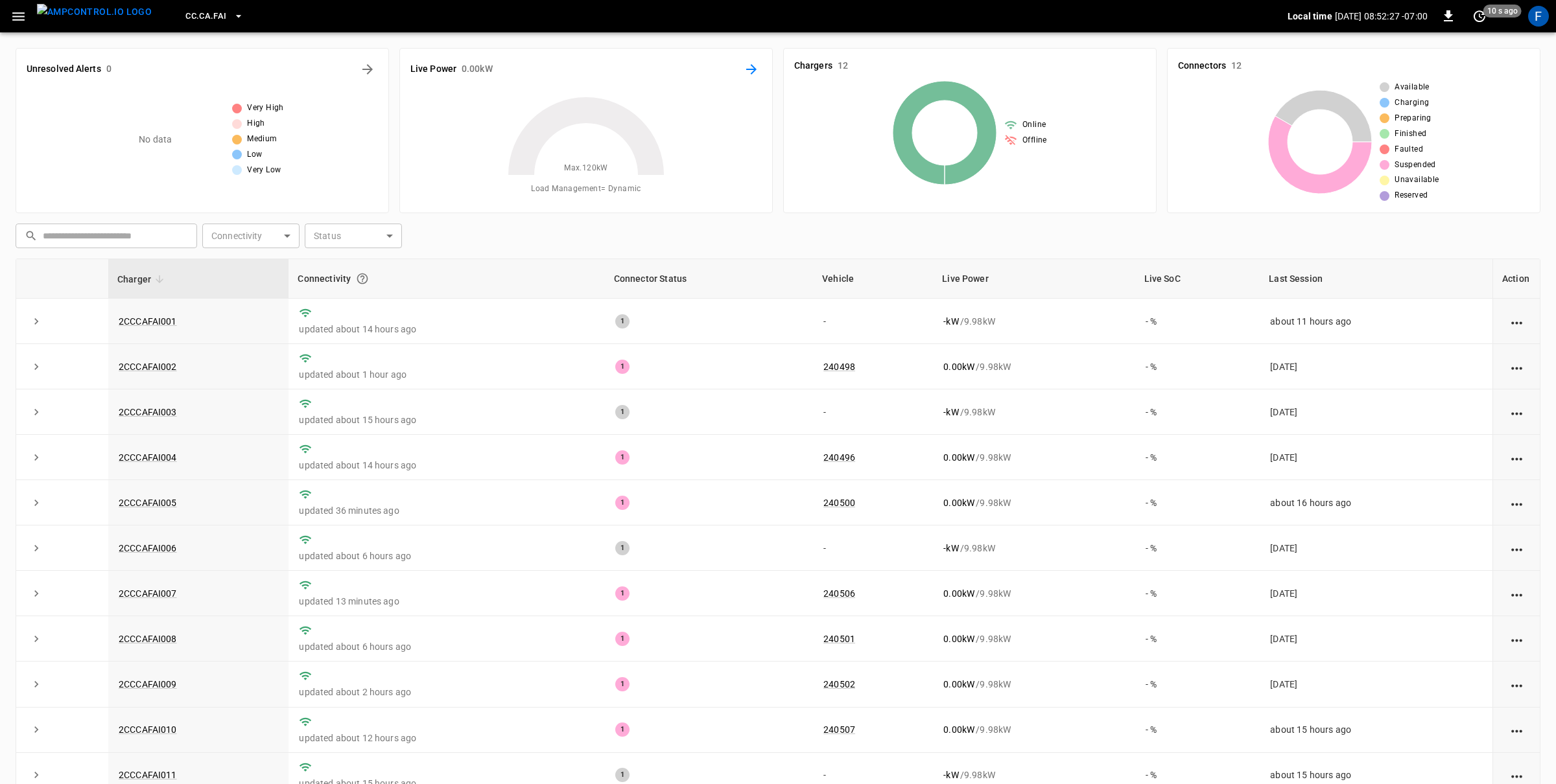
click at [752, 71] on icon "Energy Overview" at bounding box center [751, 69] width 16 height 16
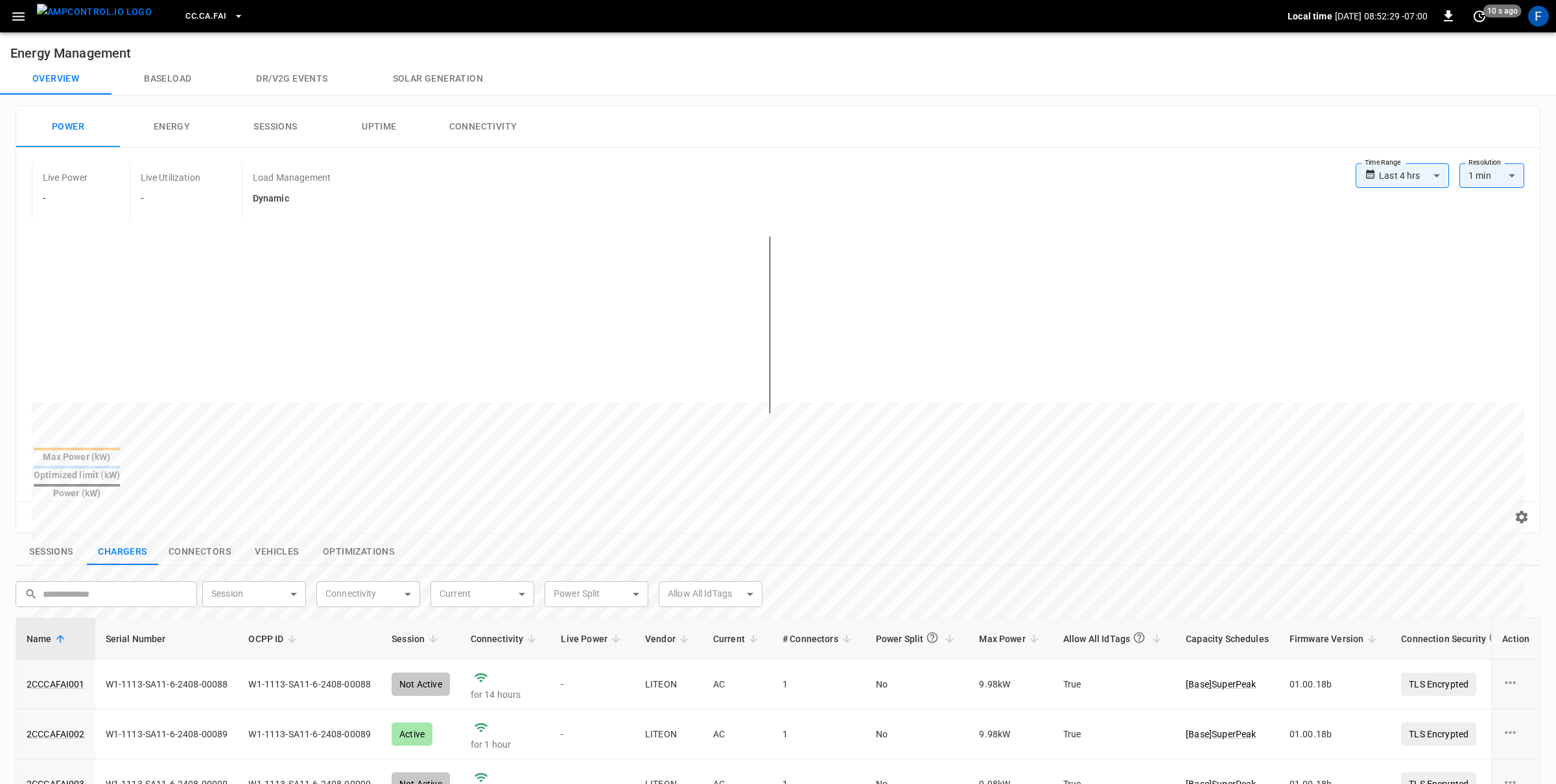
click at [1379, 176] on body "**********" at bounding box center [778, 605] width 1556 height 1211
click at [1382, 225] on li "Last 24 hrs" at bounding box center [1402, 225] width 93 height 21
type input "**********"
click at [109, 13] on img "menu" at bounding box center [94, 12] width 115 height 17
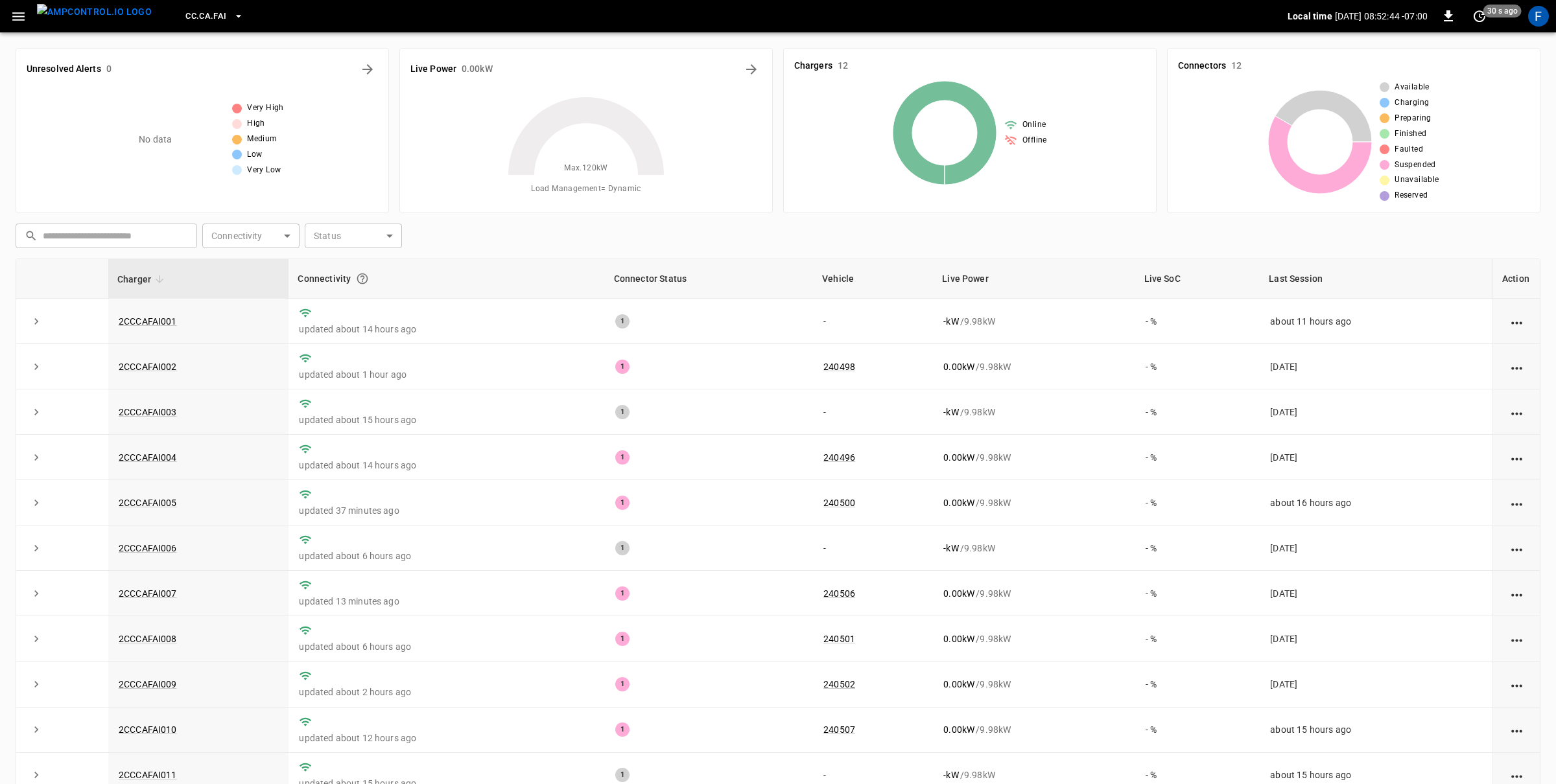
click at [187, 19] on span "CC.CA.FAI" at bounding box center [206, 17] width 41 height 15
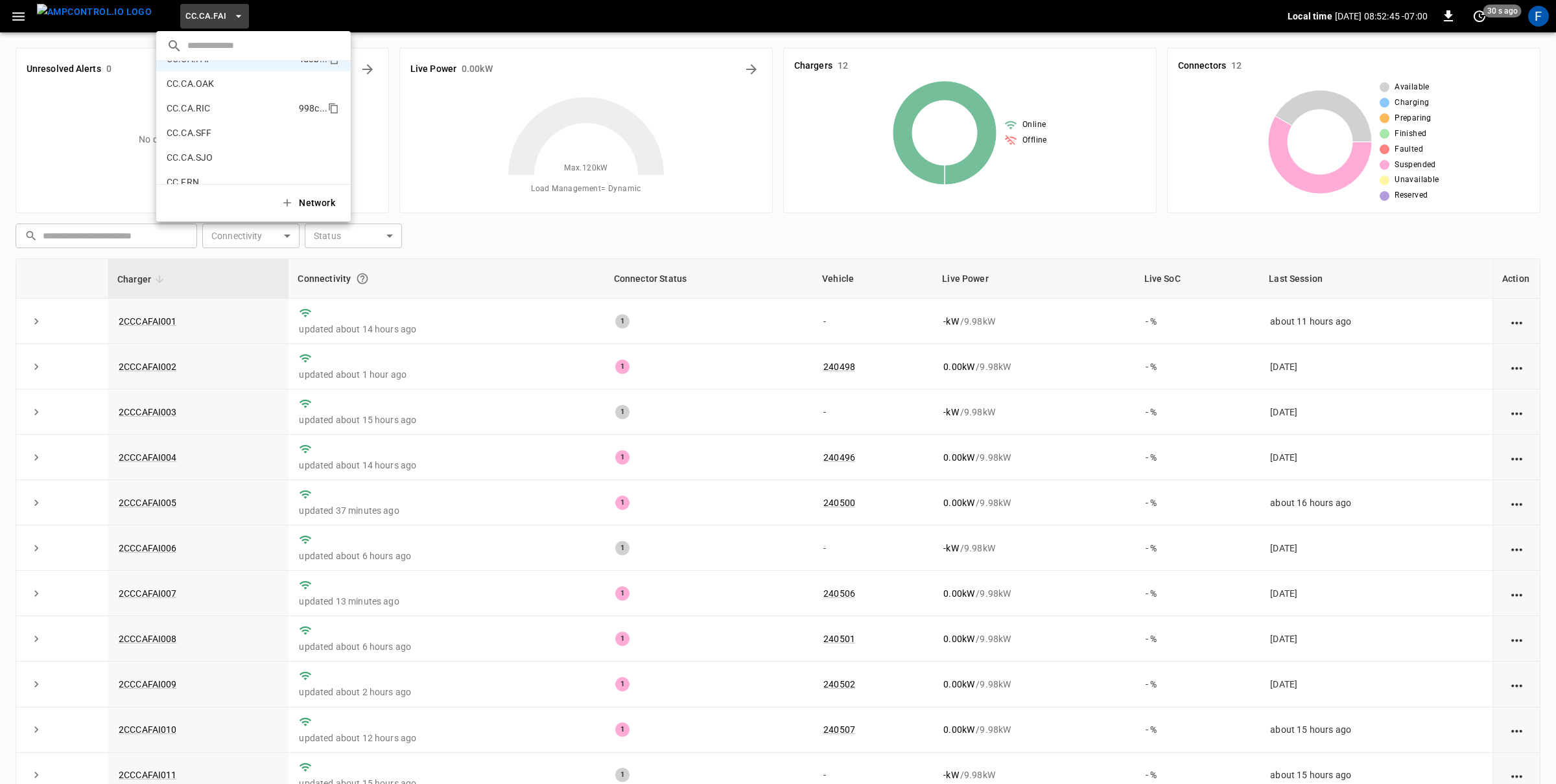
scroll to position [172, 0]
click at [212, 152] on p "CC.CA.SJO" at bounding box center [230, 152] width 126 height 13
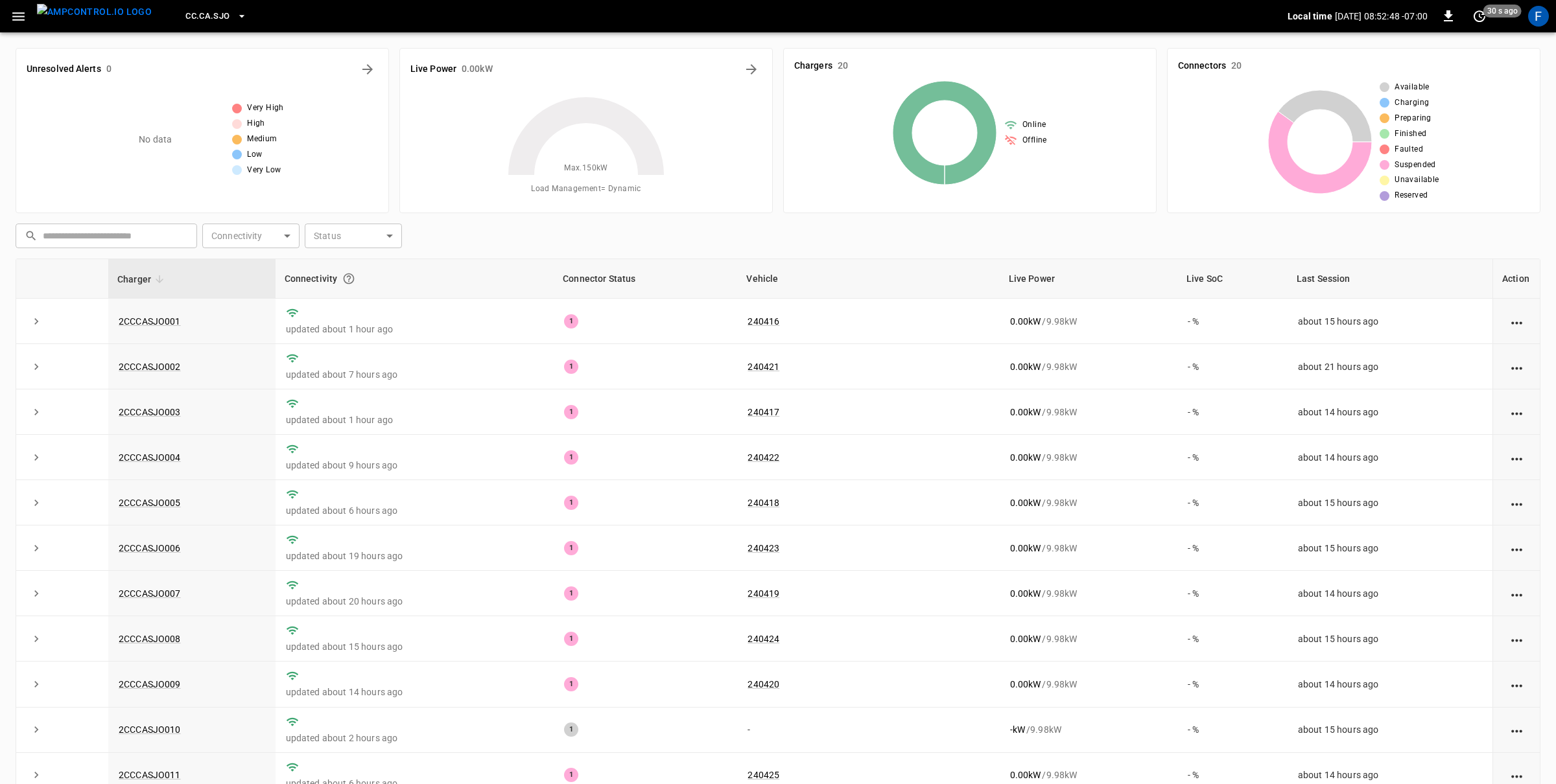
drag, startPoint x: 550, startPoint y: 169, endPoint x: 616, endPoint y: 171, distance: 66.0
click at [616, 171] on icon at bounding box center [586, 175] width 162 height 162
click at [614, 171] on icon at bounding box center [586, 175] width 162 height 162
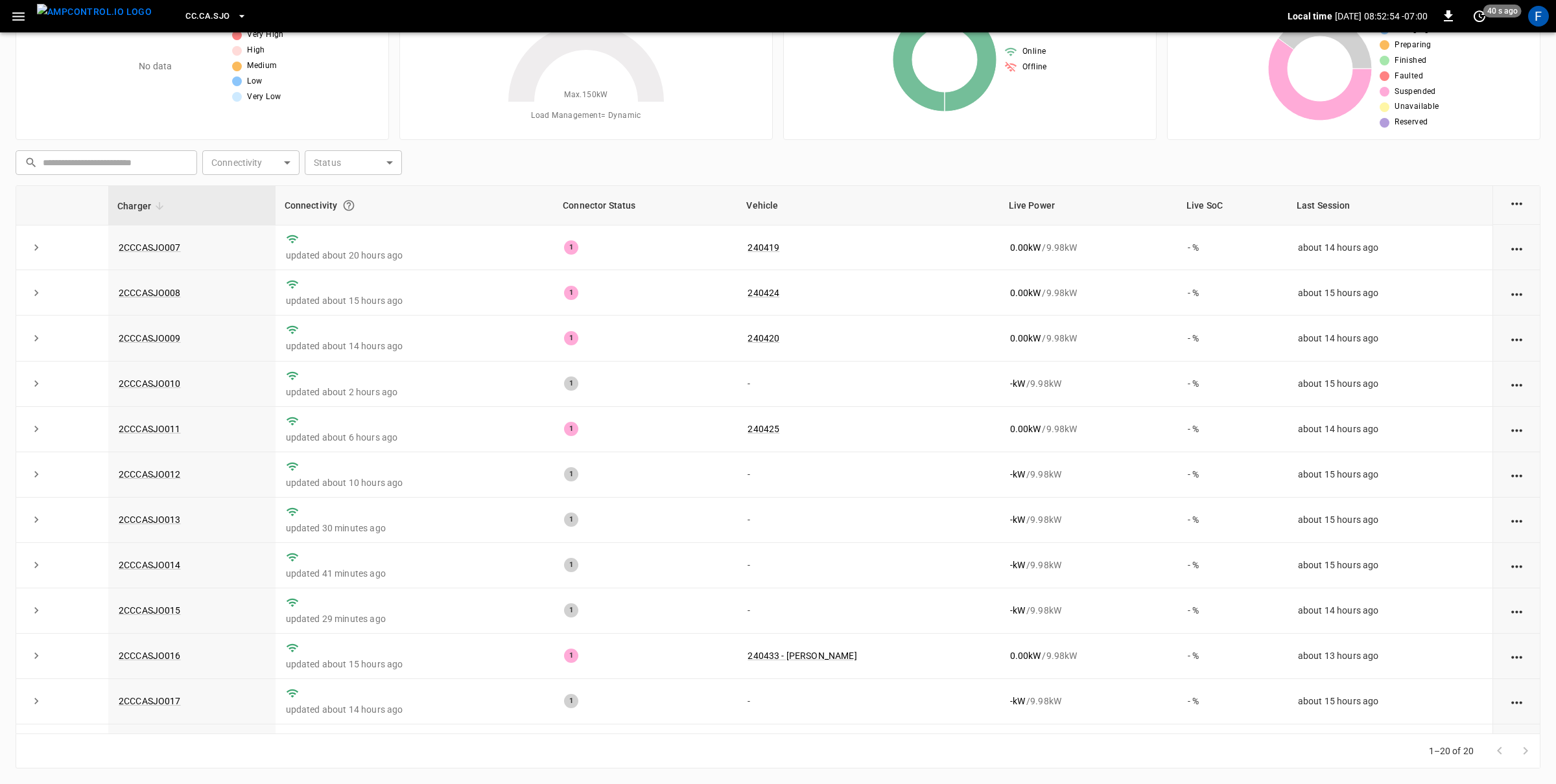
scroll to position [418, 0]
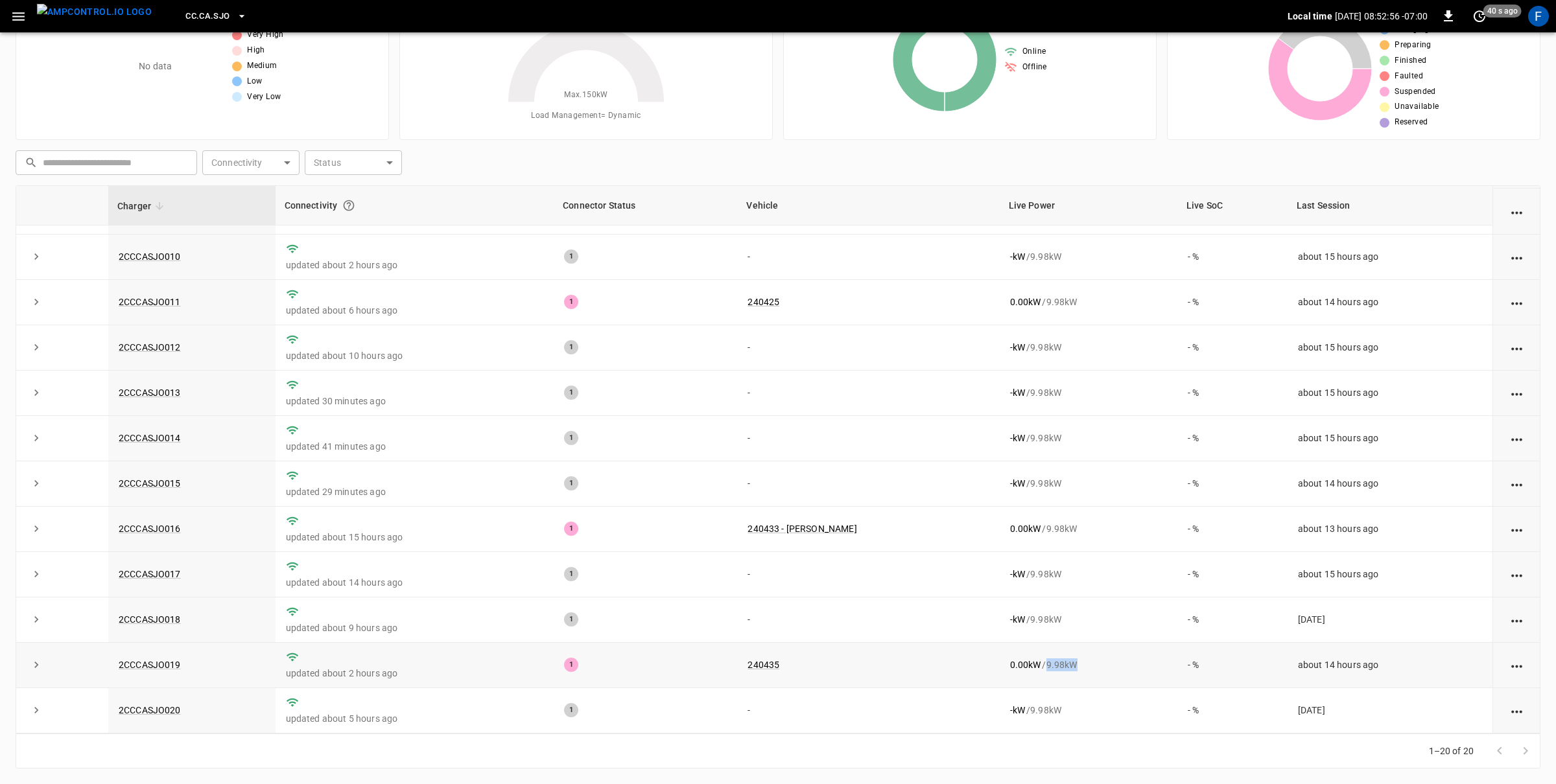
drag, startPoint x: 1069, startPoint y: 661, endPoint x: 1044, endPoint y: 661, distance: 25.0
click at [1044, 661] on div "0.00 kW / 9.98 kW" at bounding box center [1088, 665] width 157 height 13
click at [1044, 662] on div "0.00 kW / 9.98 kW" at bounding box center [1088, 665] width 157 height 13
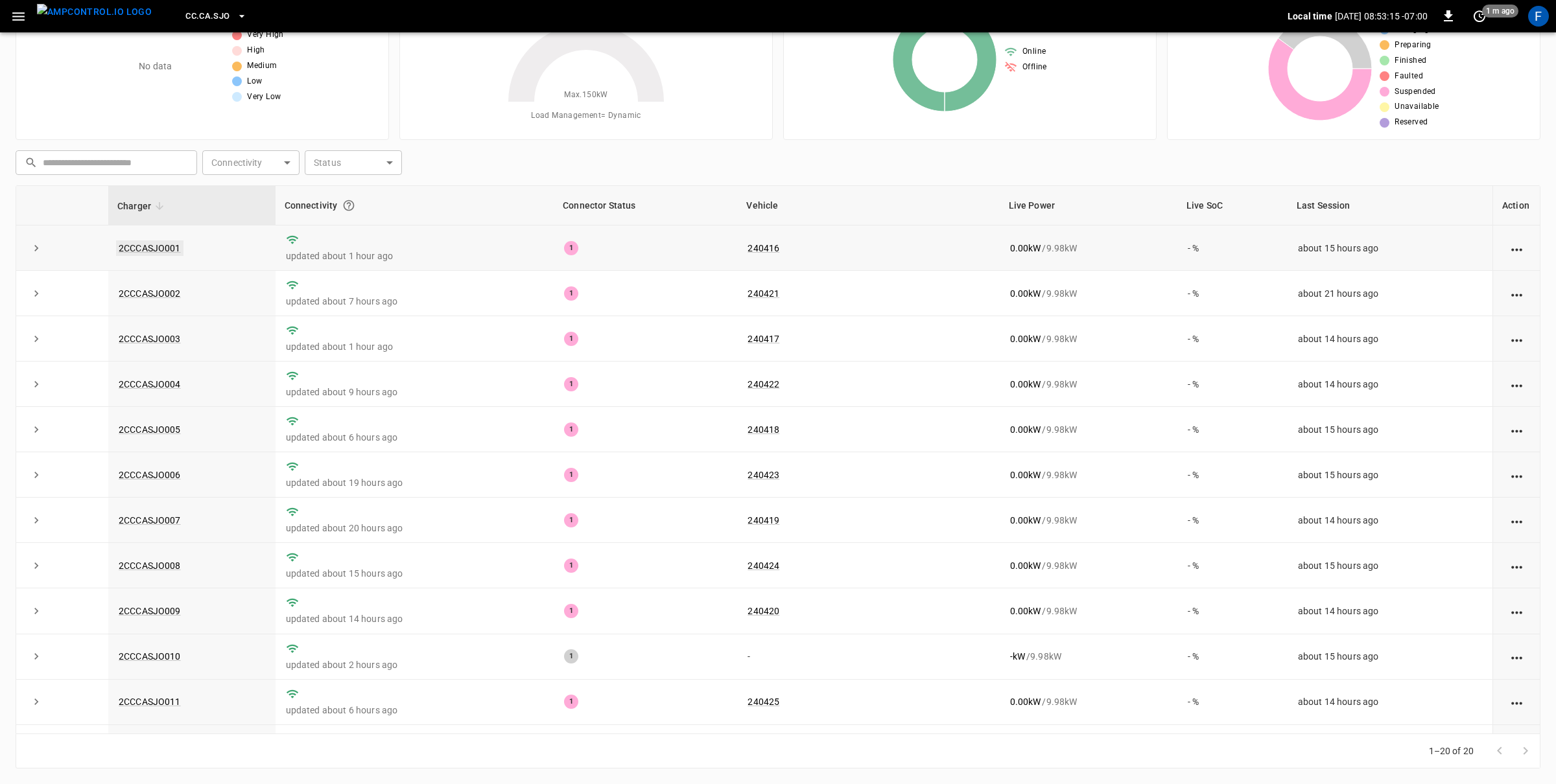
click at [130, 248] on link "2CCCASJO001" at bounding box center [150, 248] width 68 height 16
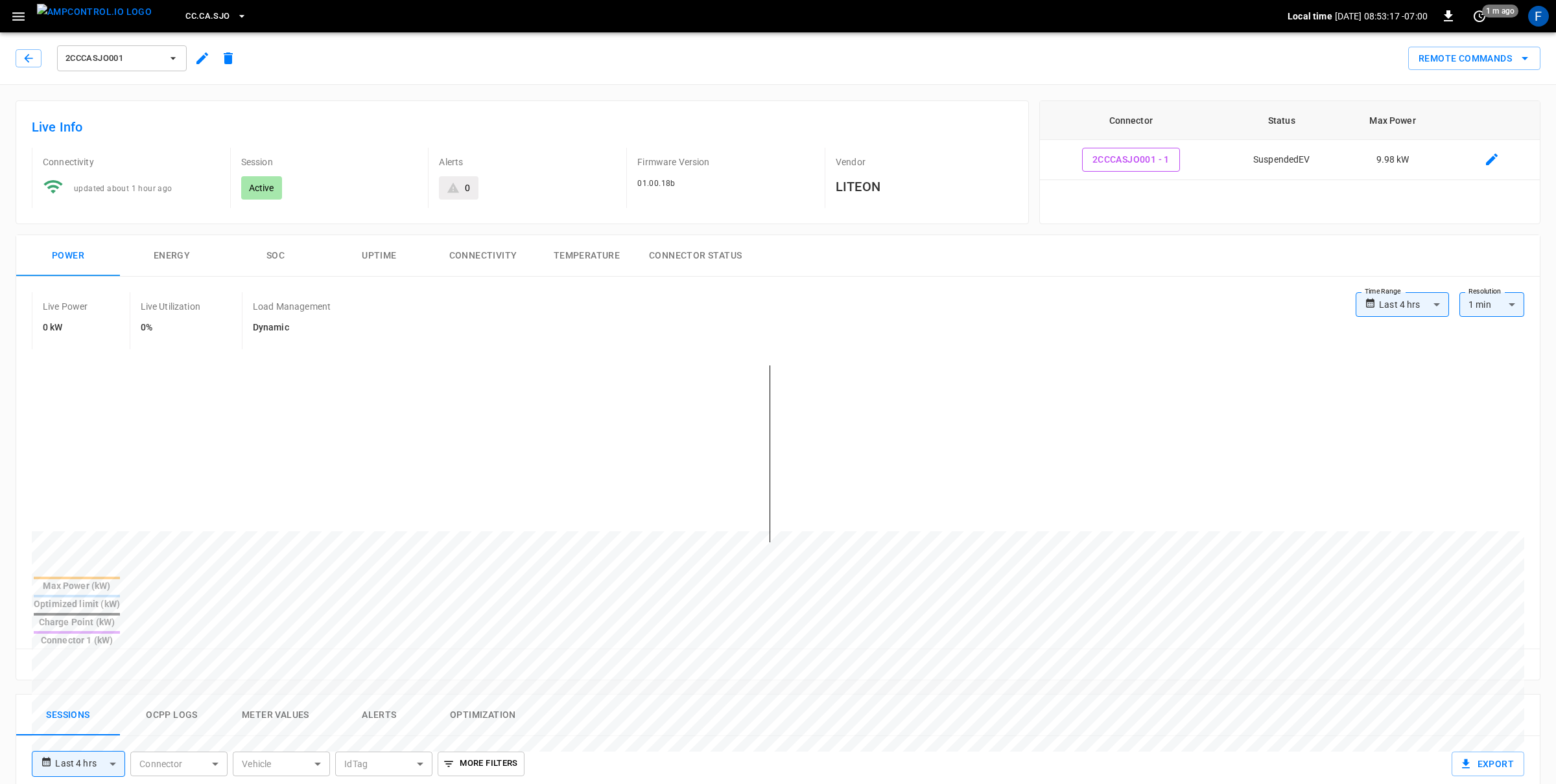
click at [1379, 315] on body "**********" at bounding box center [778, 695] width 1556 height 1391
click at [1382, 357] on li "Last 24 hrs" at bounding box center [1402, 355] width 93 height 21
type input "**********"
click at [109, 12] on img "menu" at bounding box center [94, 12] width 115 height 17
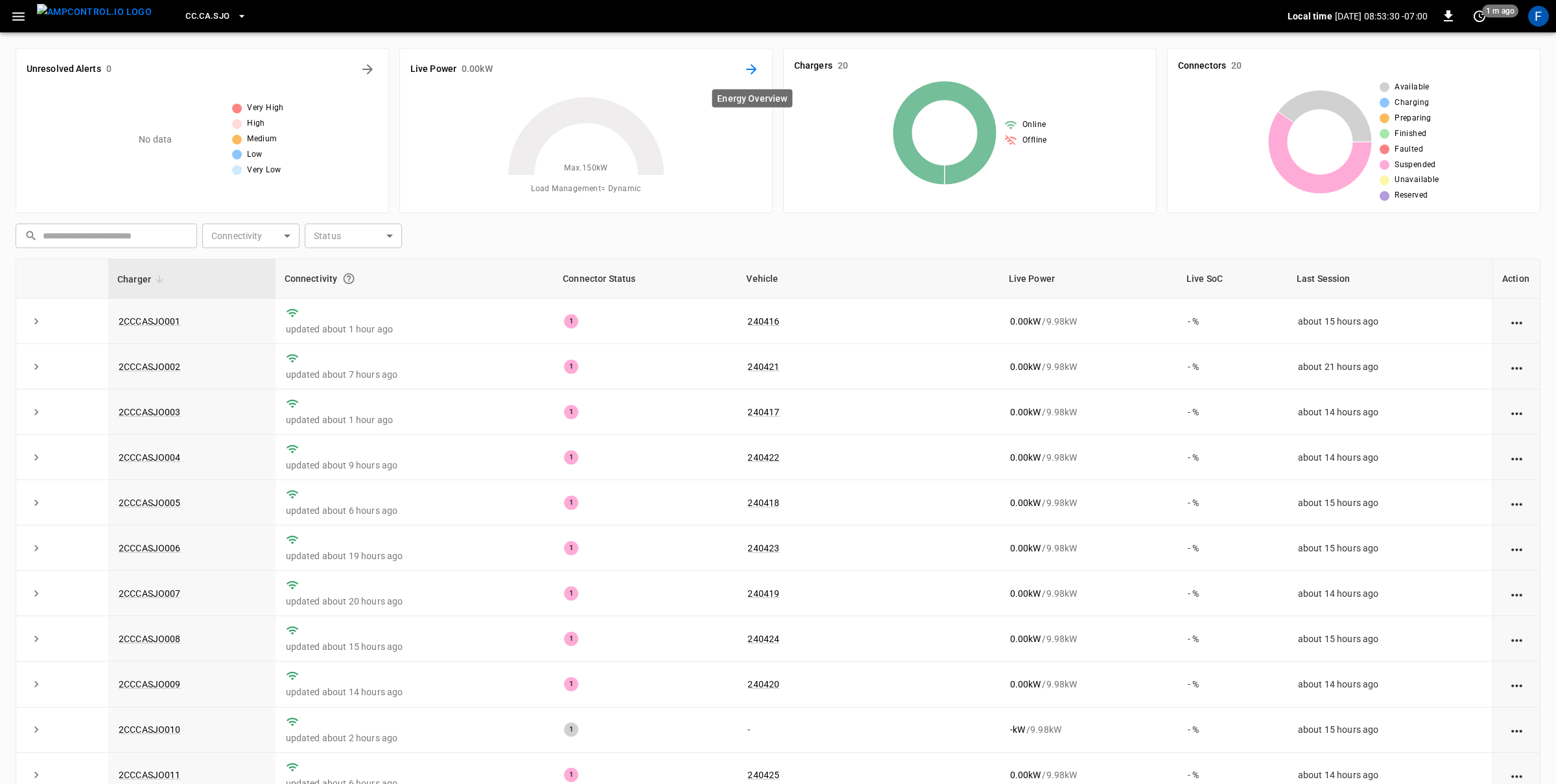
click at [753, 69] on icon "Energy Overview" at bounding box center [751, 69] width 11 height 11
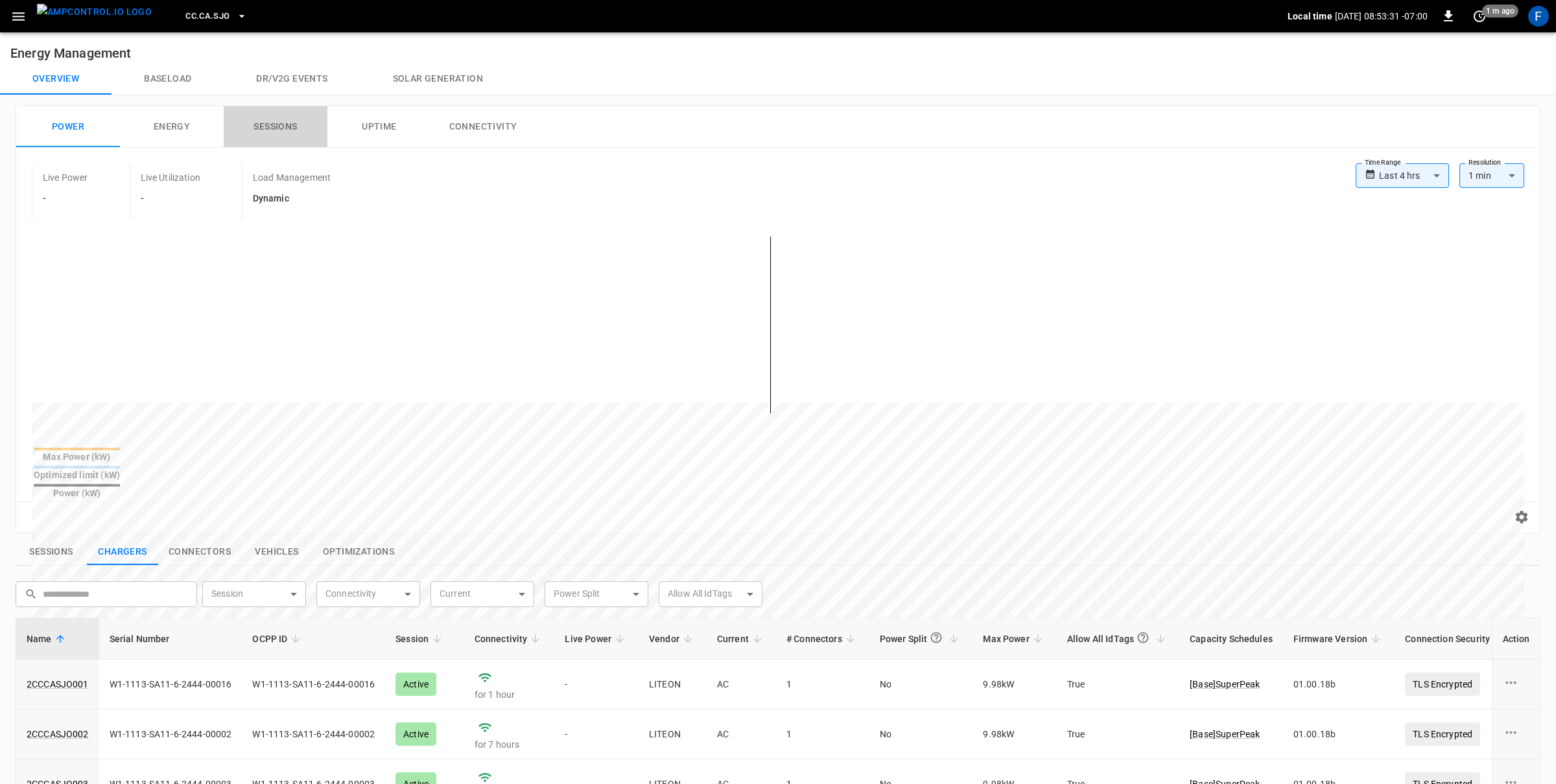
click at [264, 108] on button "Sessions" at bounding box center [276, 126] width 104 height 41
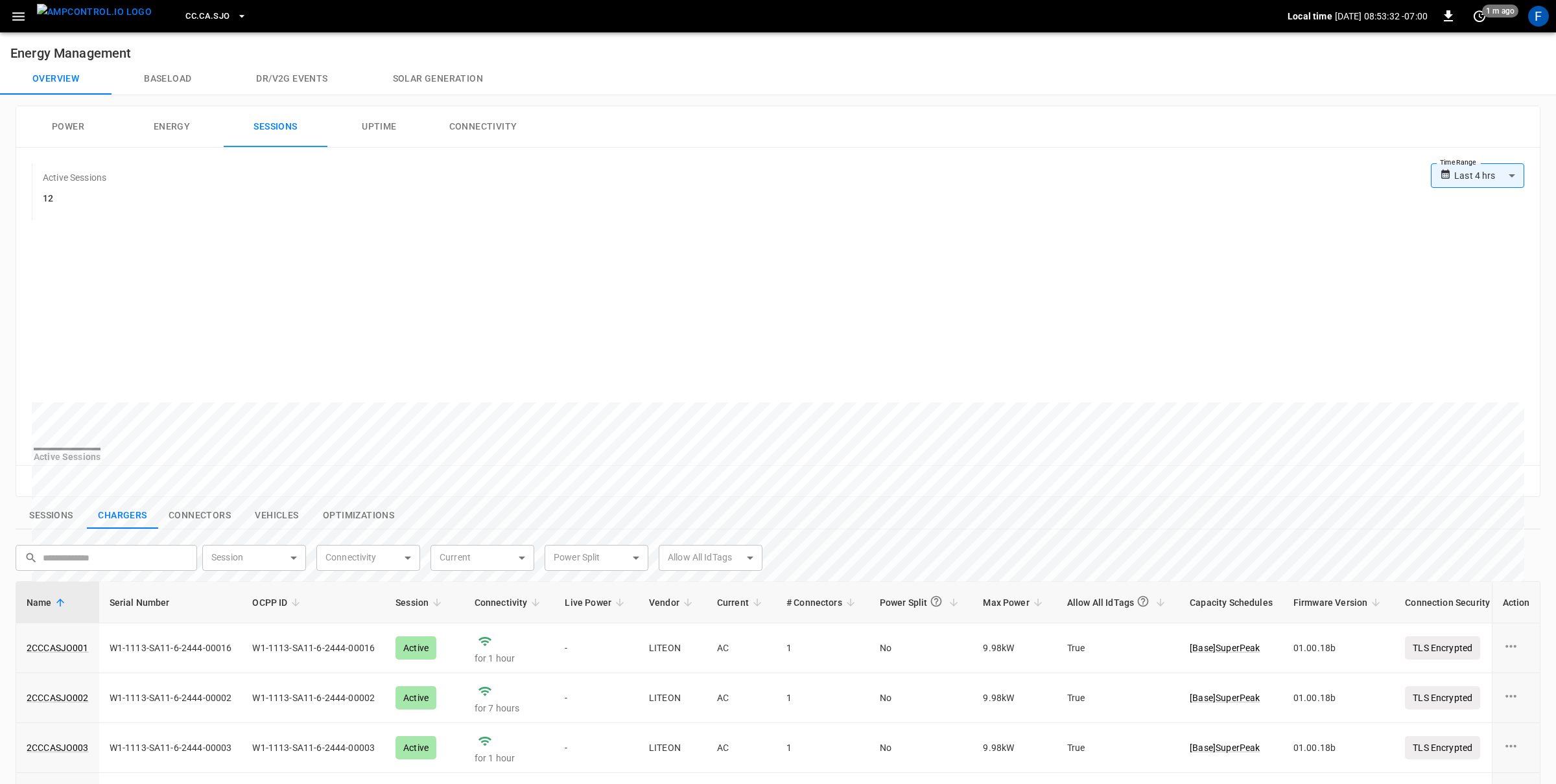
click at [1434, 177] on div "**********" at bounding box center [1477, 175] width 93 height 25
click at [1494, 187] on body "**********" at bounding box center [778, 587] width 1556 height 1175
click at [1485, 230] on li "Last 24 hrs" at bounding box center [1477, 225] width 93 height 21
type input "**********"
click at [97, 20] on img "menu" at bounding box center [94, 12] width 115 height 17
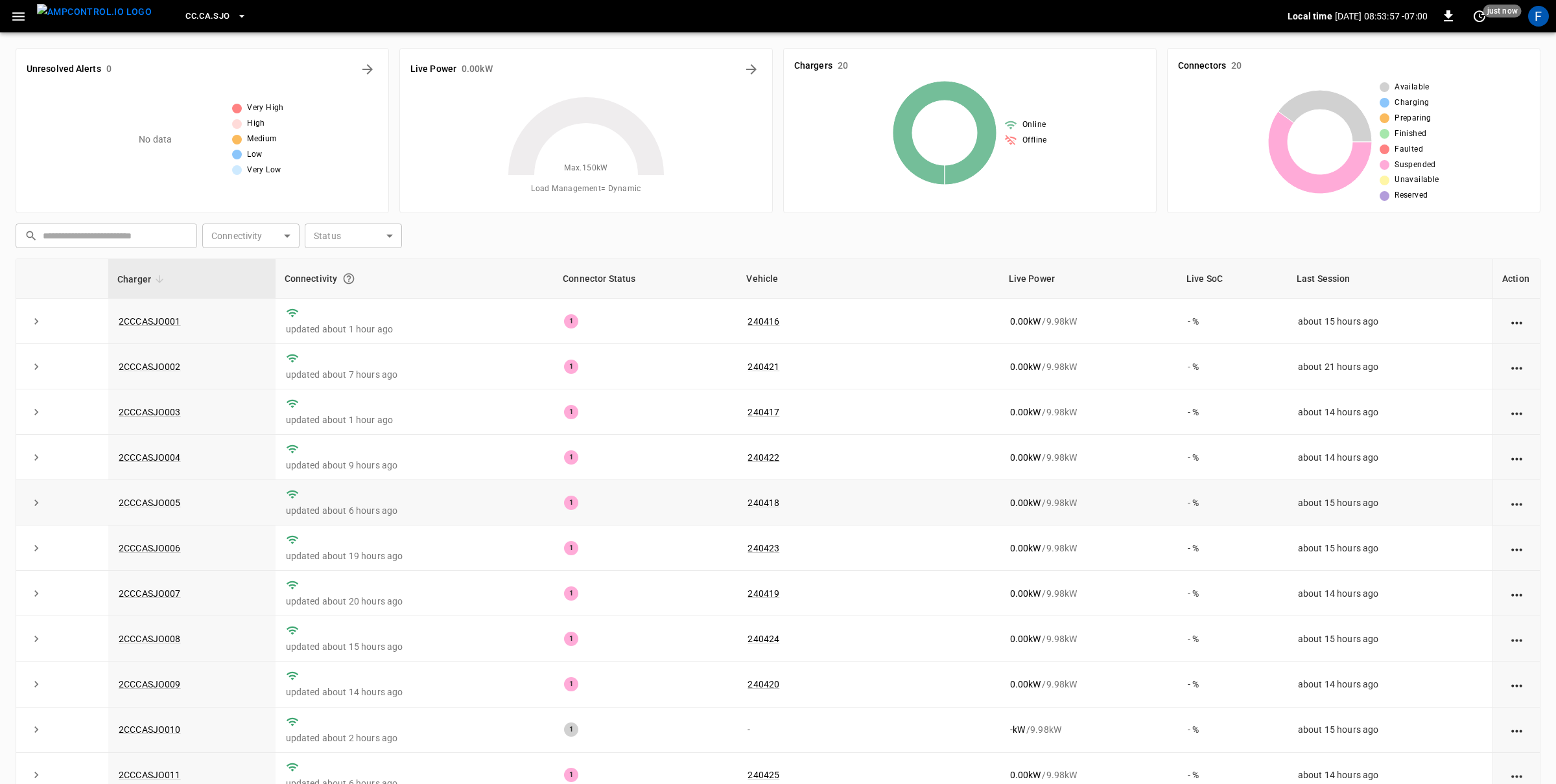
click at [149, 499] on td "2CCCASJO005" at bounding box center [192, 502] width 168 height 45
click at [147, 511] on link "2CCCASJO005" at bounding box center [150, 502] width 68 height 16
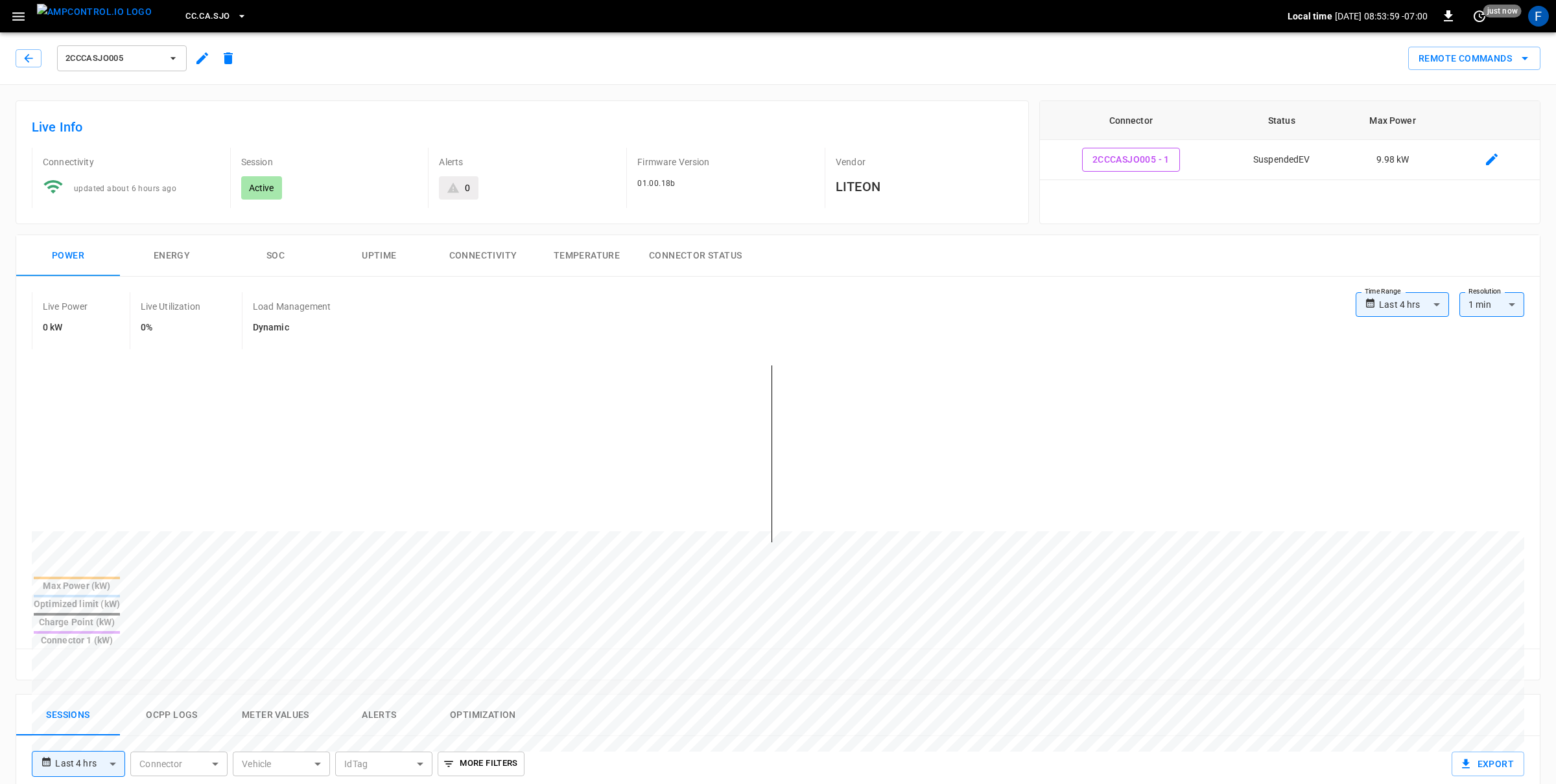
click at [1400, 315] on body "**********" at bounding box center [778, 695] width 1556 height 1391
click at [1388, 350] on li "Last 24 hrs" at bounding box center [1402, 355] width 93 height 21
type input "**********"
click at [135, 73] on div "2CCCASJO005" at bounding box center [121, 58] width 134 height 31
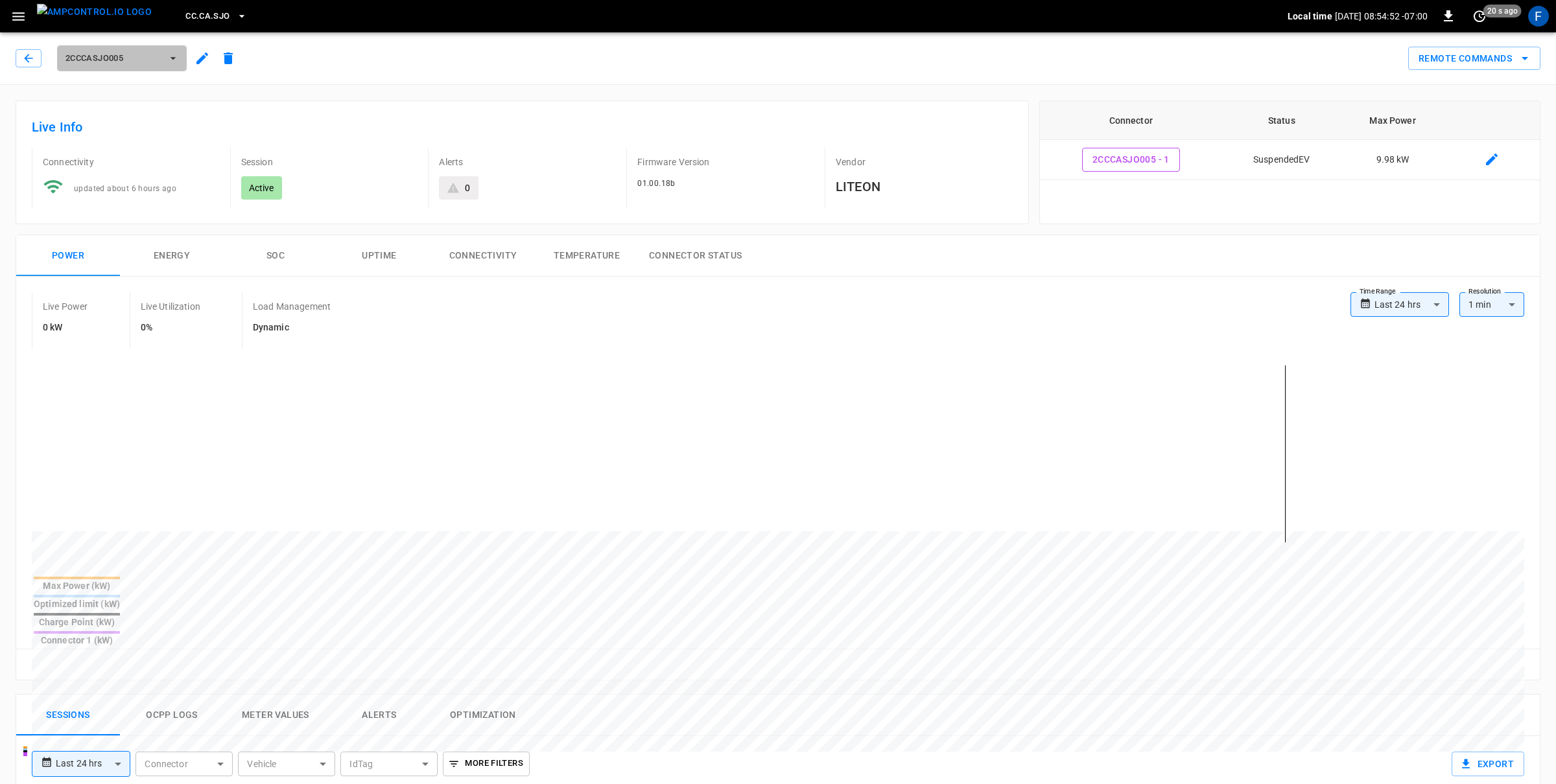
click at [135, 66] on button "2CCCASJO005" at bounding box center [122, 58] width 130 height 26
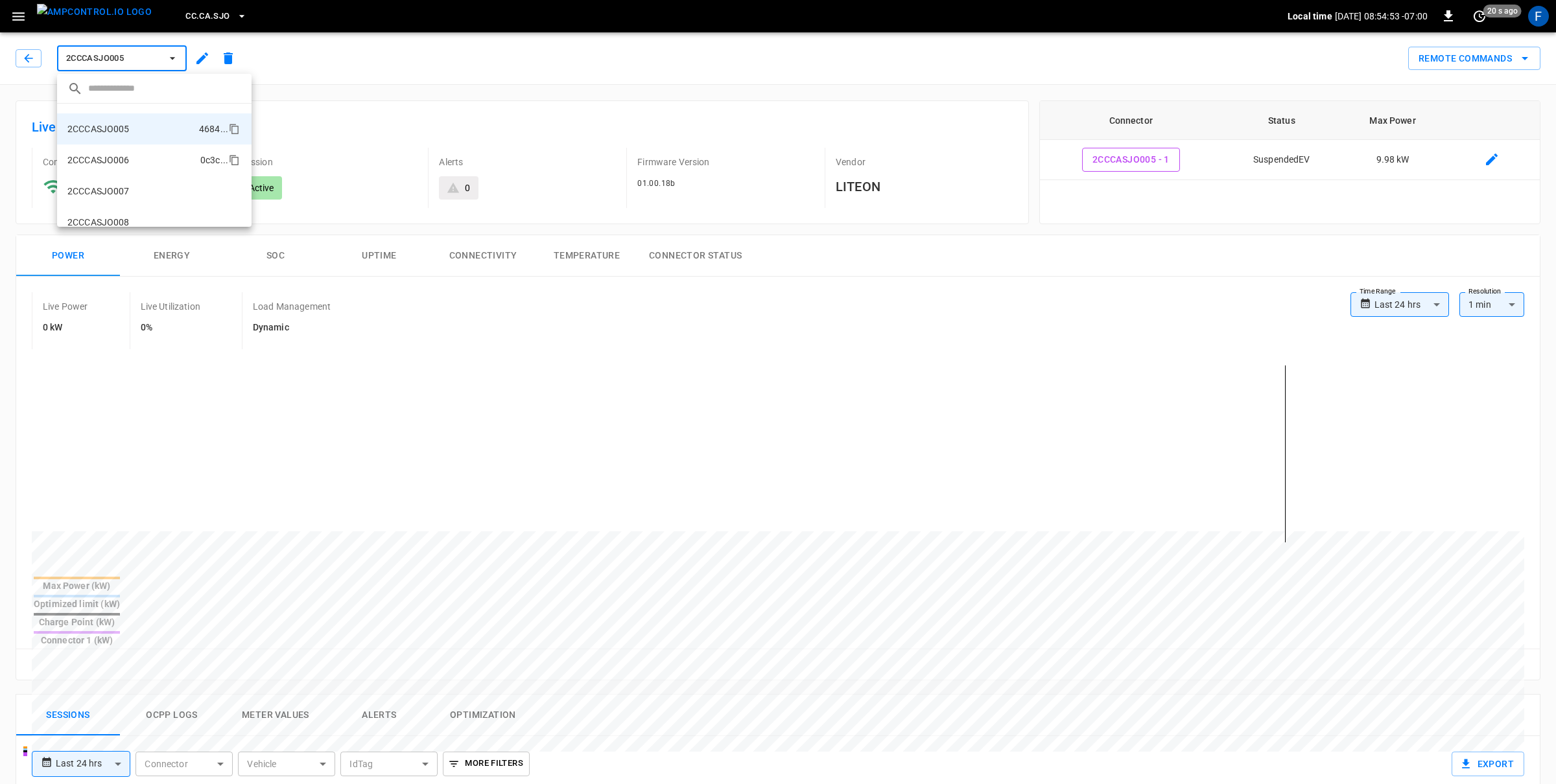
click at [131, 173] on li "2CCCASJO006 0c3c ..." at bounding box center [154, 159] width 195 height 31
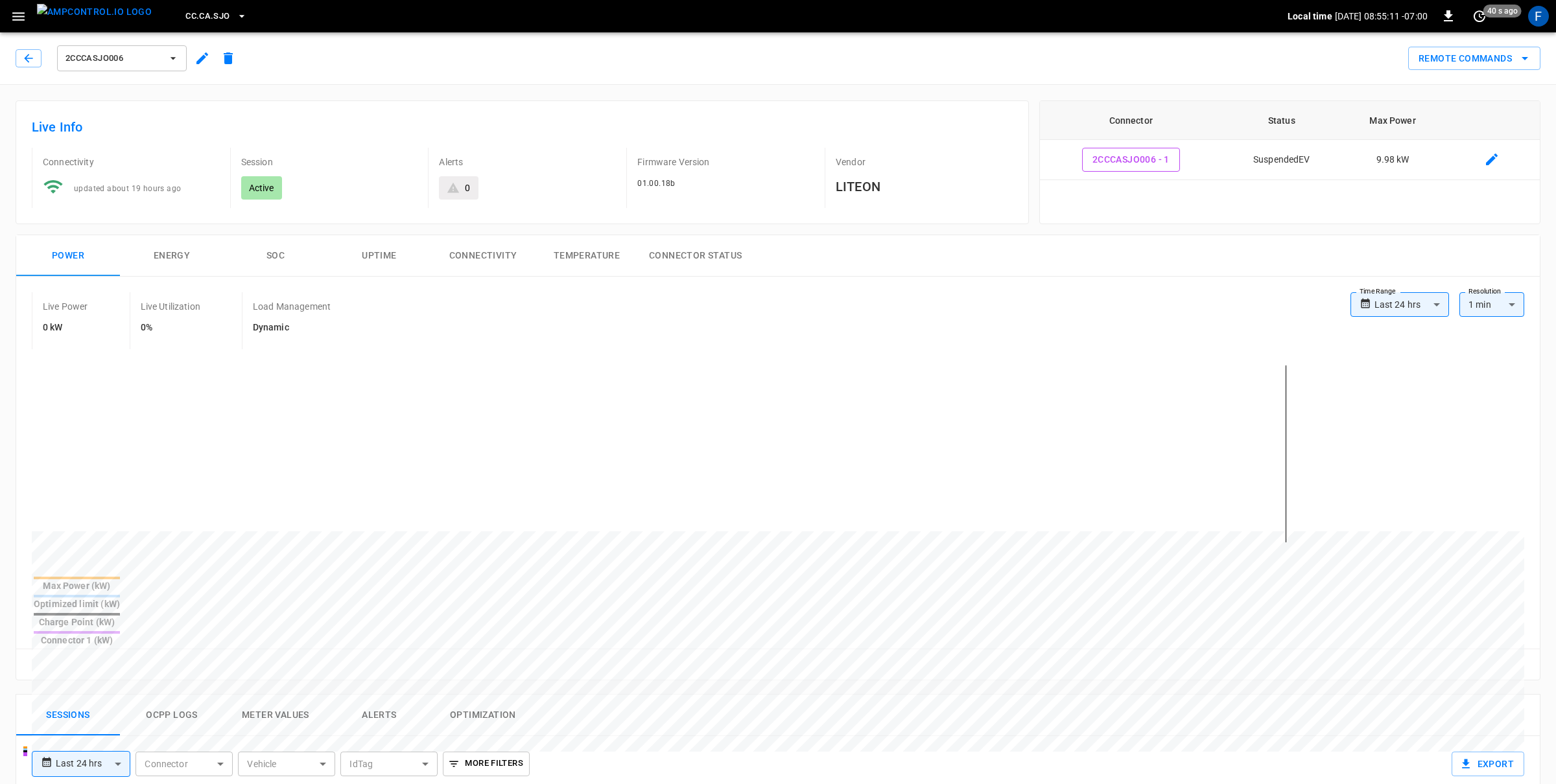
click at [128, 56] on span "2CCCASJO006" at bounding box center [113, 59] width 96 height 15
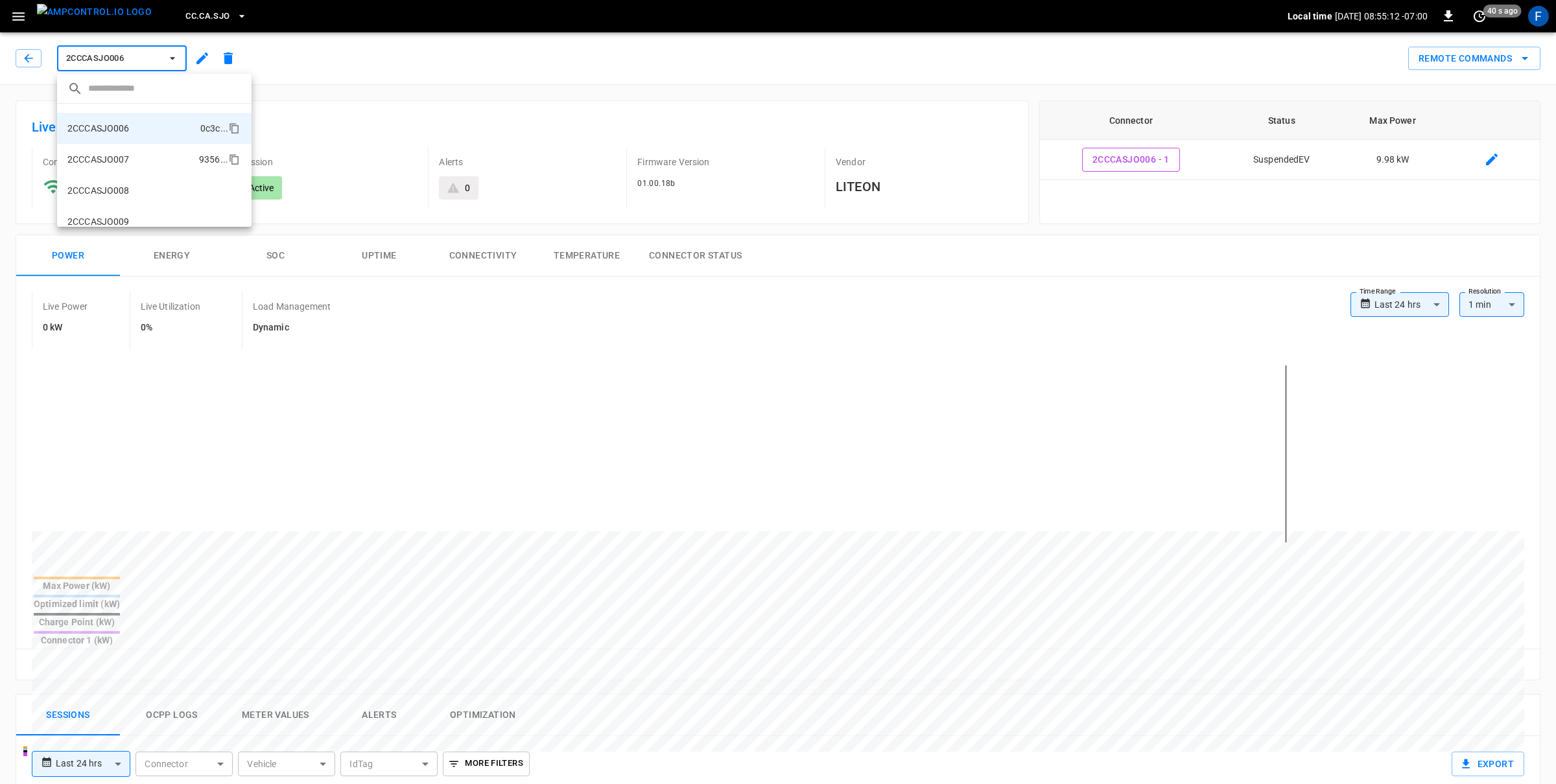
click at [130, 153] on li "2CCCASJO007 9356 ..." at bounding box center [154, 159] width 195 height 31
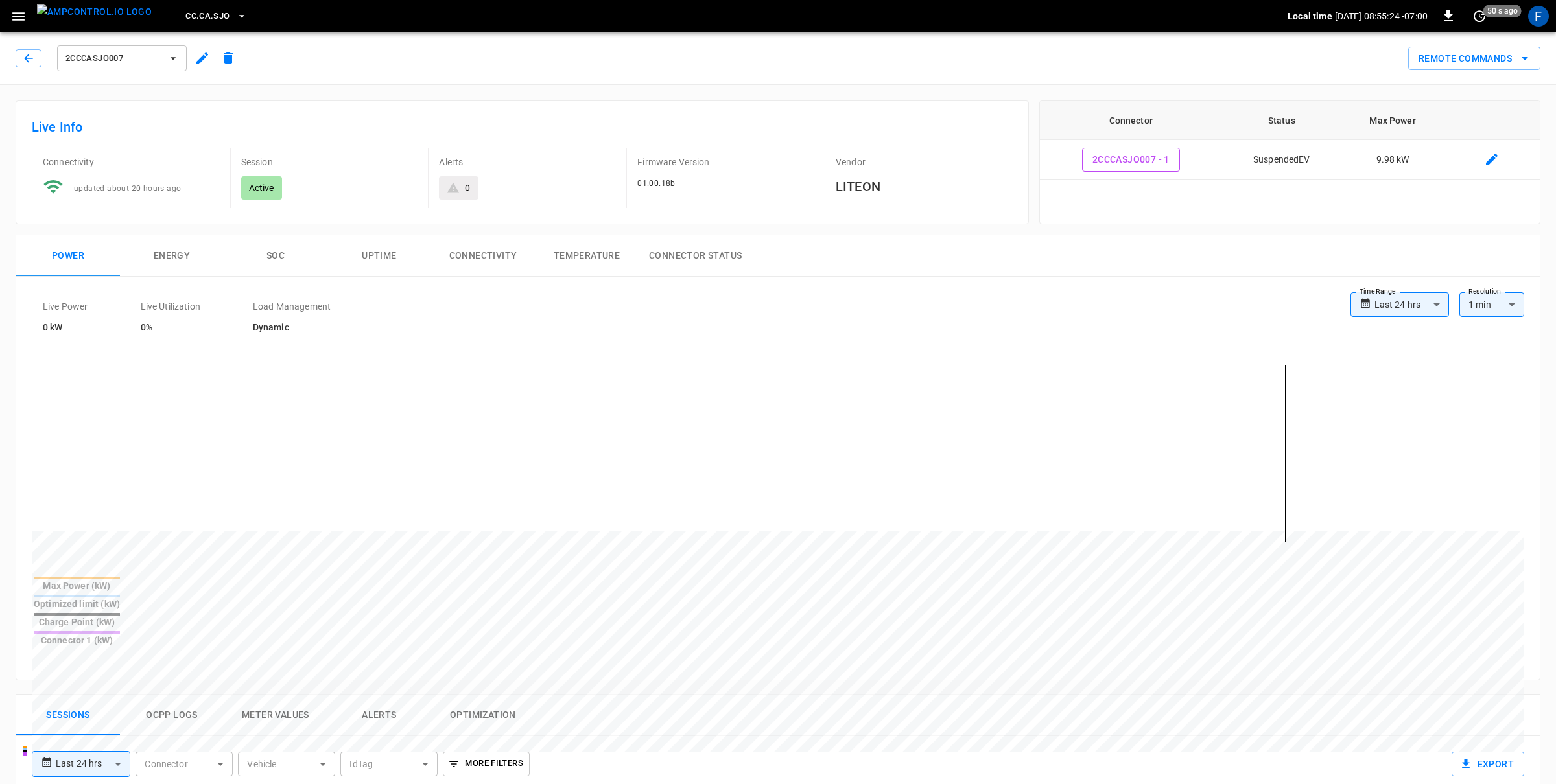
click at [98, 13] on img "menu" at bounding box center [94, 12] width 115 height 17
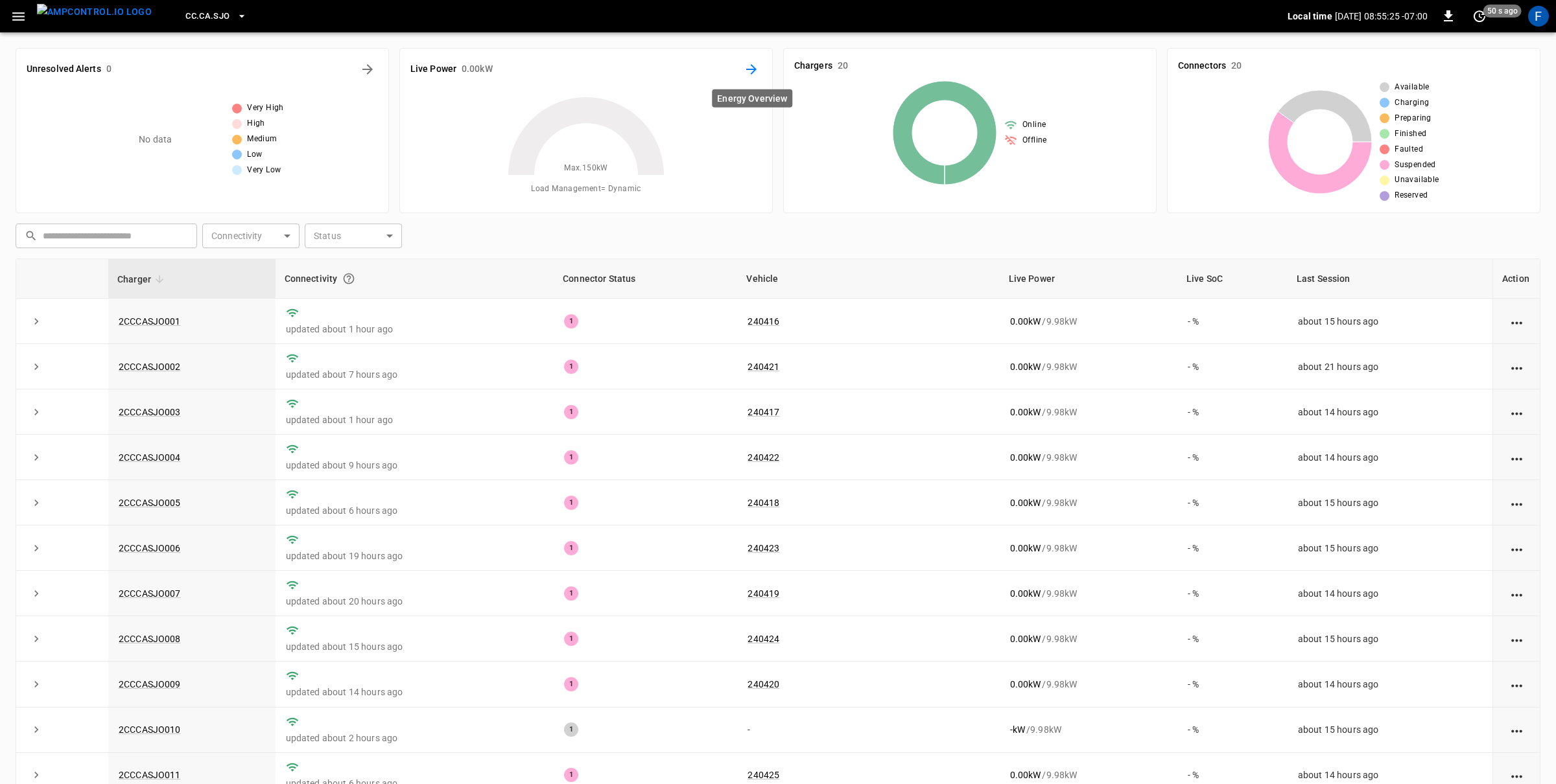
click at [748, 64] on icon "Energy Overview" at bounding box center [751, 69] width 16 height 16
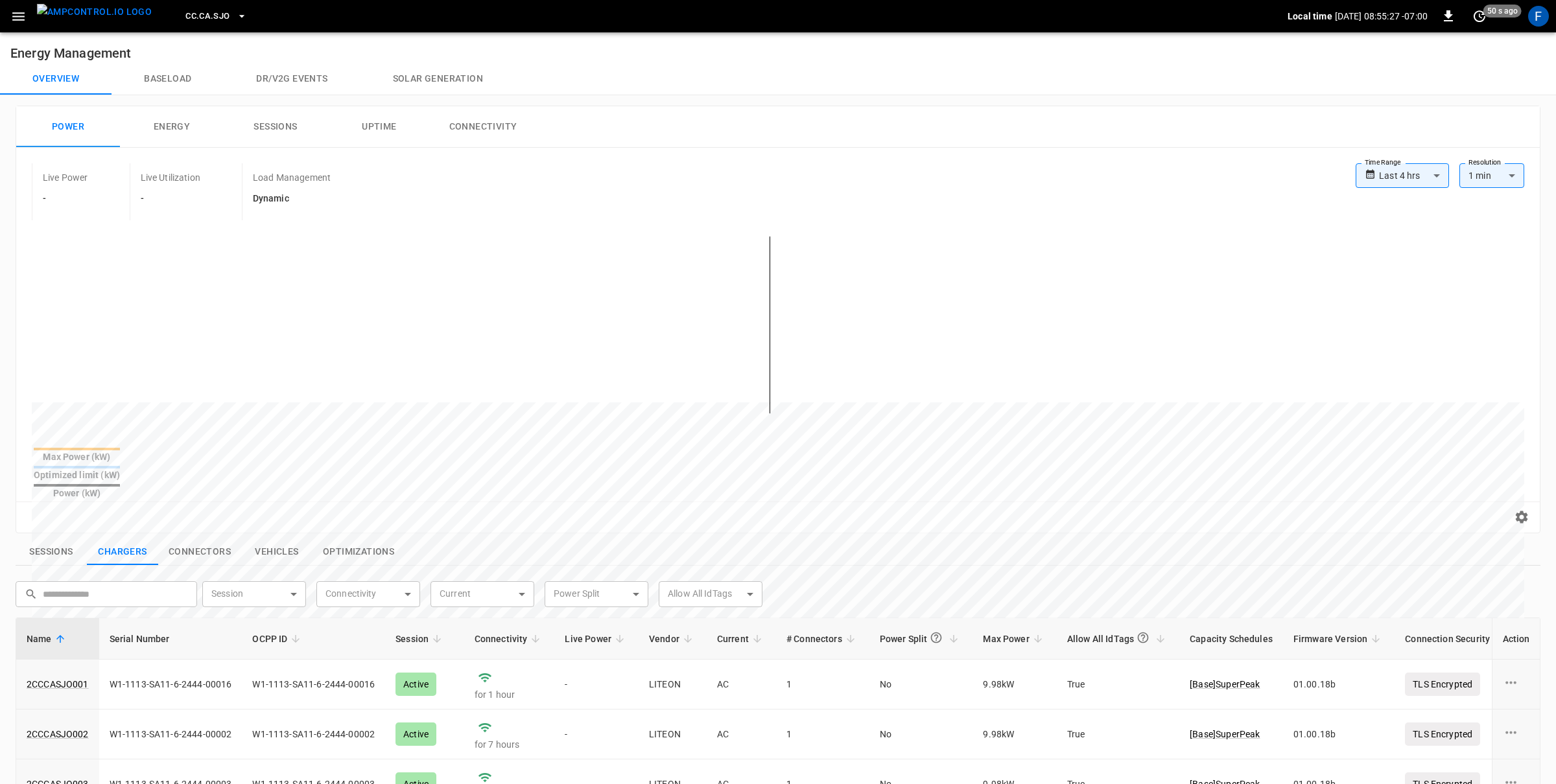
click at [292, 129] on button "Sessions" at bounding box center [276, 126] width 104 height 41
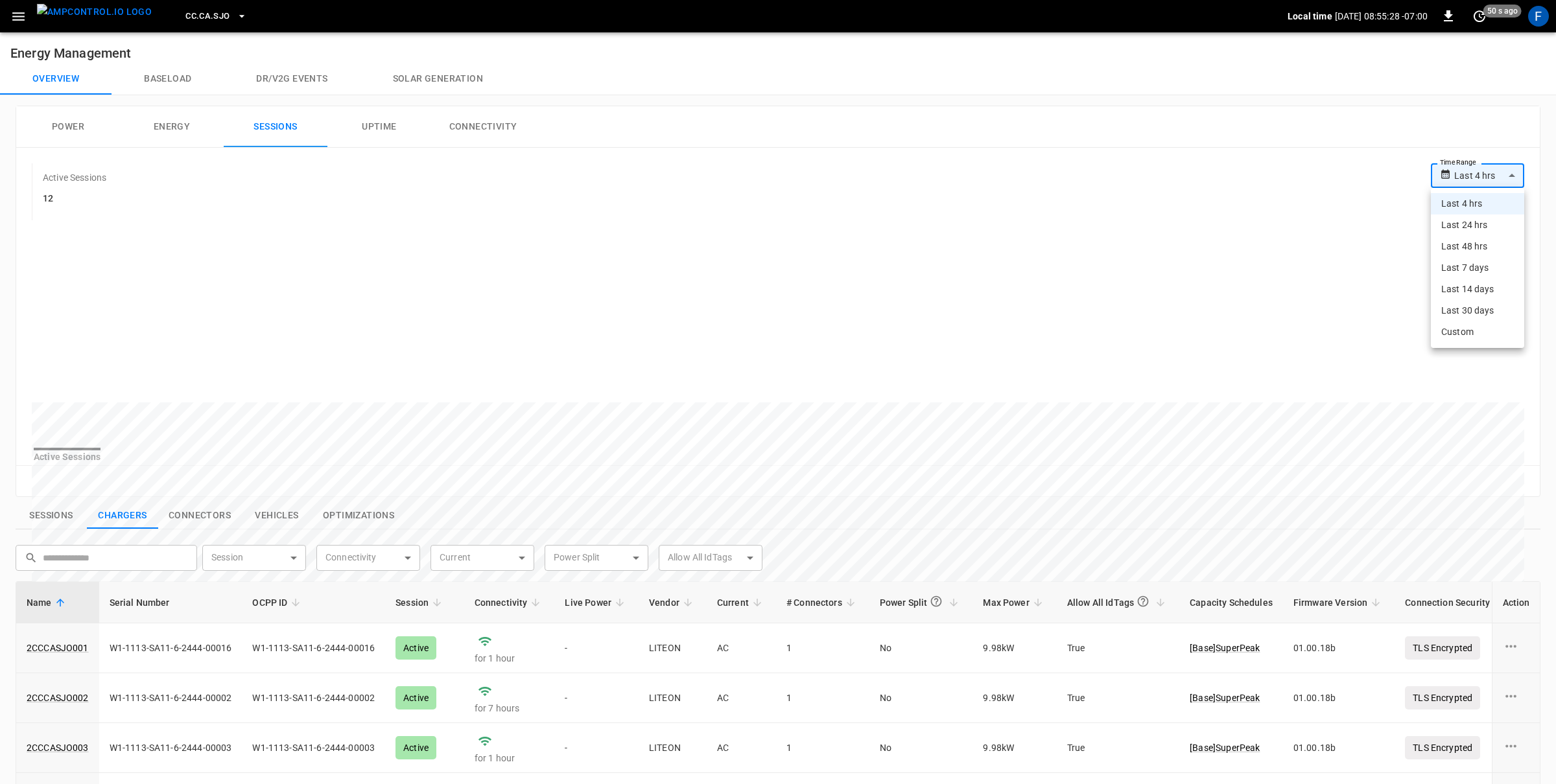
click at [1462, 172] on body "**********" at bounding box center [778, 587] width 1556 height 1175
click at [1458, 217] on li "Last 24 hrs" at bounding box center [1477, 225] width 93 height 21
type input "**********"
drag, startPoint x: 775, startPoint y: 412, endPoint x: 787, endPoint y: 408, distance: 12.6
click at [787, 626] on div at bounding box center [753, 714] width 1443 height 177
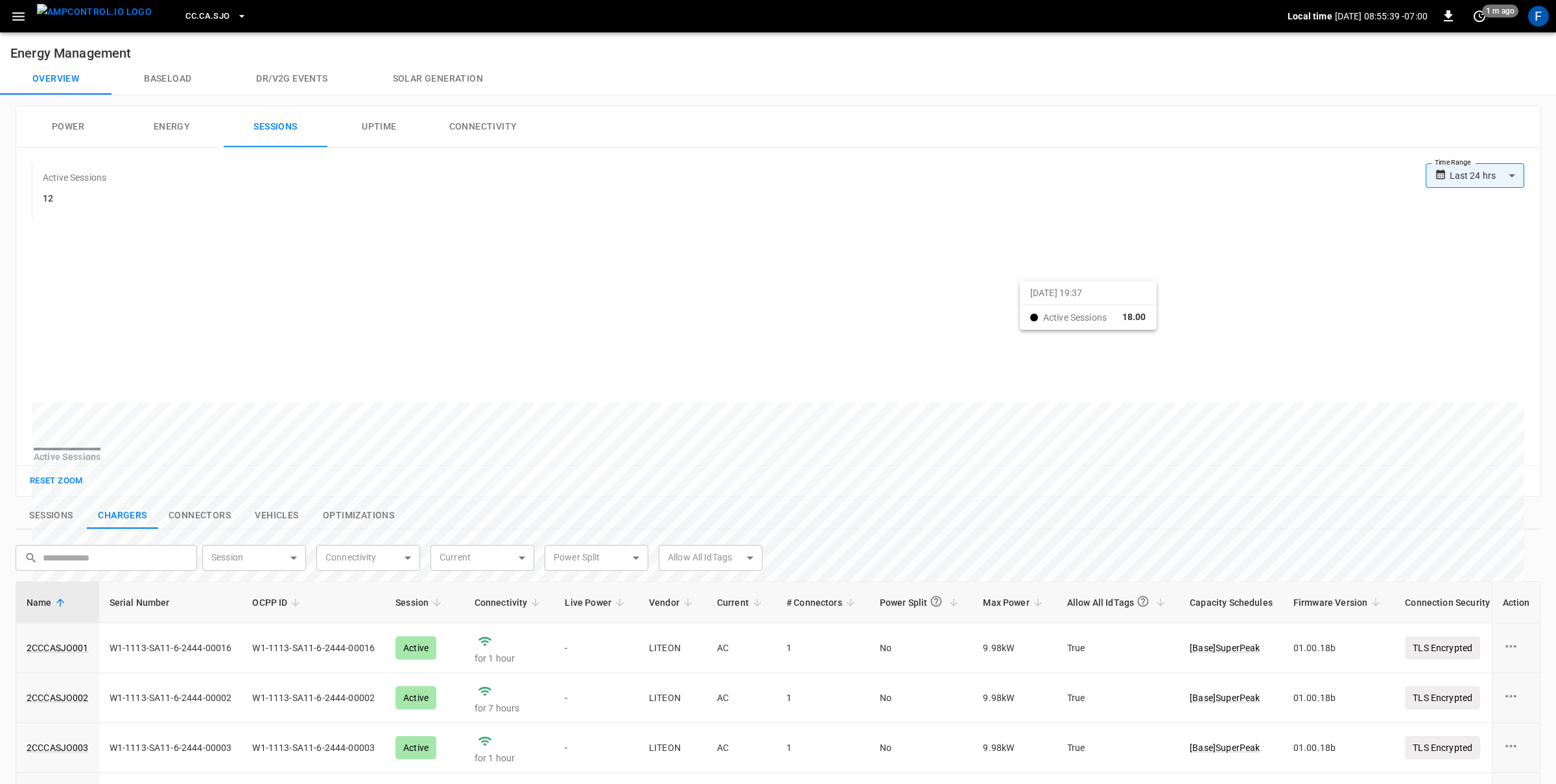
click at [1036, 624] on div at bounding box center [753, 713] width 1443 height 177
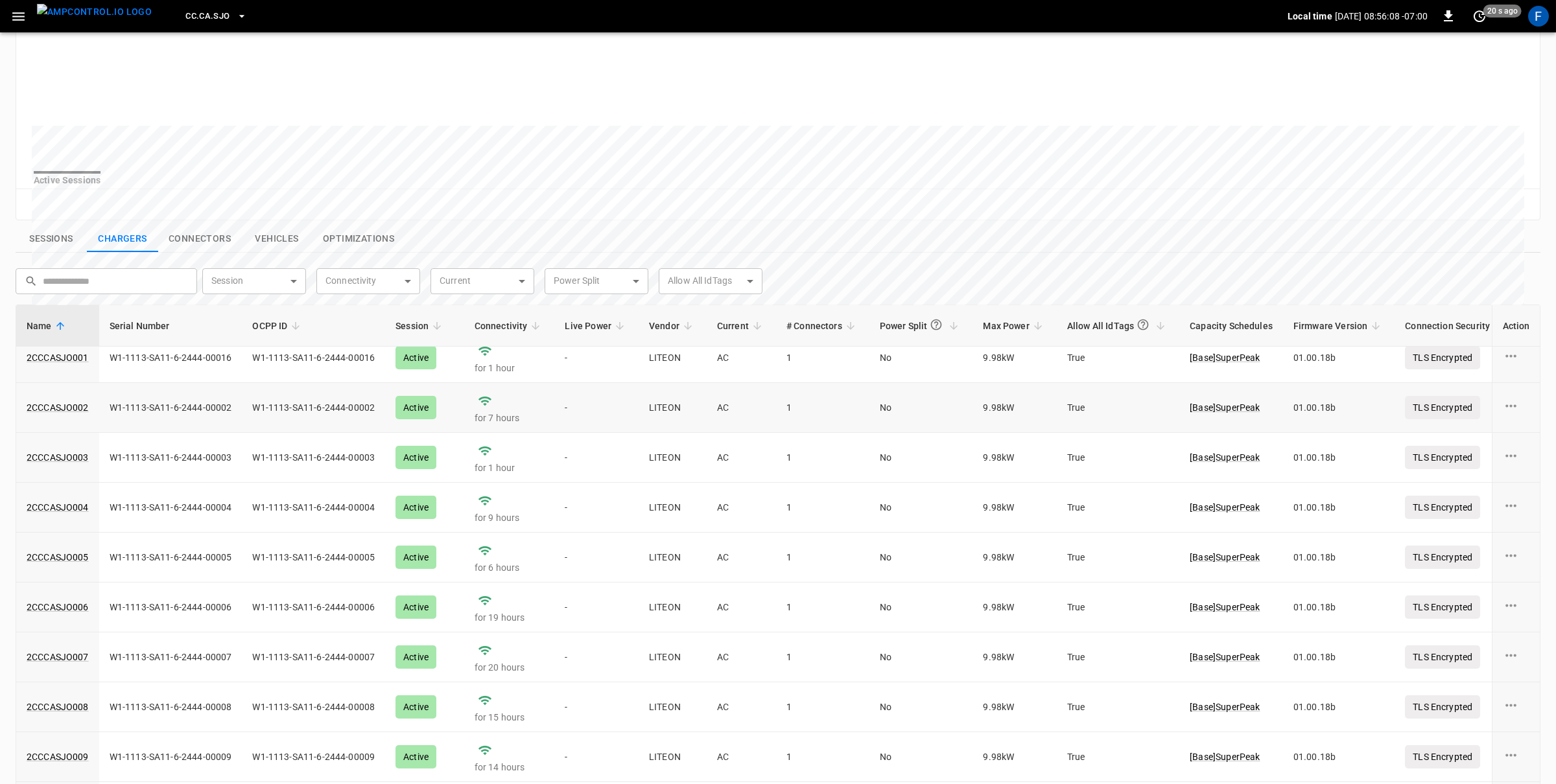
scroll to position [15, 0]
click at [347, 248] on button "Optimizations" at bounding box center [358, 239] width 92 height 27
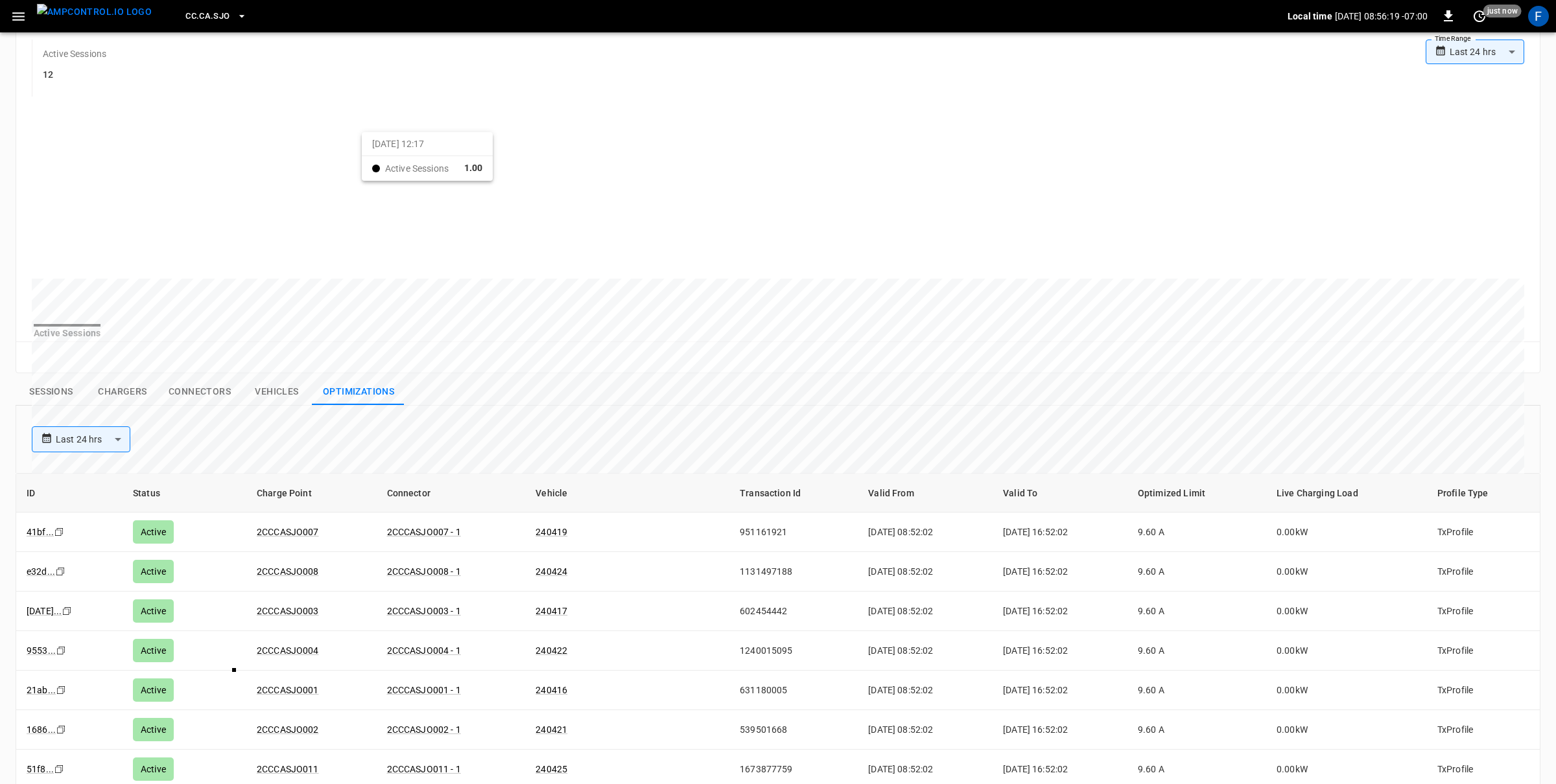
scroll to position [418, 0]
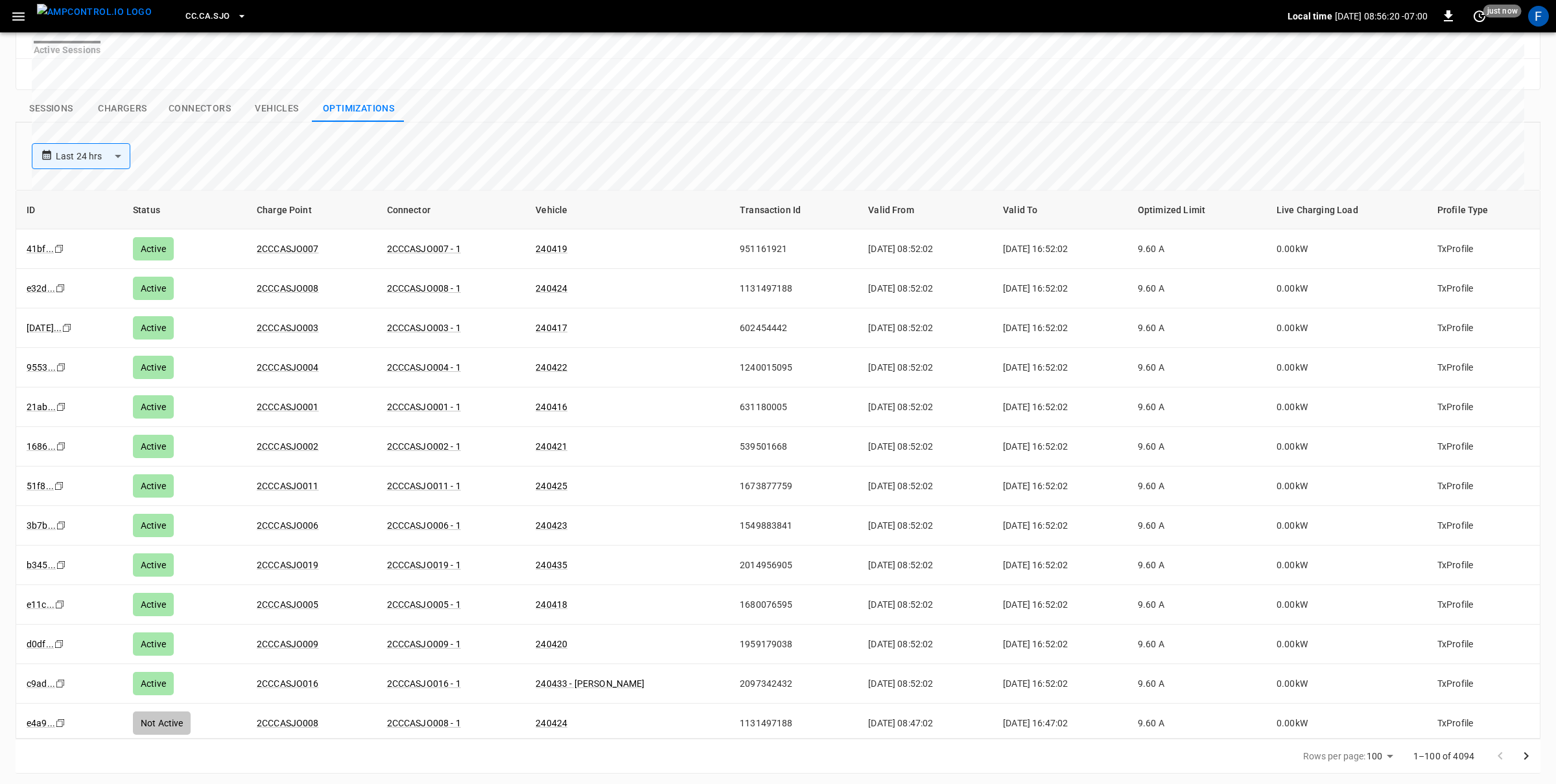
click at [1525, 754] on icon "Go to next page" at bounding box center [1526, 756] width 5 height 8
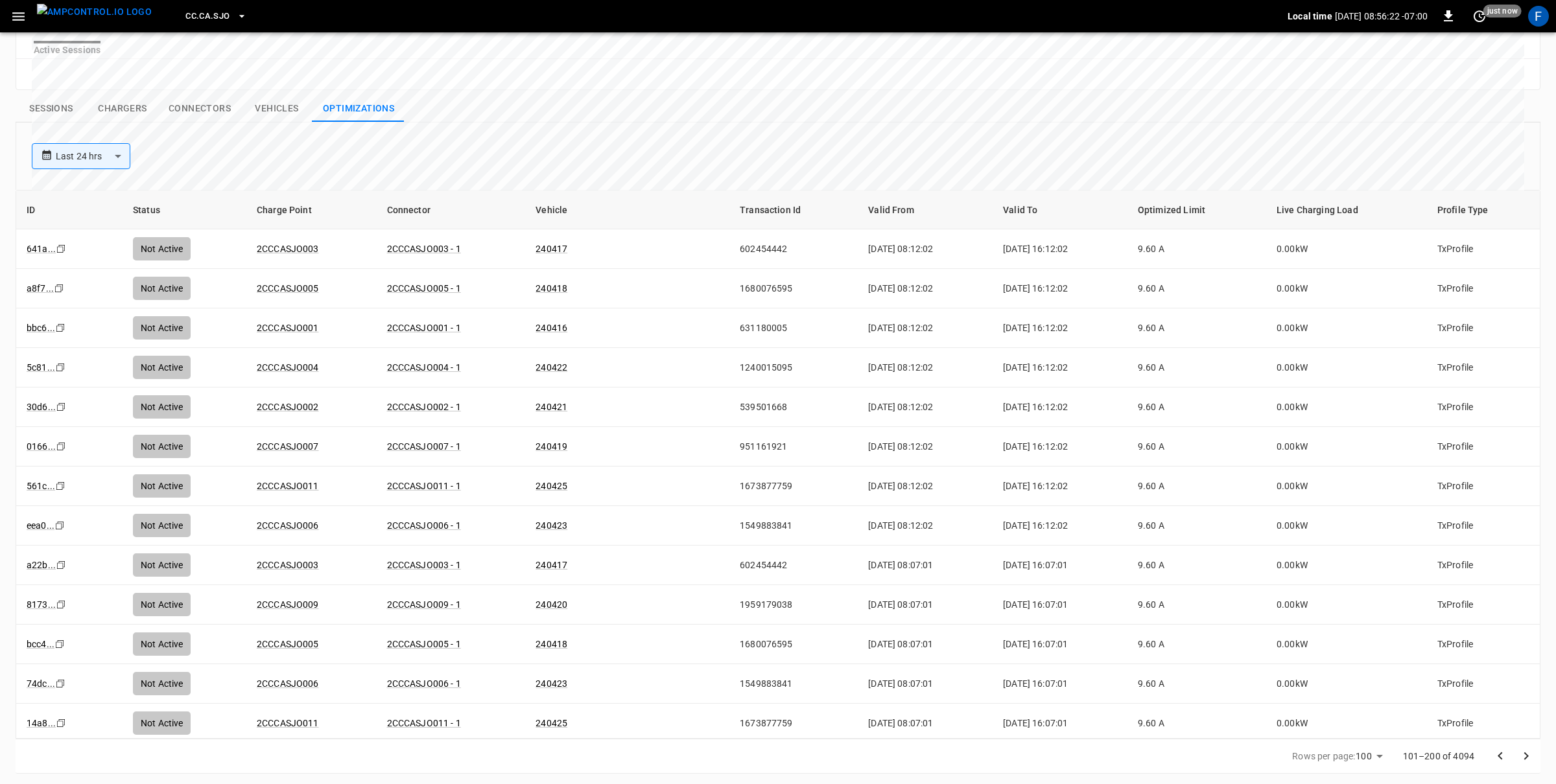
click at [1525, 754] on icon "Go to next page" at bounding box center [1526, 756] width 5 height 8
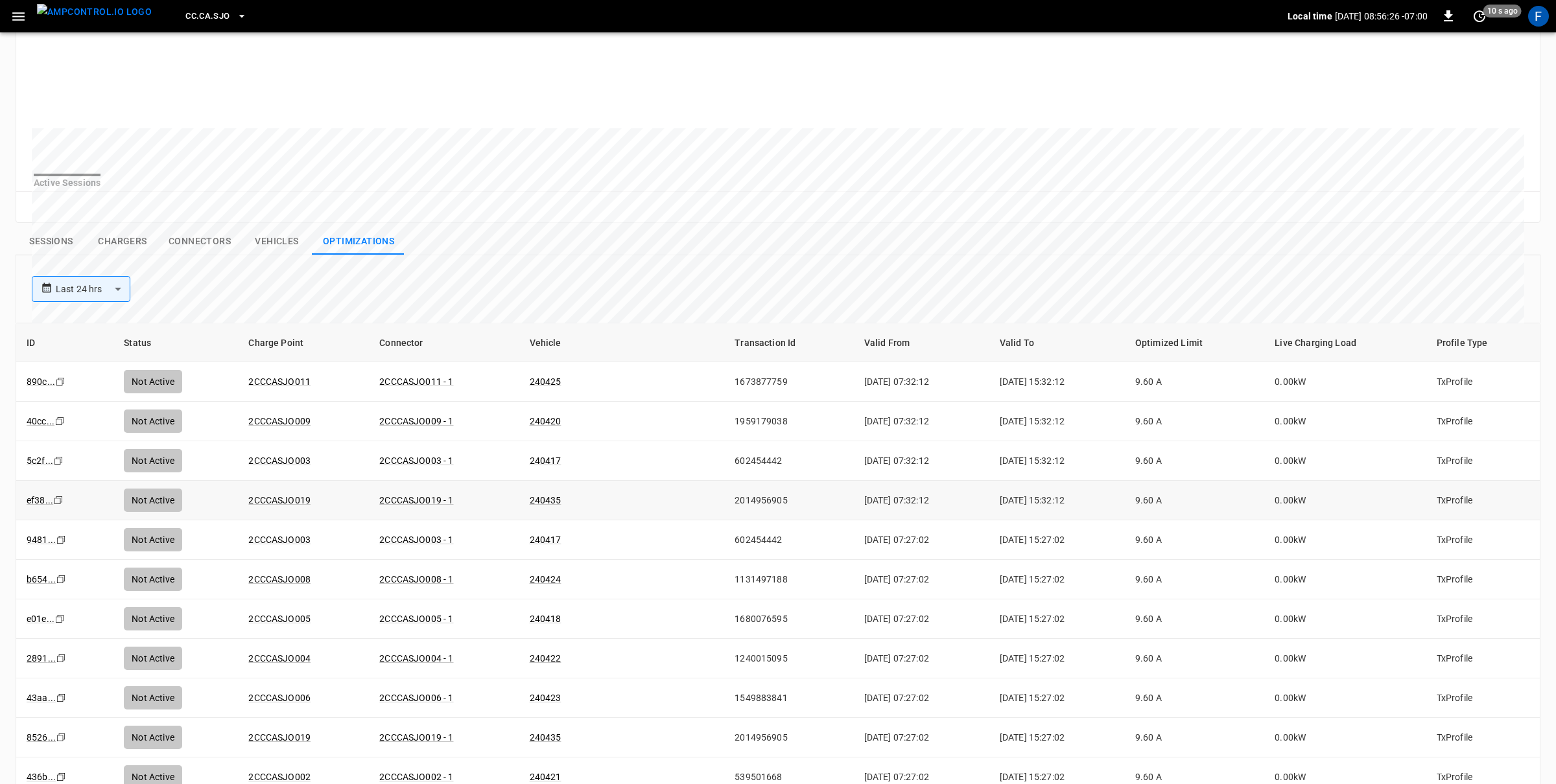
scroll to position [0, 0]
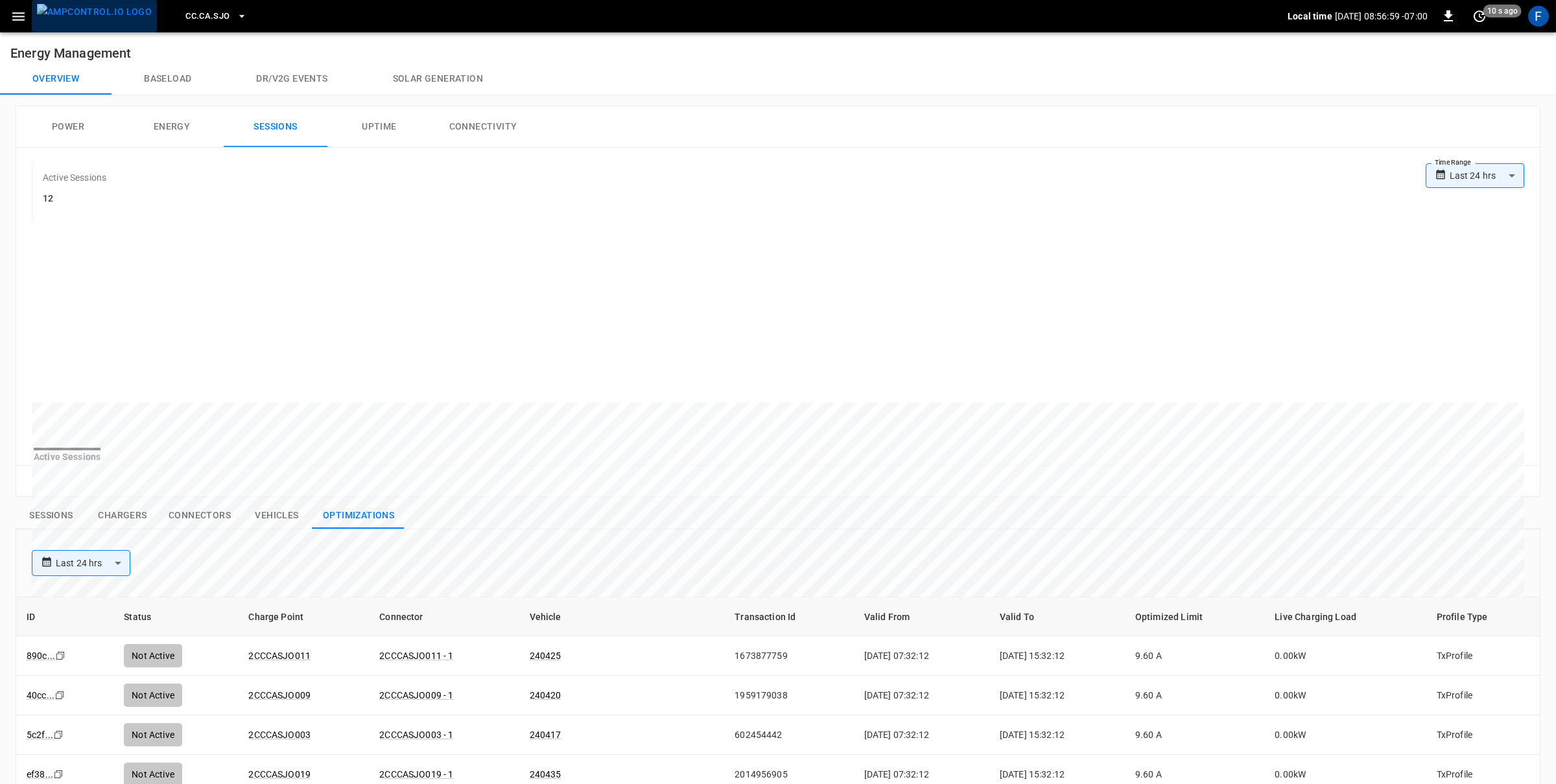
click at [119, 19] on img "menu" at bounding box center [94, 12] width 115 height 17
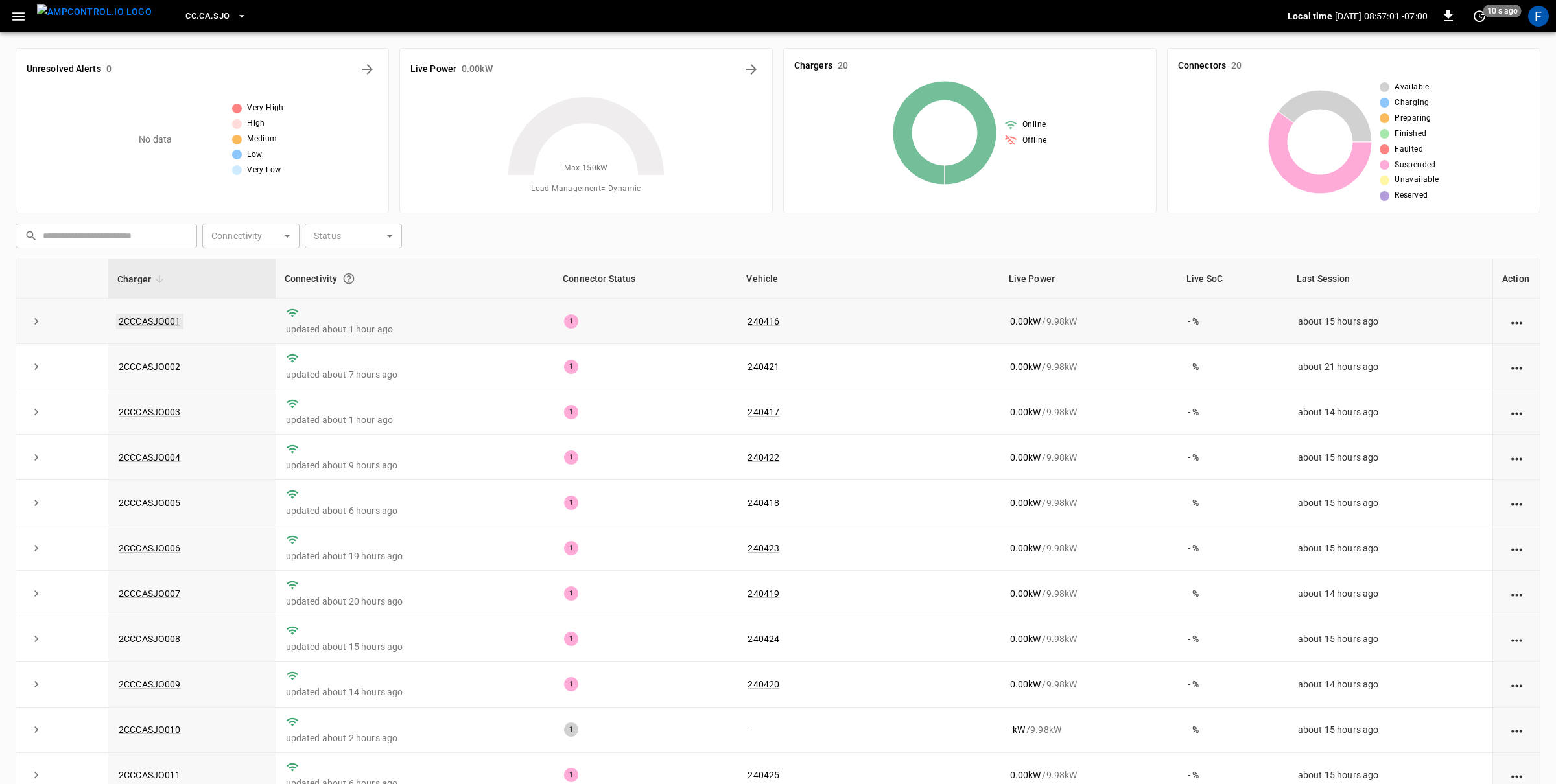
click at [148, 320] on link "2CCCASJO001" at bounding box center [150, 321] width 68 height 16
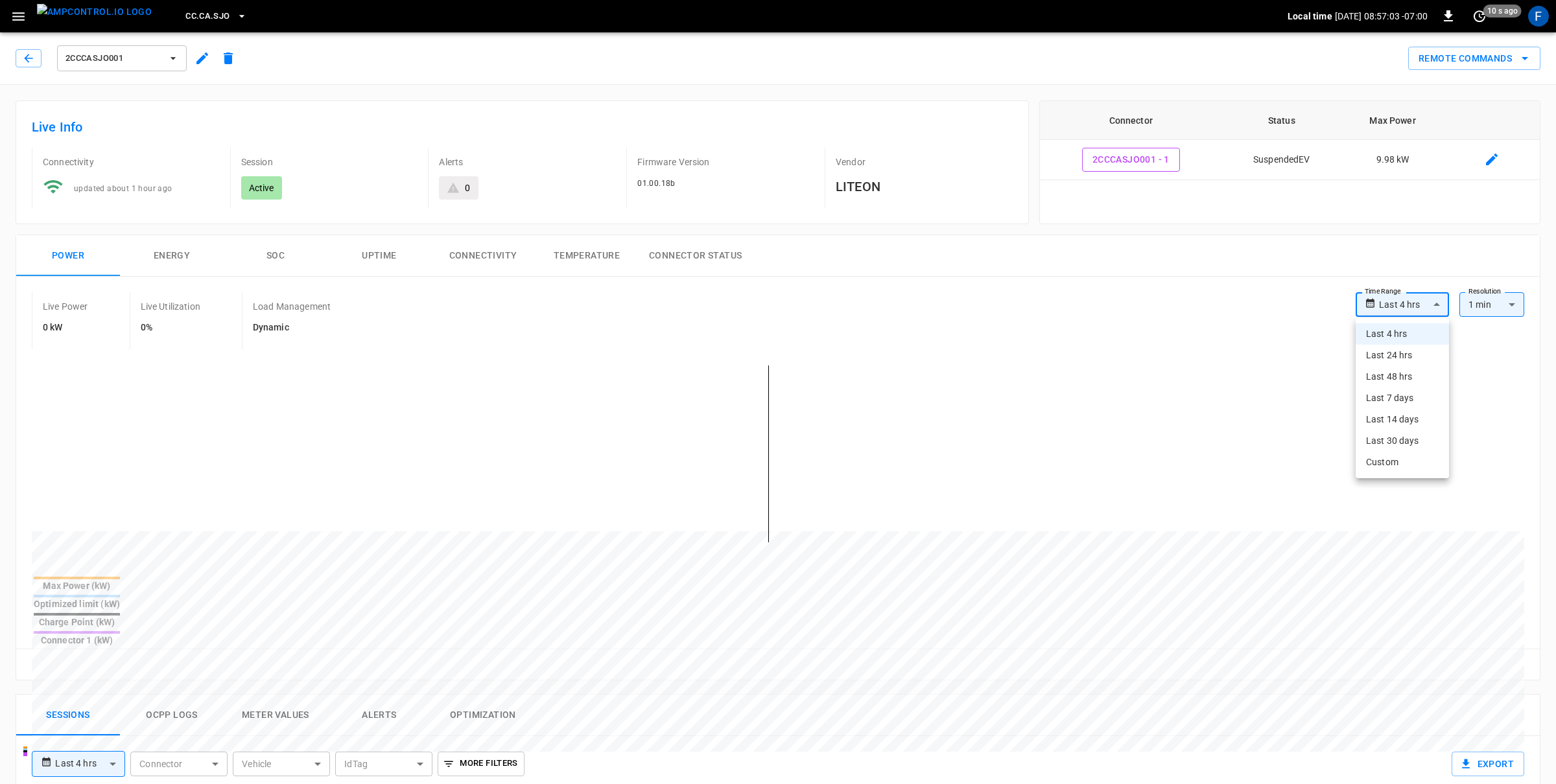
click at [1403, 303] on body "**********" at bounding box center [778, 695] width 1556 height 1391
click at [1386, 360] on li "Last 24 hrs" at bounding box center [1402, 355] width 93 height 21
type input "**********"
click at [159, 59] on span "2CCCASJO001" at bounding box center [113, 59] width 96 height 15
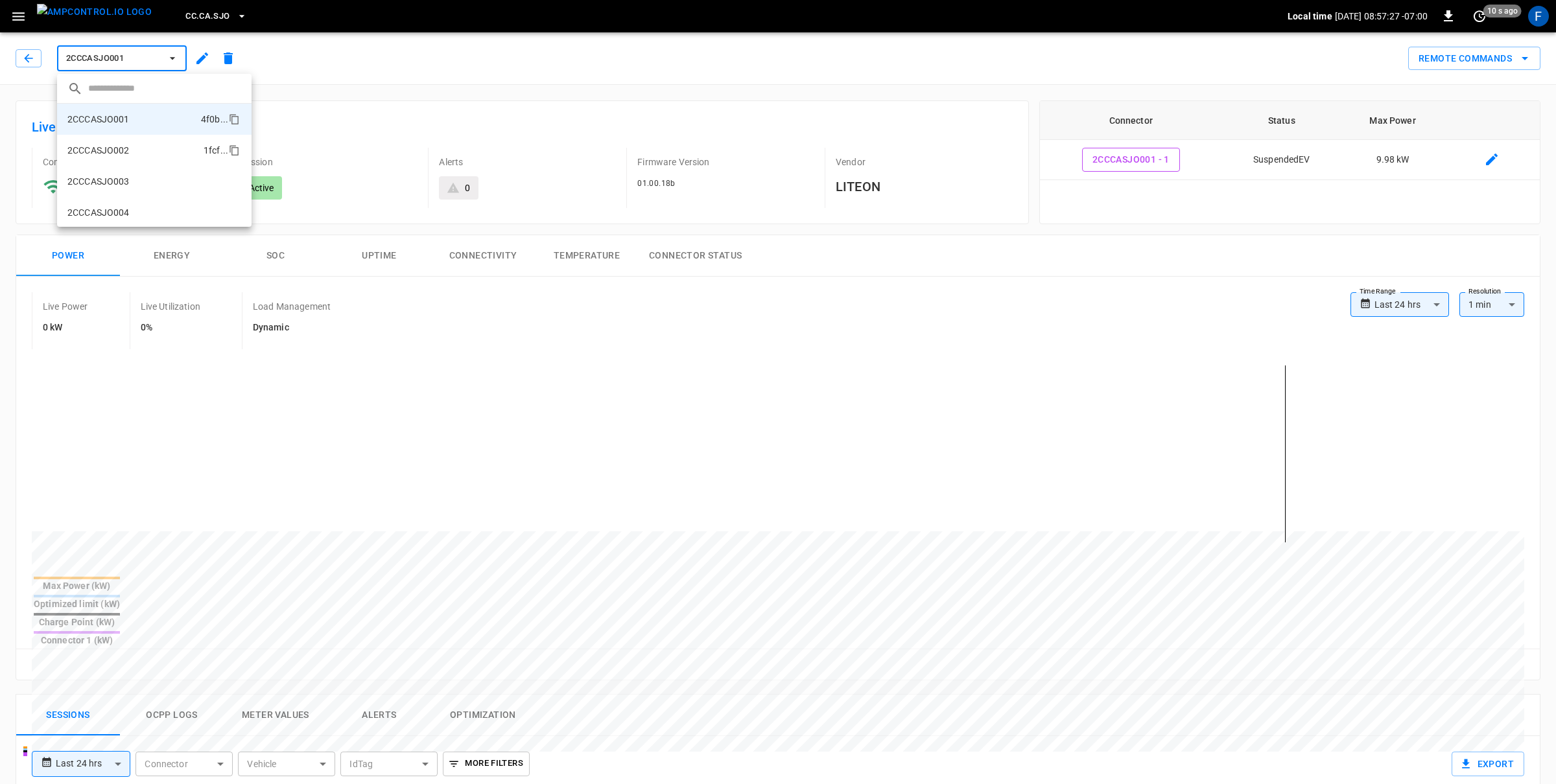
click at [144, 156] on li "2CCCASJO002 1fcf ..." at bounding box center [154, 149] width 195 height 31
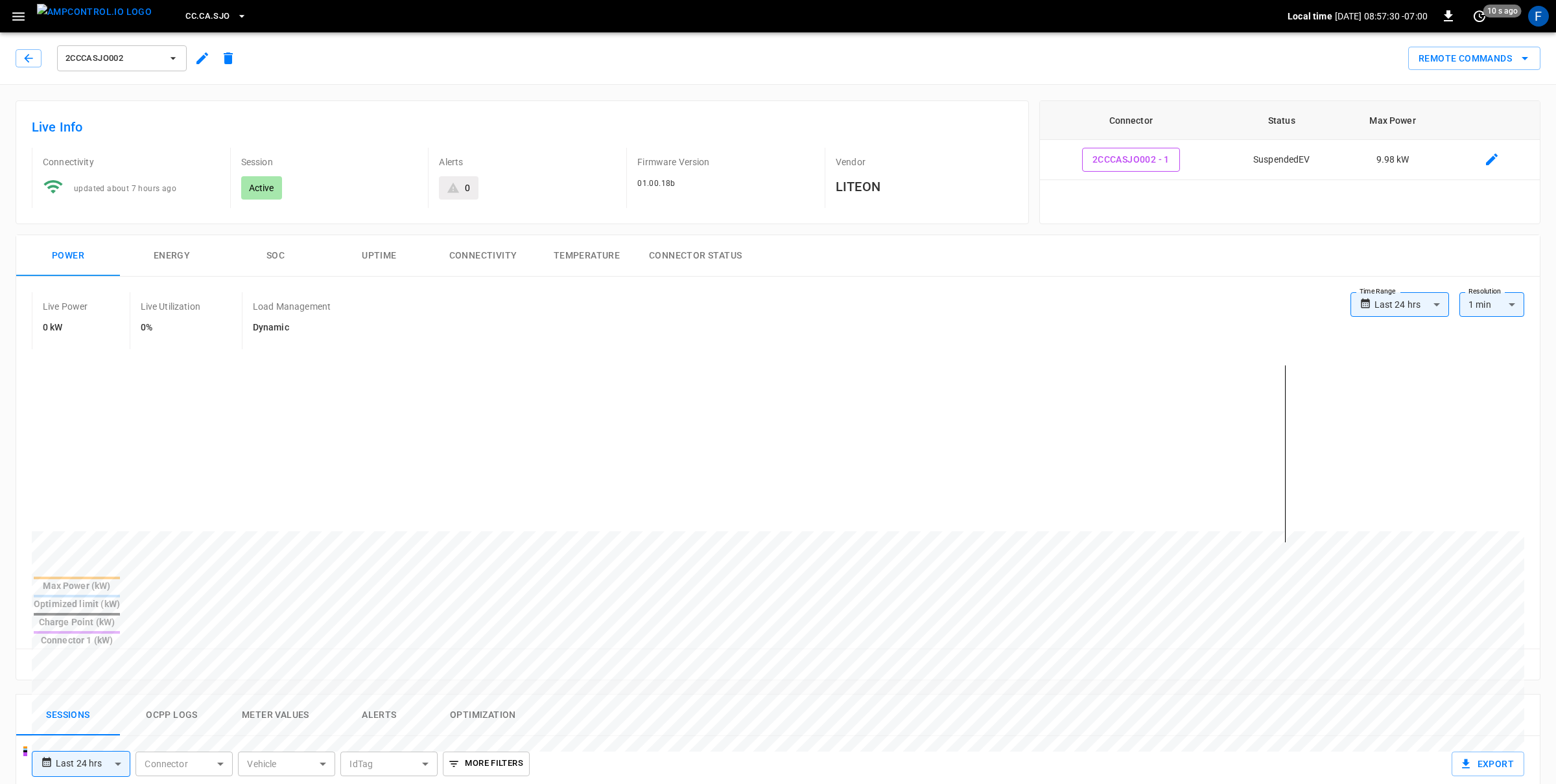
click at [87, 59] on span "2CCCASJO002" at bounding box center [113, 59] width 96 height 15
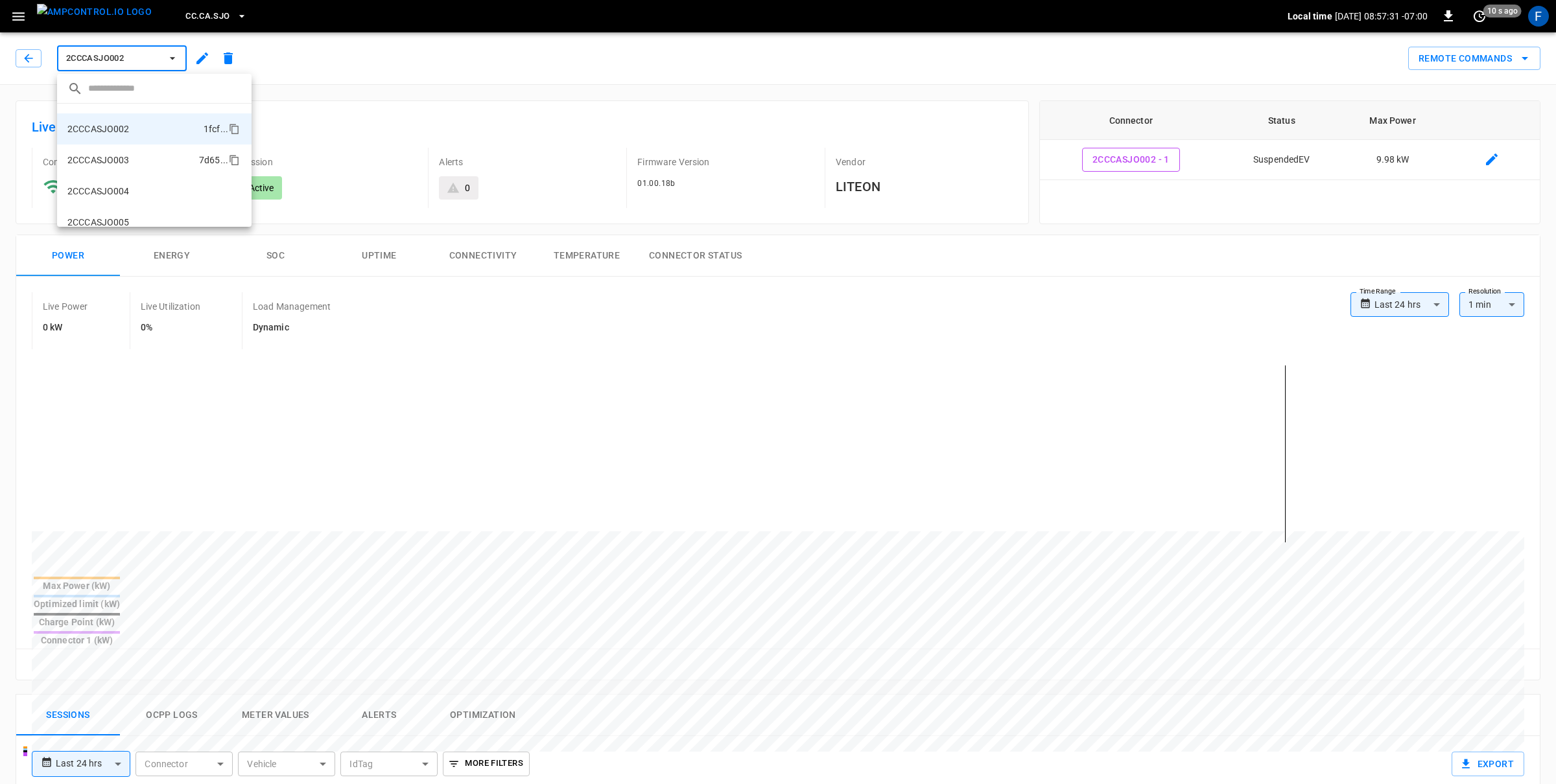
click at [101, 156] on p "2CCCASJO003" at bounding box center [98, 159] width 62 height 13
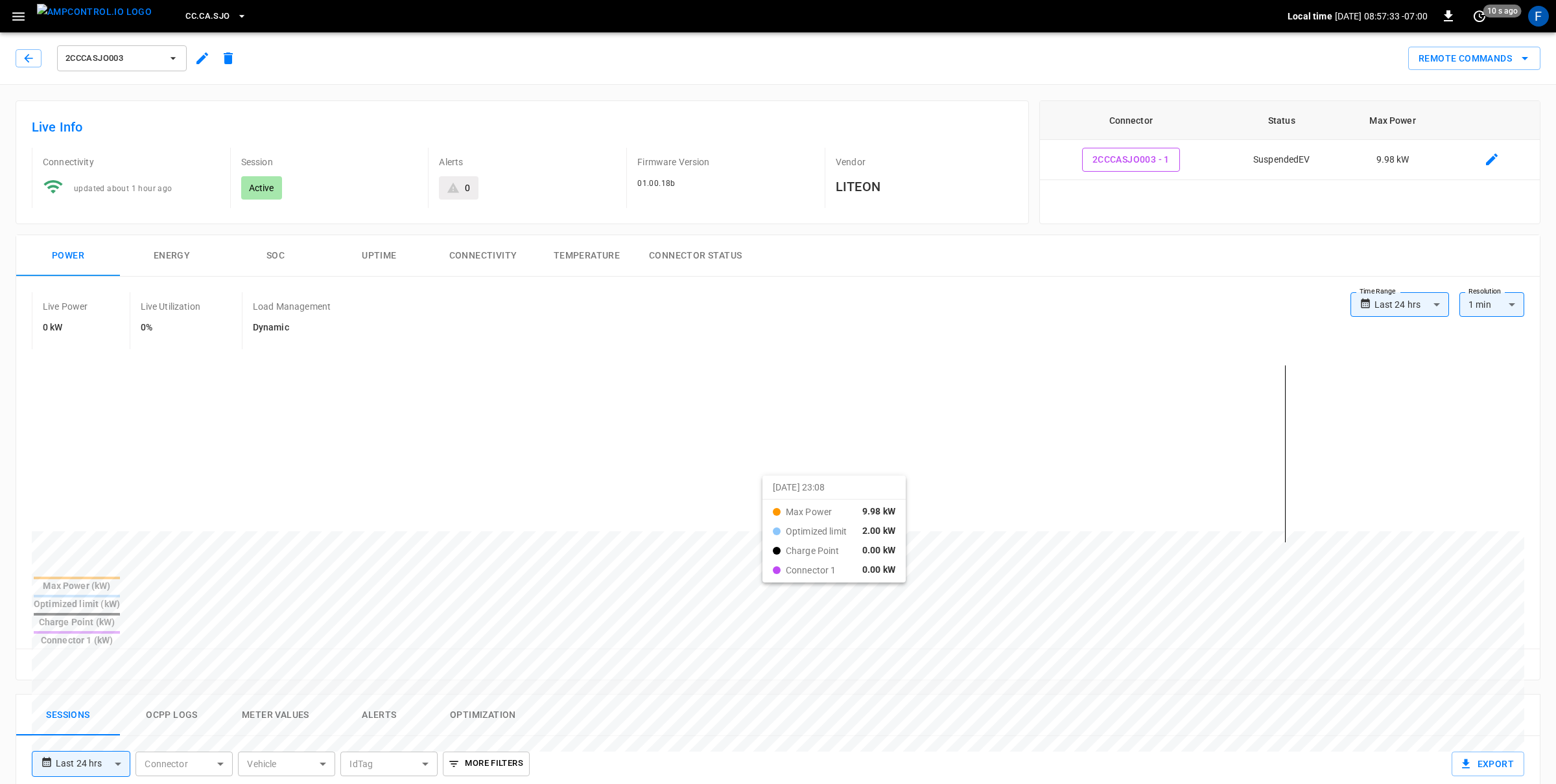
drag, startPoint x: 660, startPoint y: 493, endPoint x: 778, endPoint y: 488, distance: 118.1
drag, startPoint x: 660, startPoint y: 517, endPoint x: 698, endPoint y: 517, distance: 38.0
click at [92, 68] on button "2CCCASJO003" at bounding box center [122, 58] width 130 height 26
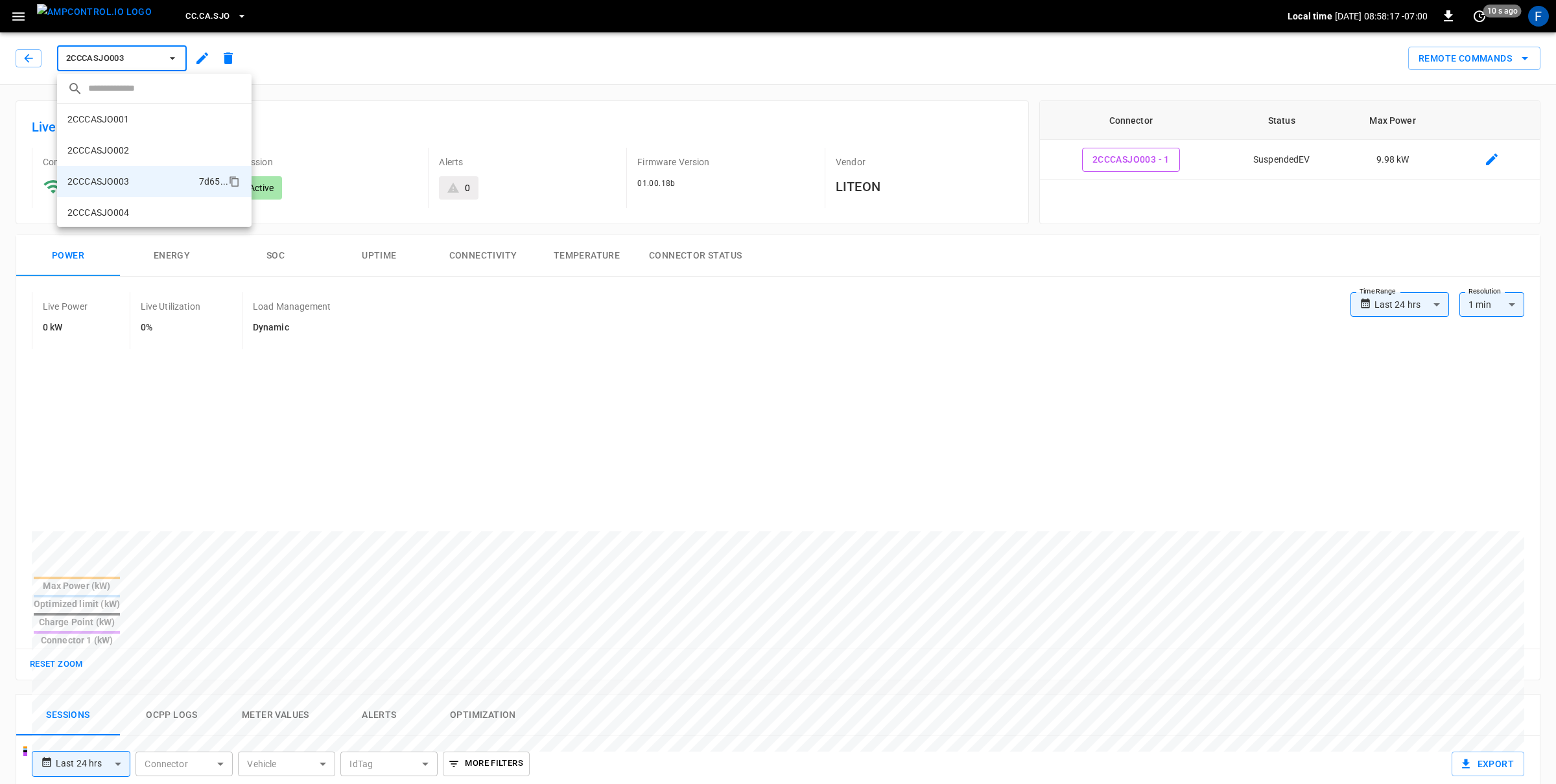
scroll to position [53, 0]
click at [118, 166] on li "2CCCASJO004 f4a7 ..." at bounding box center [154, 159] width 195 height 31
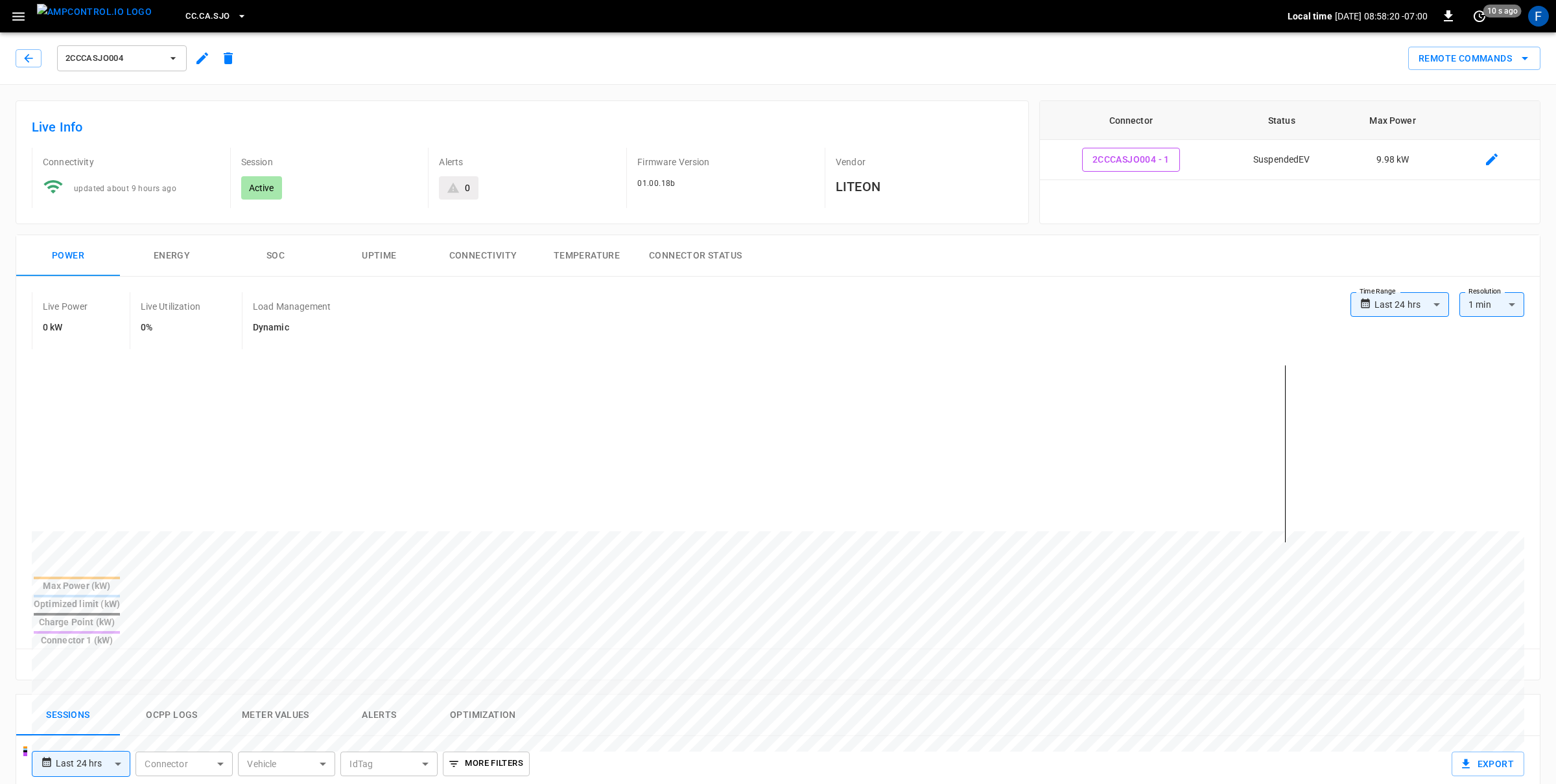
click at [156, 64] on span "2CCCASJO004" at bounding box center [113, 59] width 96 height 15
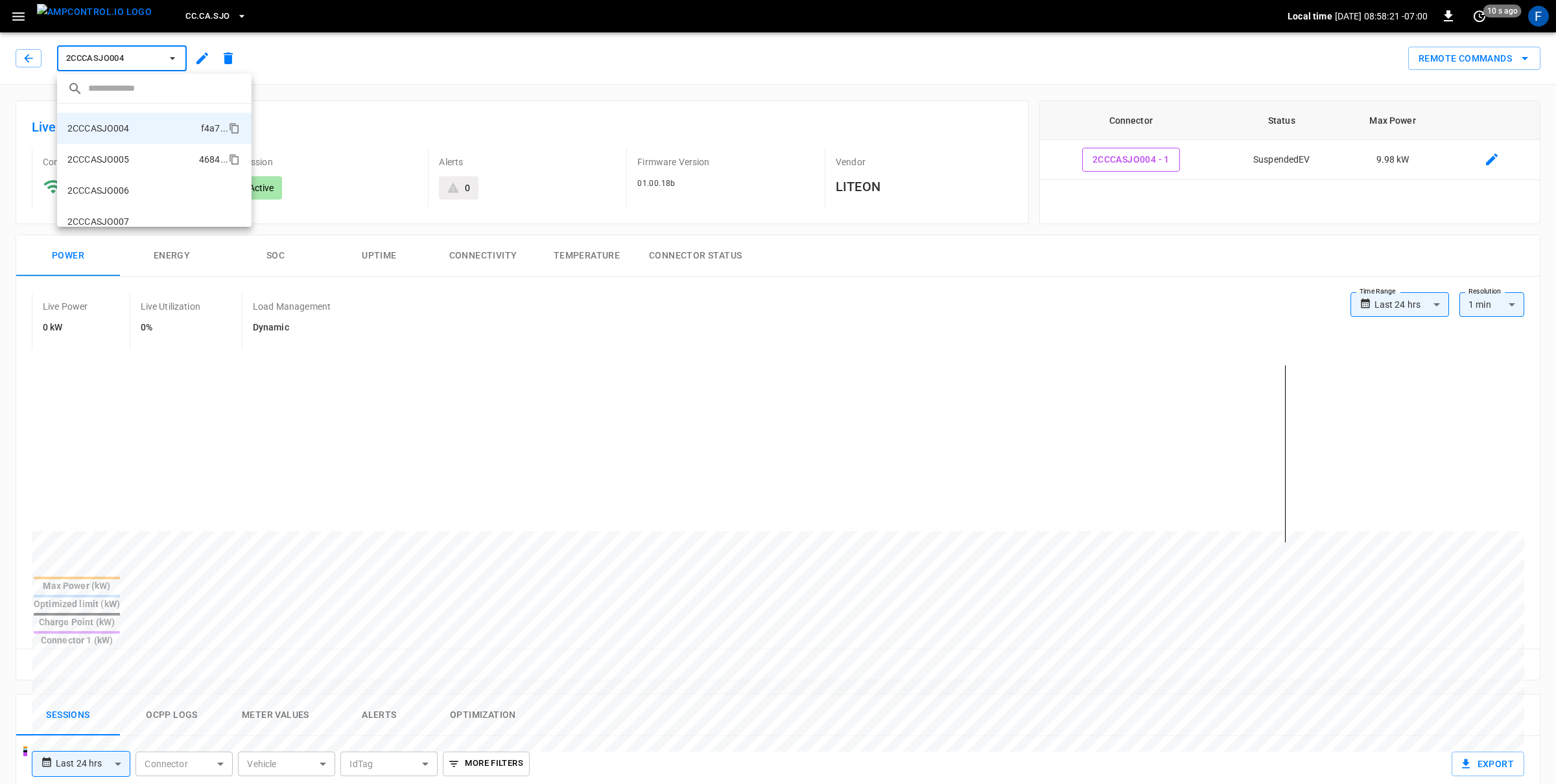
click at [152, 165] on li "2CCCASJO005 4684 ..." at bounding box center [154, 159] width 195 height 31
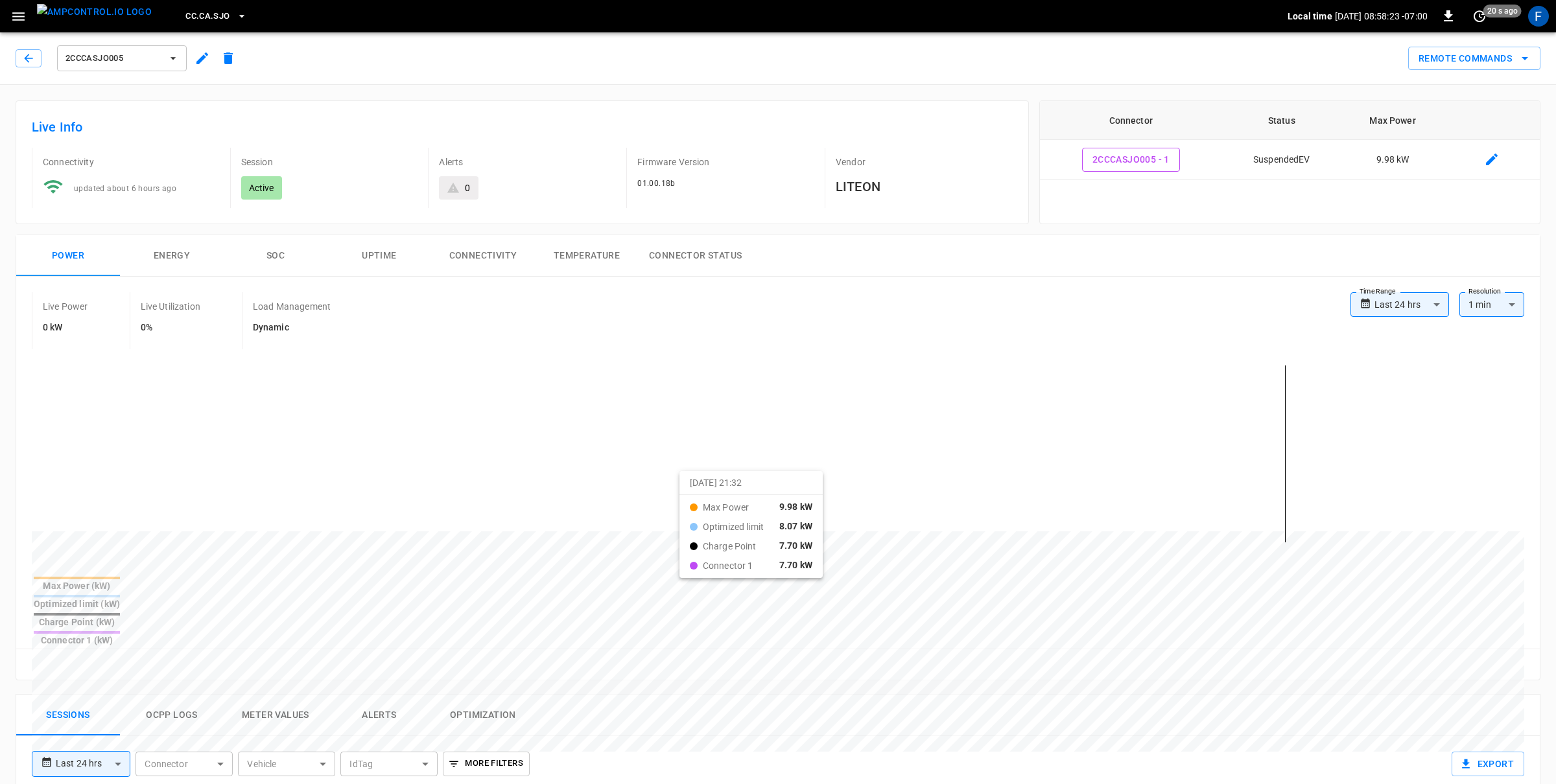
drag, startPoint x: 651, startPoint y: 484, endPoint x: 696, endPoint y: 484, distance: 45.0
click at [135, 53] on span "2CCCASJO005" at bounding box center [113, 59] width 96 height 15
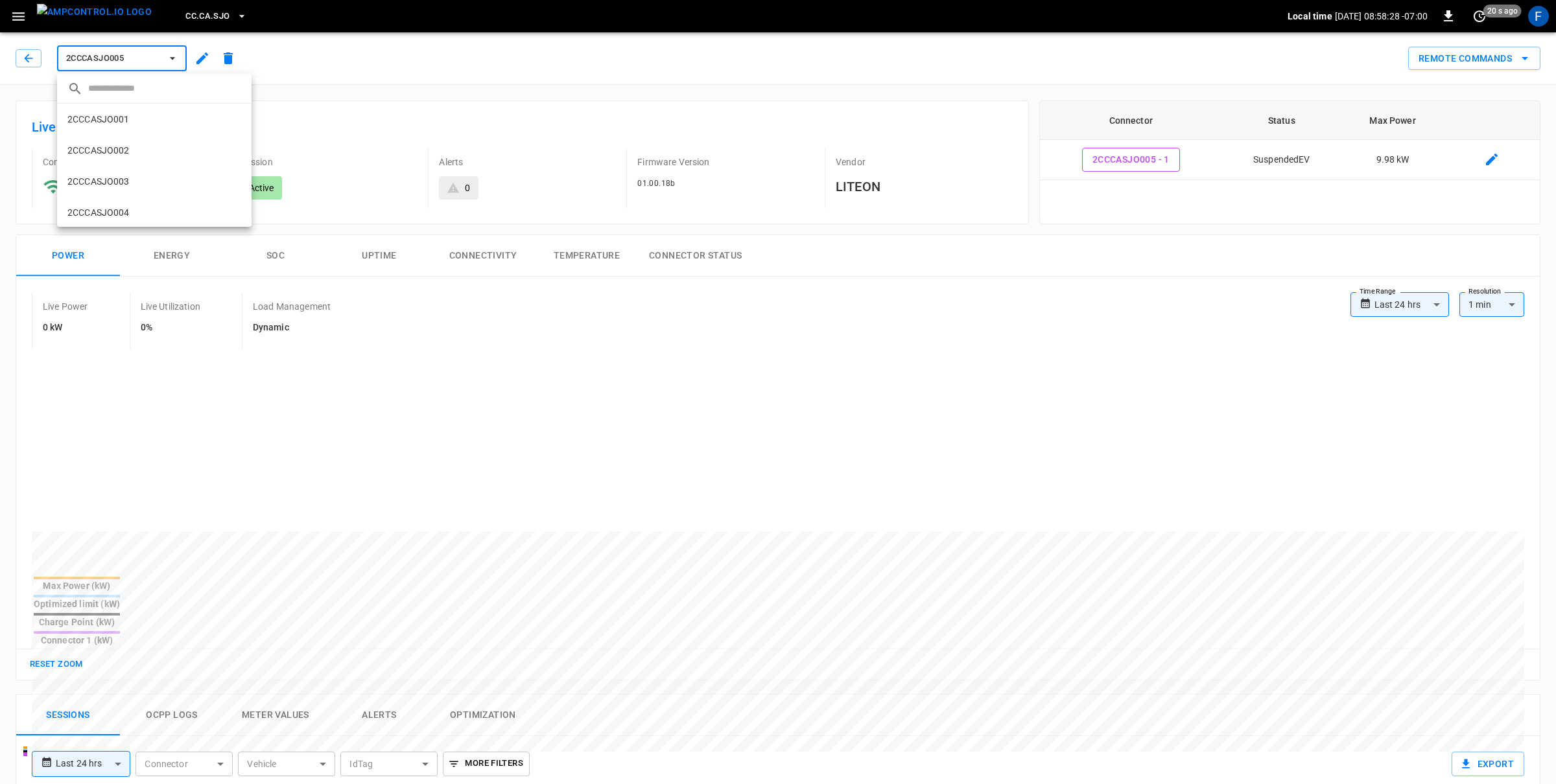
scroll to position [115, 0]
click at [148, 161] on li "2CCCASJO006 0c3c ..." at bounding box center [154, 159] width 195 height 31
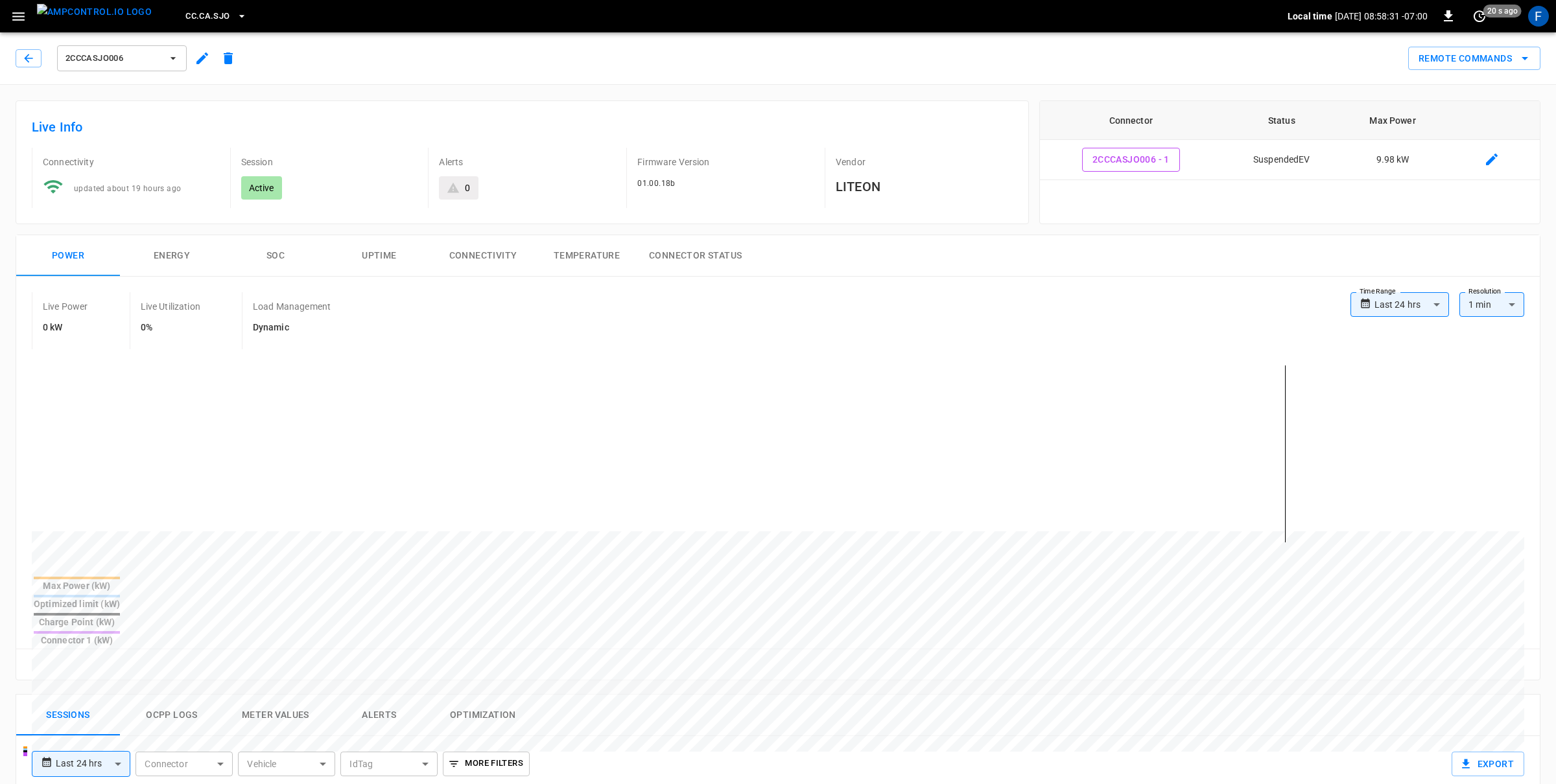
click at [134, 59] on span "2CCCASJO006" at bounding box center [113, 59] width 96 height 15
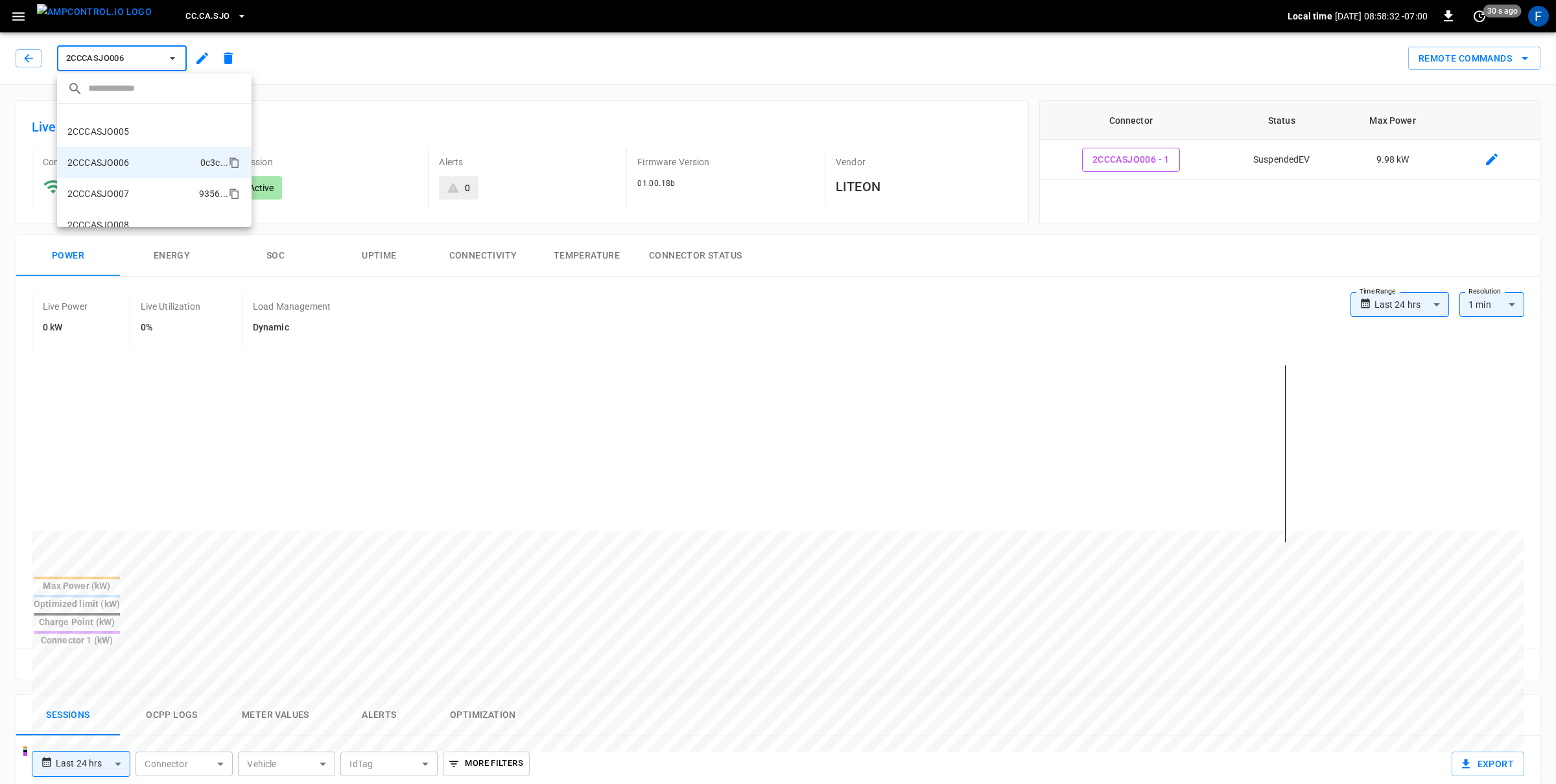
scroll to position [104, 0]
click at [117, 141] on p "2CCCASJO005" at bounding box center [98, 140] width 62 height 13
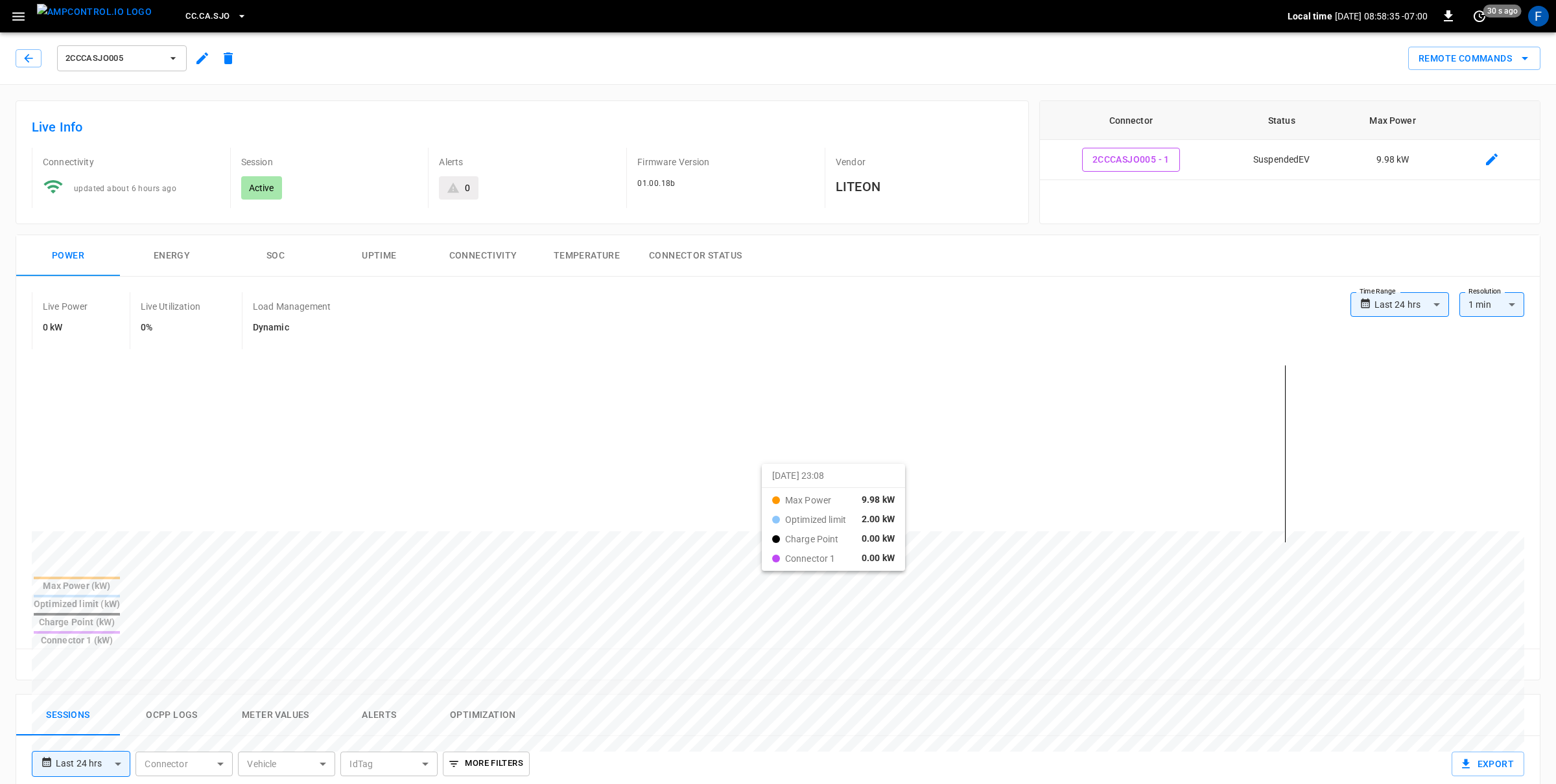
drag, startPoint x: 637, startPoint y: 463, endPoint x: 778, endPoint y: 476, distance: 141.6
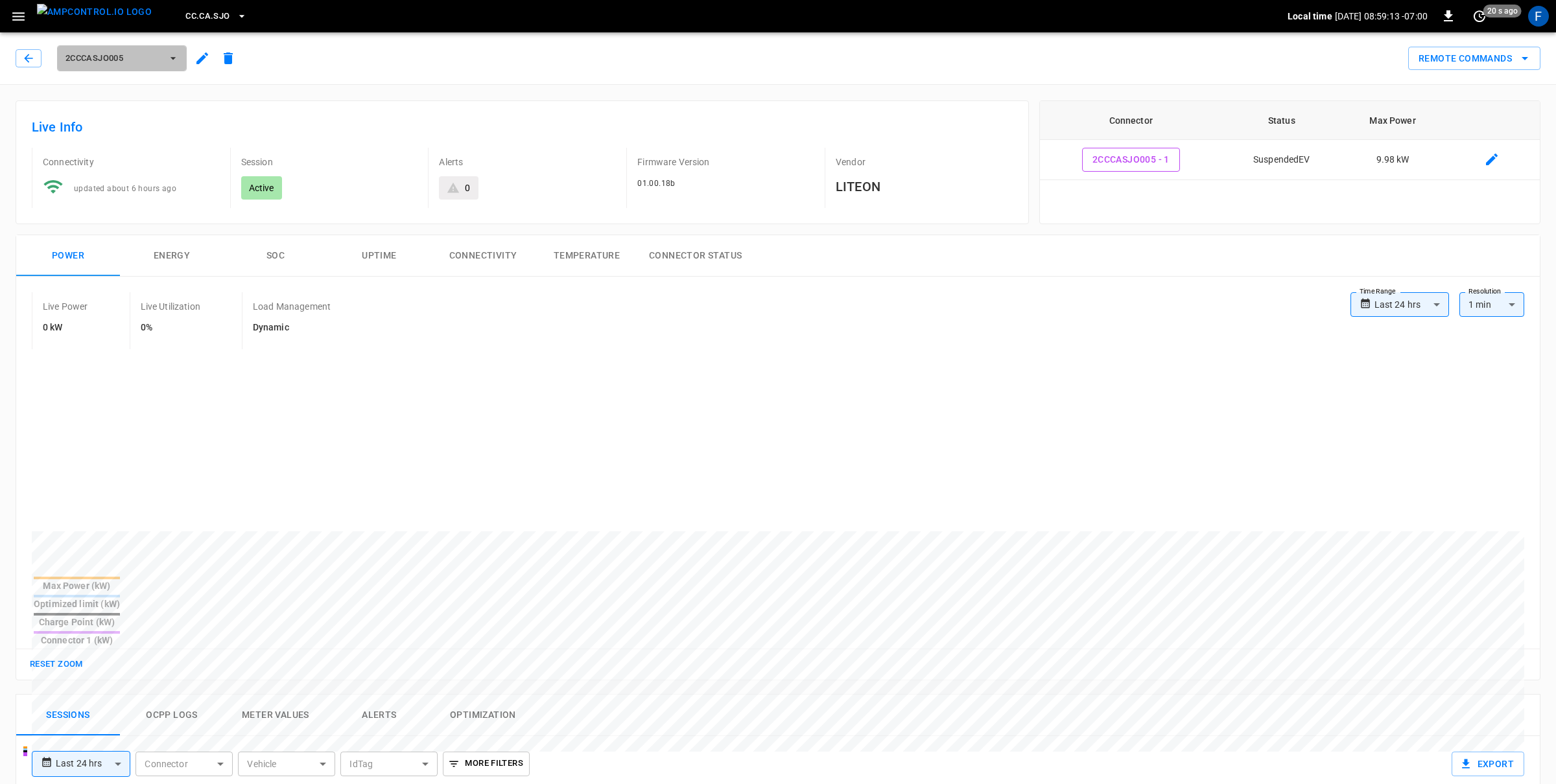
click at [121, 60] on span "2CCCASJO005" at bounding box center [113, 59] width 96 height 15
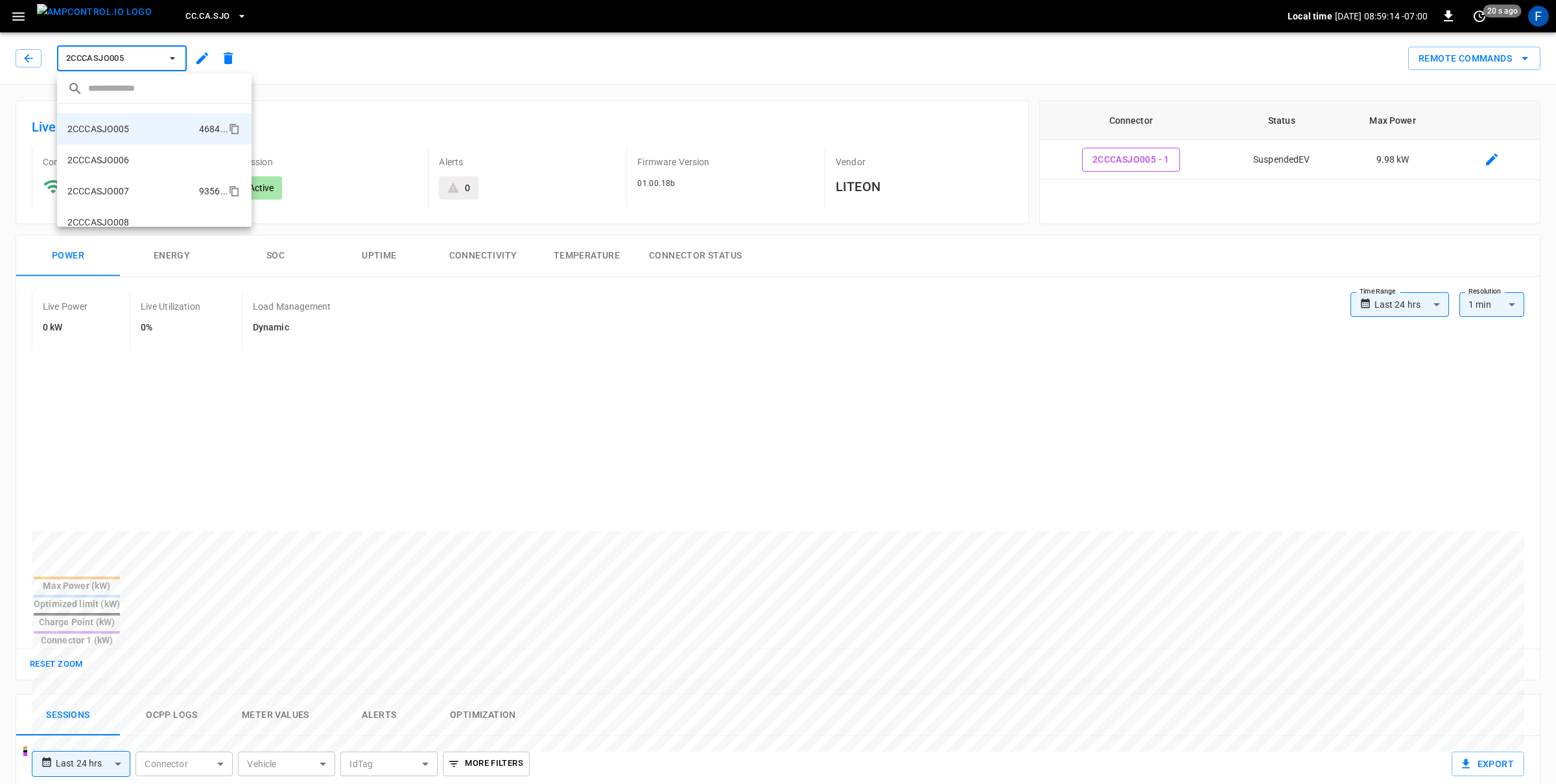
click at [150, 182] on li "2CCCASJO007 9356 ..." at bounding box center [154, 191] width 195 height 31
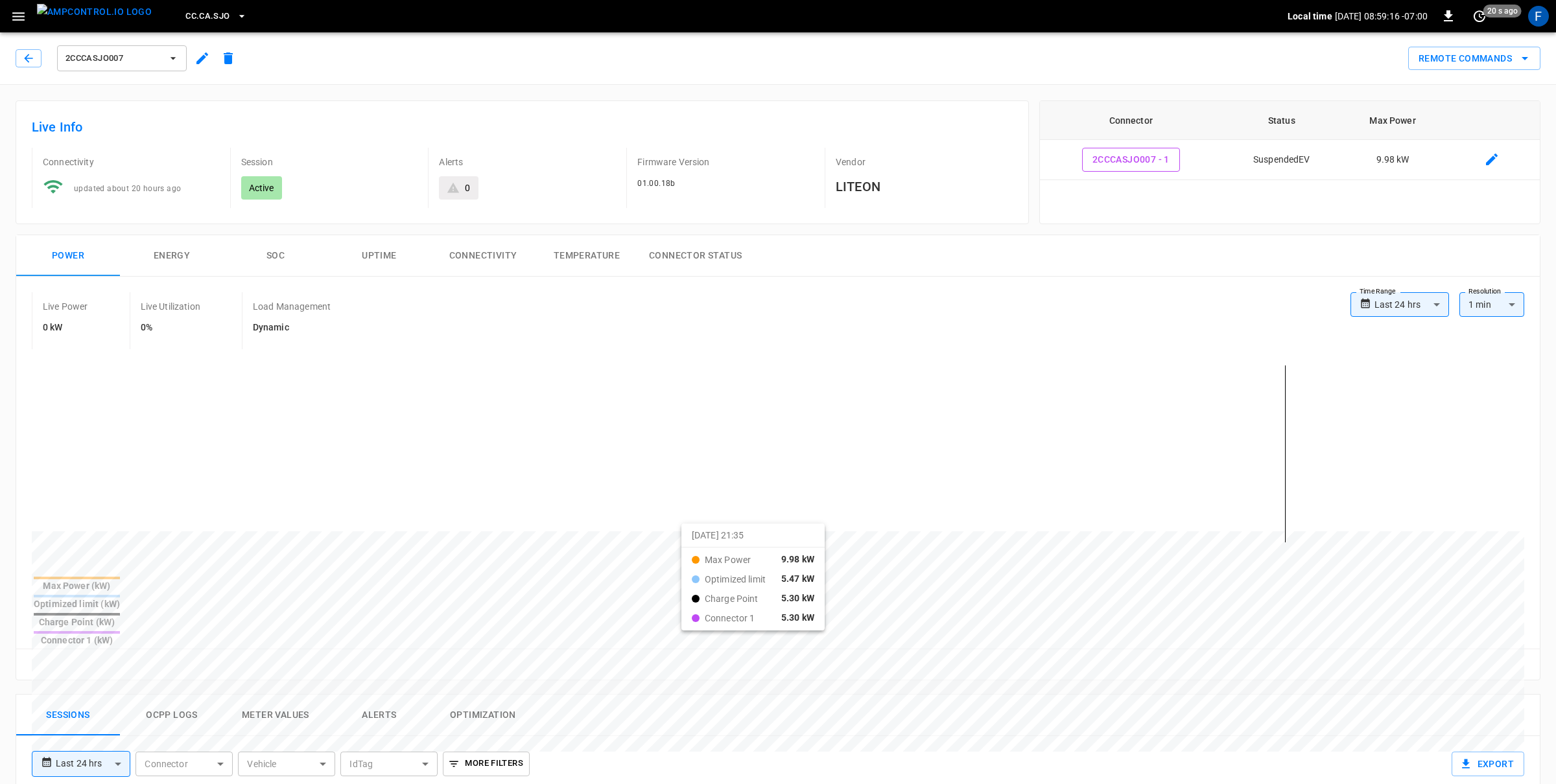
drag, startPoint x: 656, startPoint y: 533, endPoint x: 698, endPoint y: 536, distance: 42.1
drag, startPoint x: 653, startPoint y: 508, endPoint x: 807, endPoint y: 514, distance: 154.1
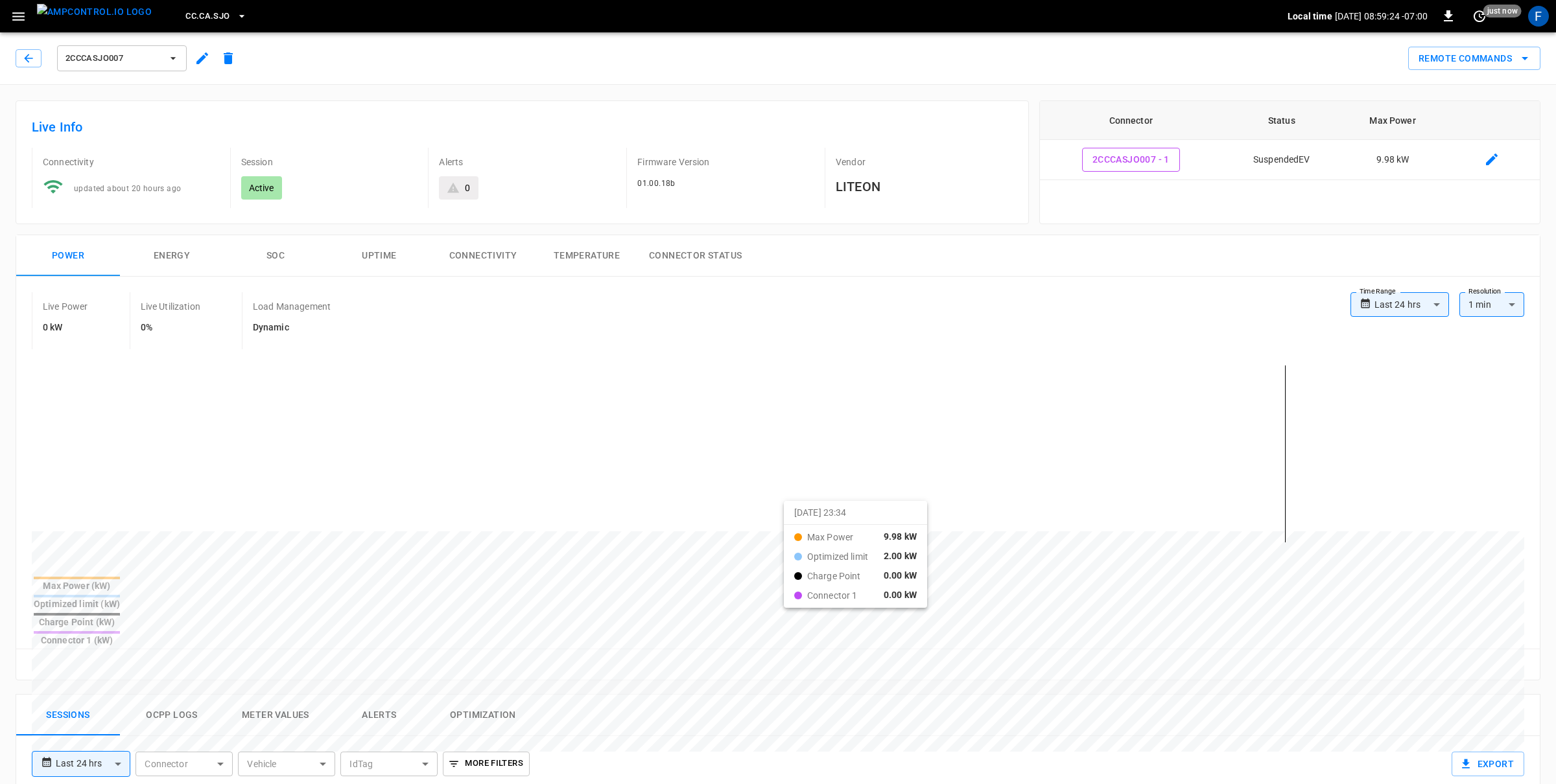
click at [1482, 26] on button "set refresh interval" at bounding box center [1479, 17] width 21 height 21
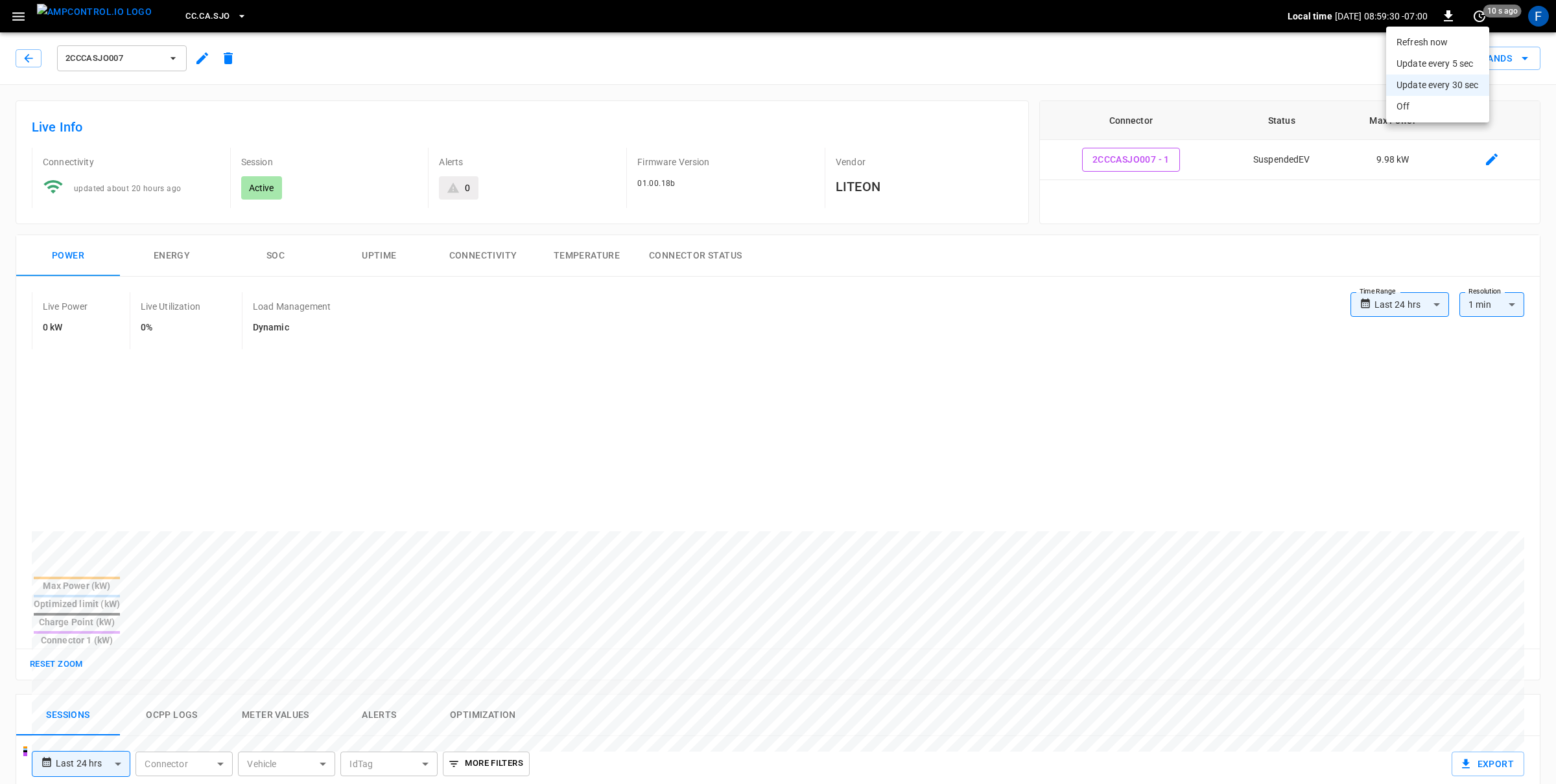
click at [1445, 110] on li "Off" at bounding box center [1437, 107] width 103 height 21
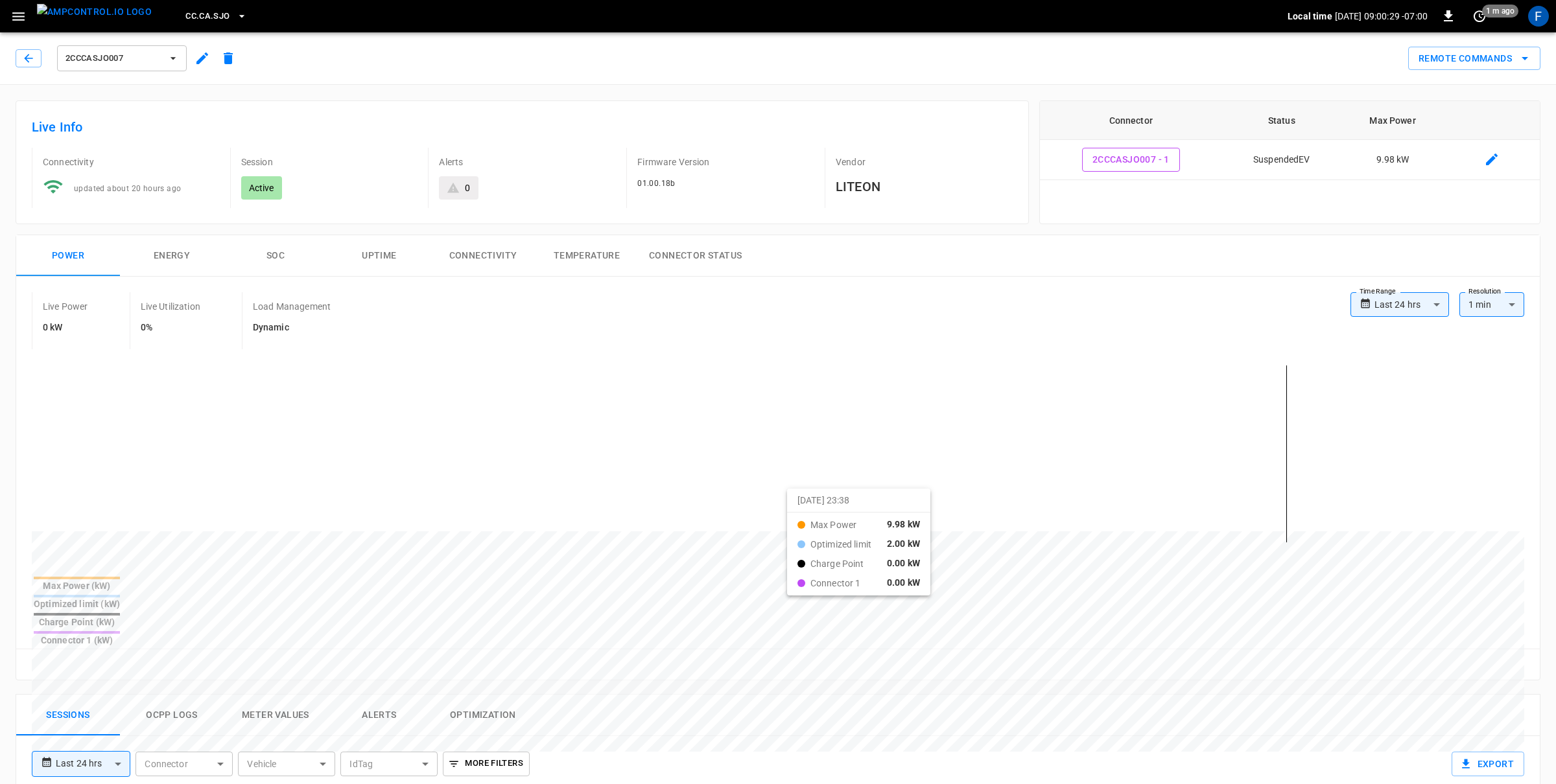
drag, startPoint x: 638, startPoint y: 479, endPoint x: 803, endPoint y: 501, distance: 166.5
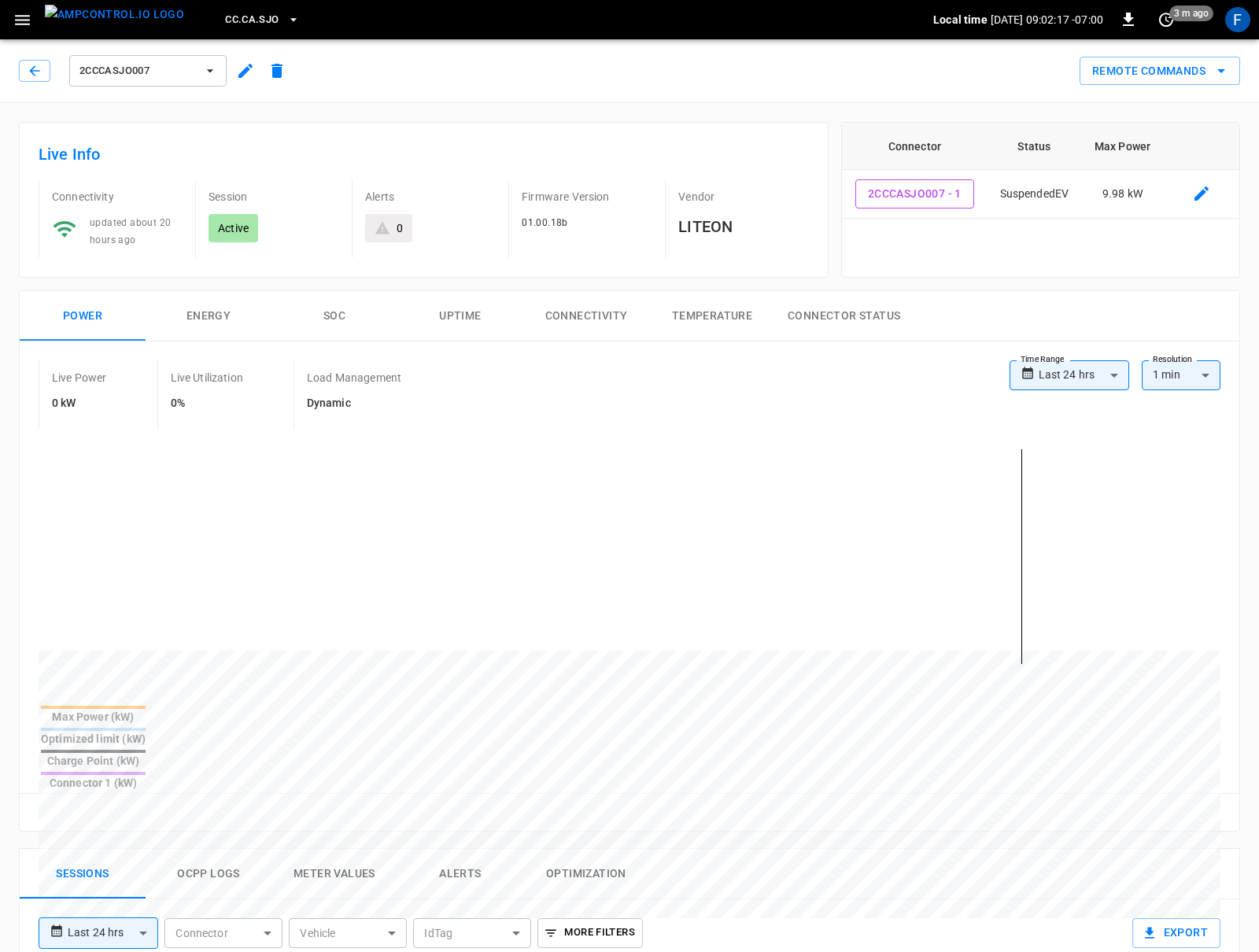
click at [108, 25] on img "menu" at bounding box center [114, 15] width 140 height 20
